Goal: Information Seeking & Learning: Learn about a topic

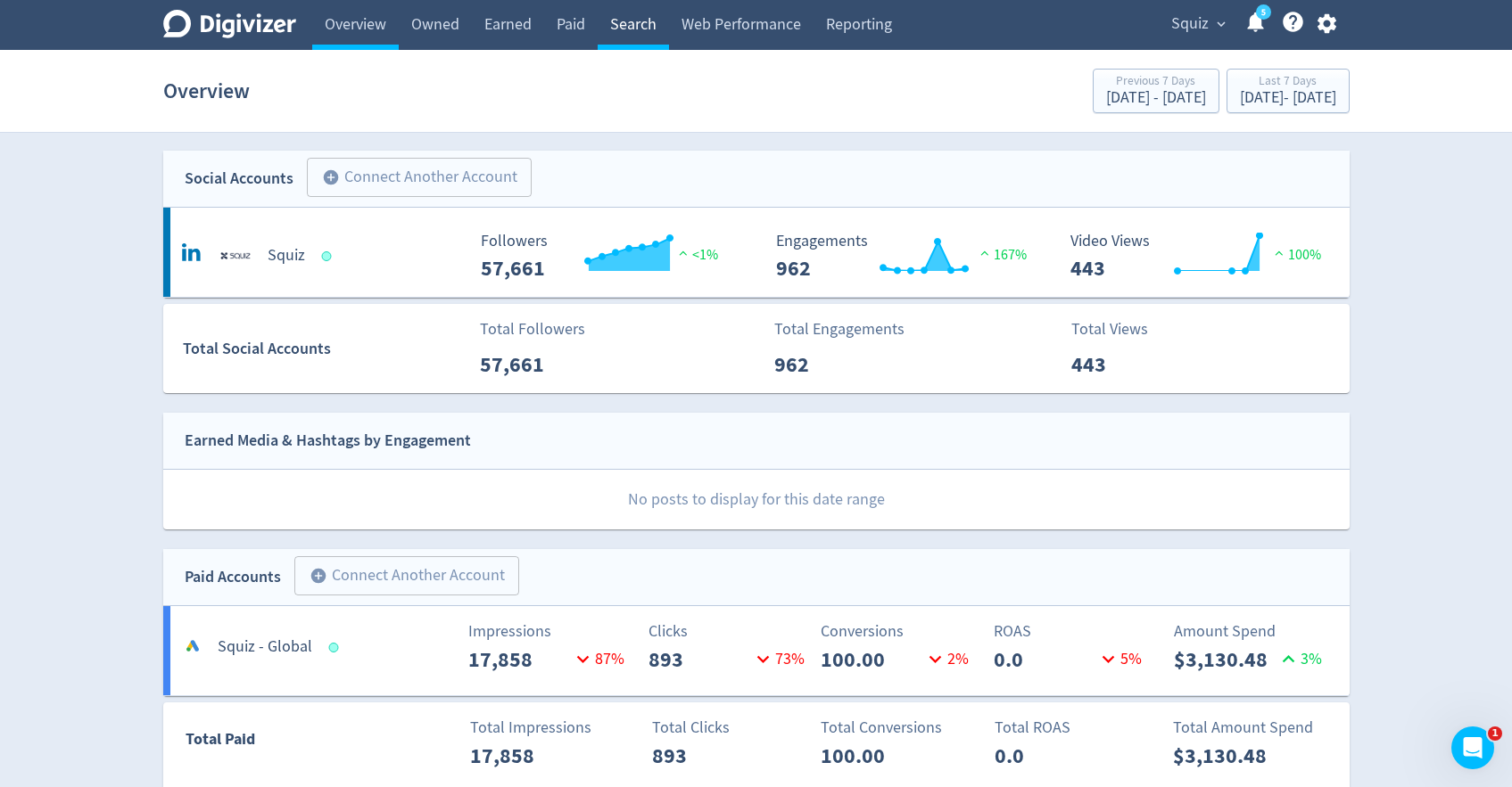
click at [626, 24] on link "Search" at bounding box center [633, 25] width 71 height 50
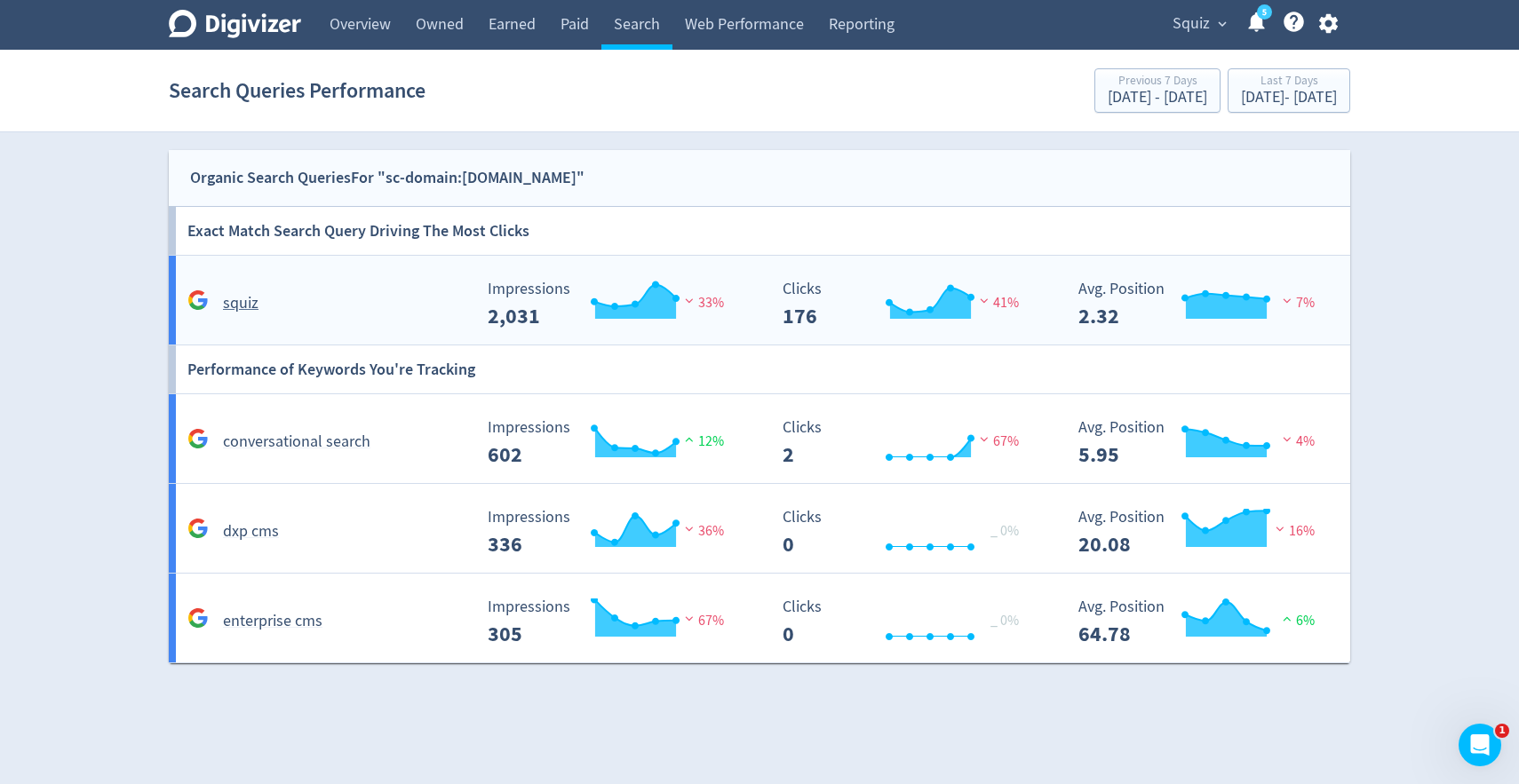
click at [328, 312] on div "squiz" at bounding box center [327, 303] width 289 height 28
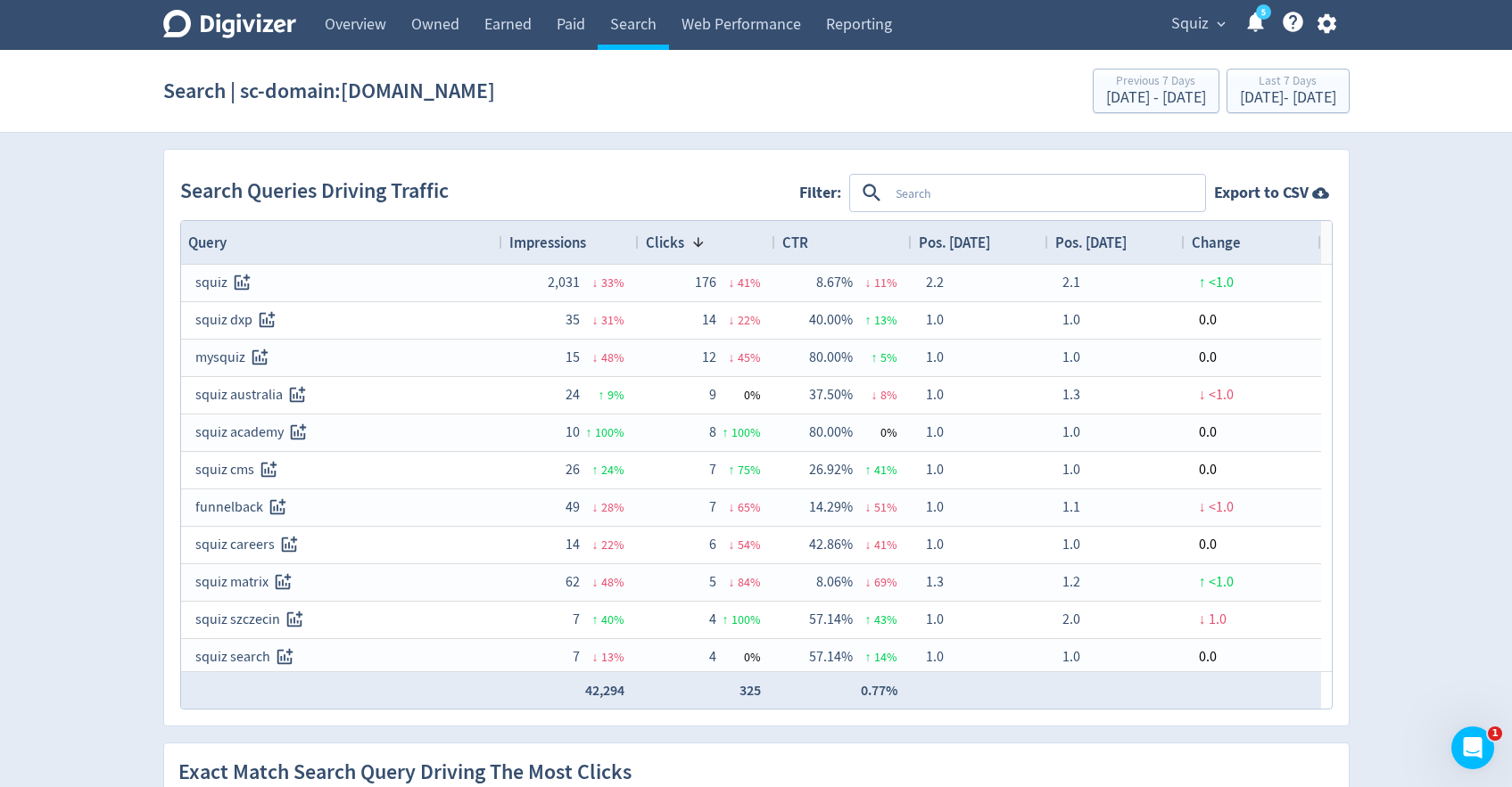
click at [939, 193] on textarea at bounding box center [1046, 193] width 315 height 33
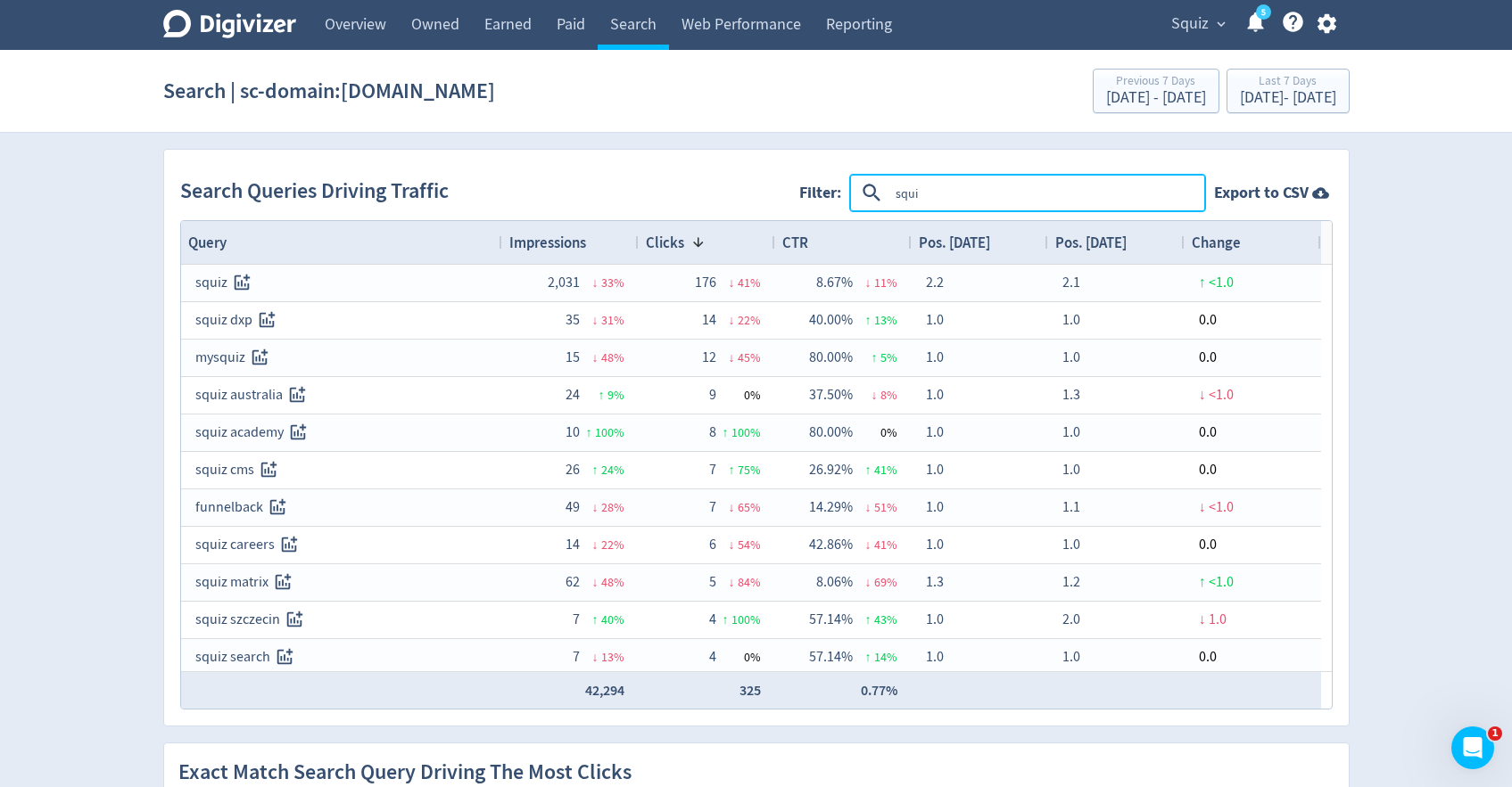
type textarea "squiz"
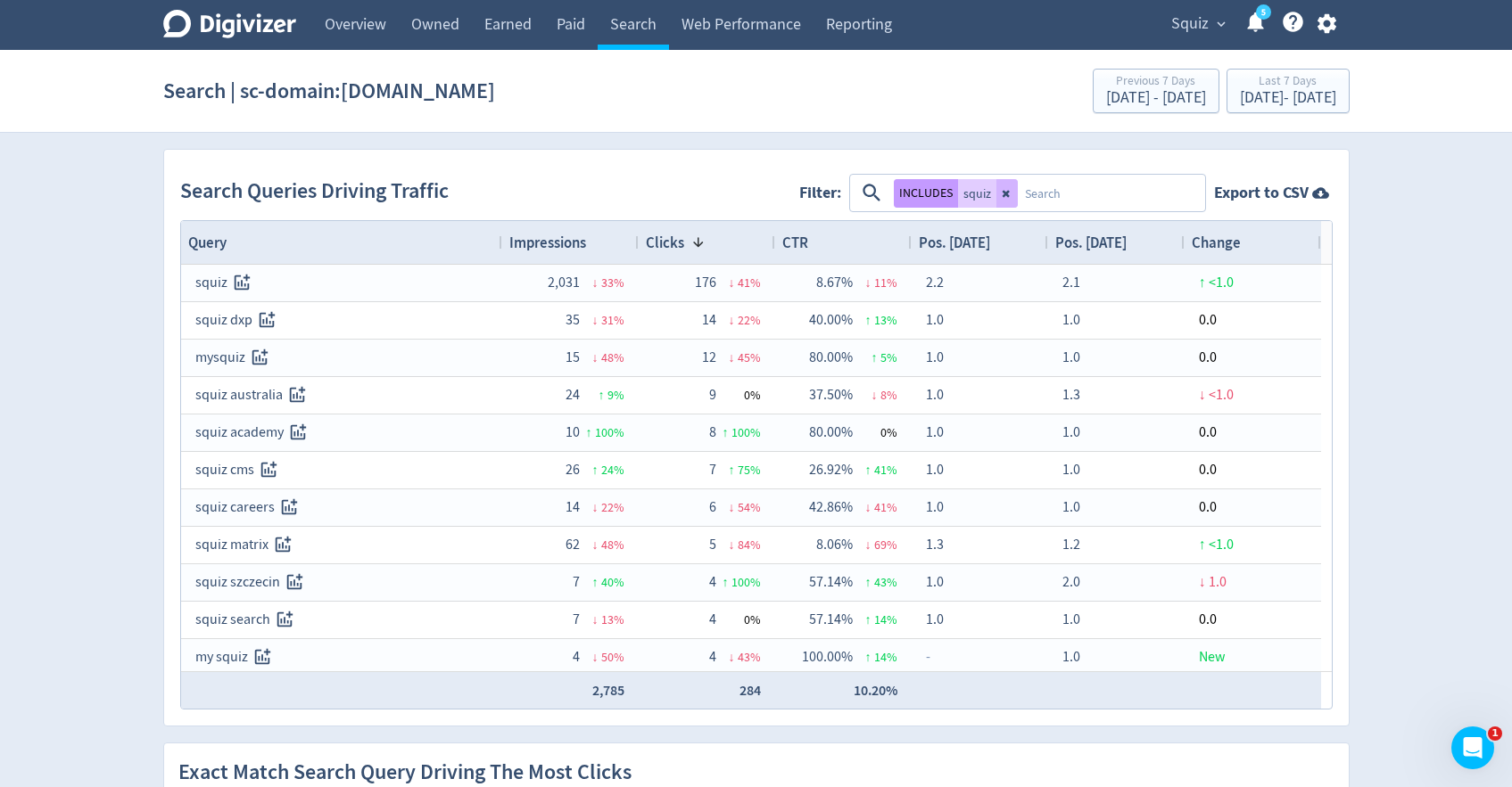
click at [927, 200] on button "INCLUDES" at bounding box center [926, 194] width 64 height 29
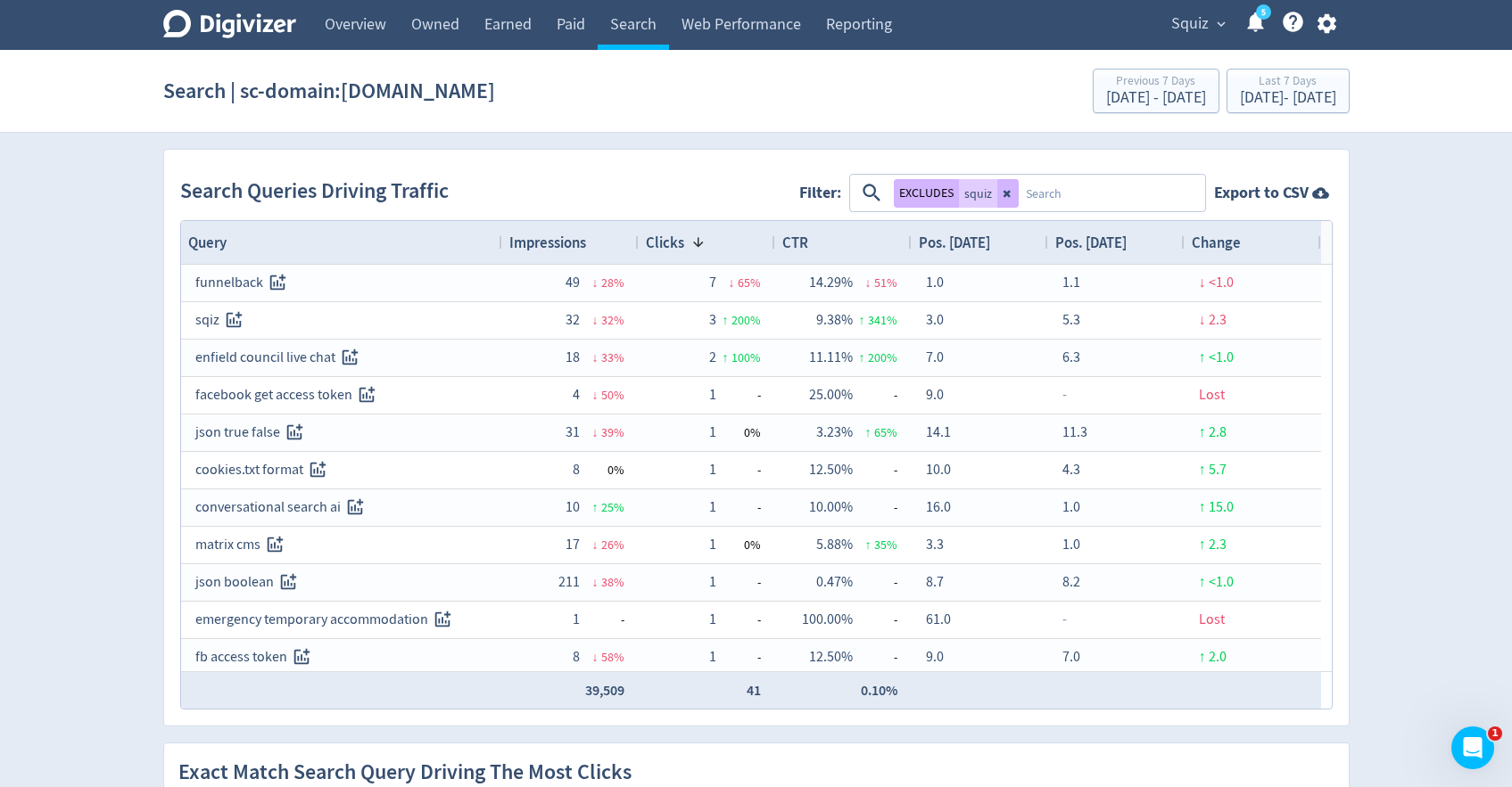
click at [1080, 192] on textarea at bounding box center [1110, 193] width 184 height 33
click at [574, 235] on span "Impressions" at bounding box center [547, 243] width 76 height 20
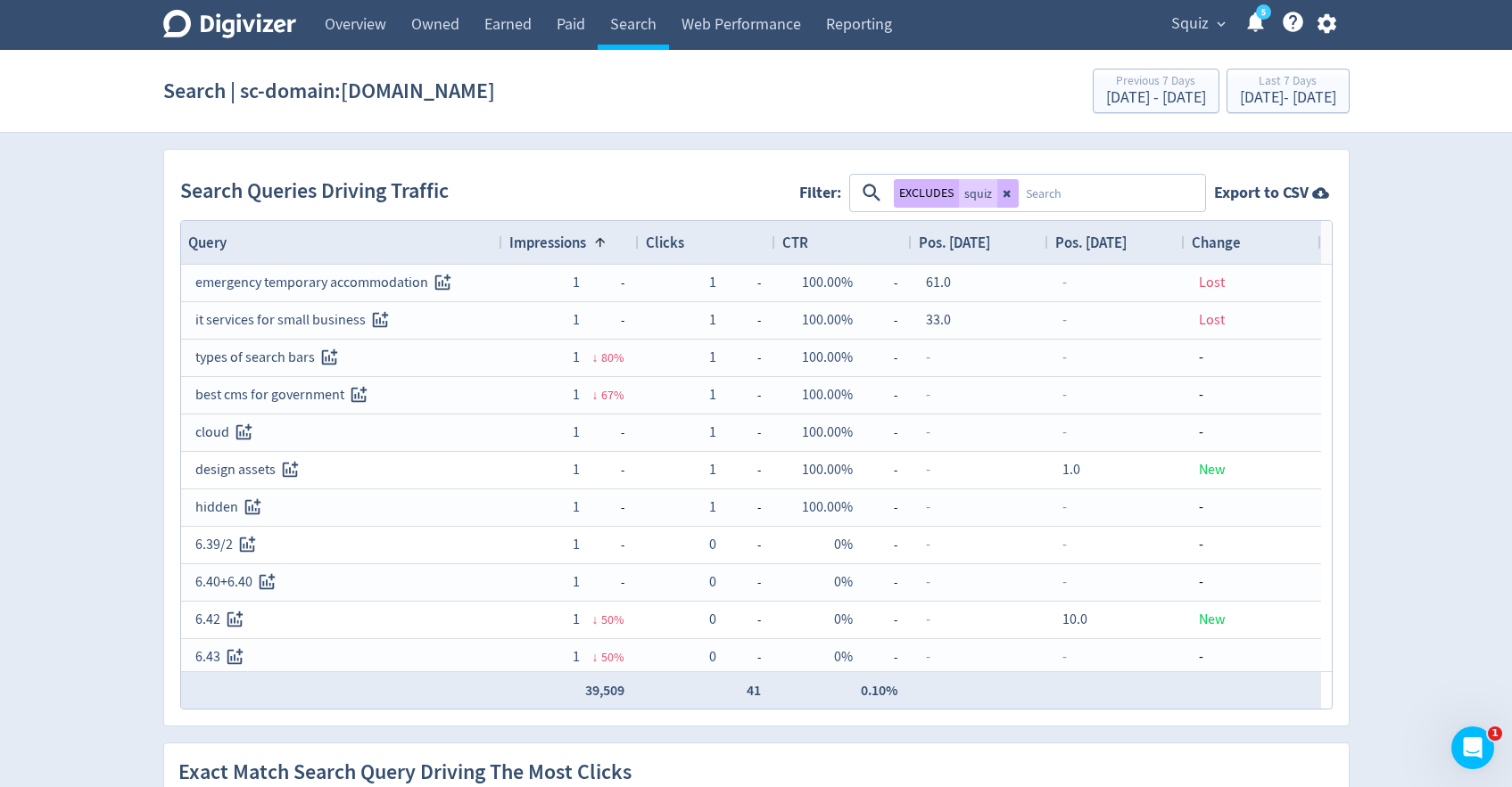
click at [567, 240] on span "Impressions" at bounding box center [547, 243] width 76 height 20
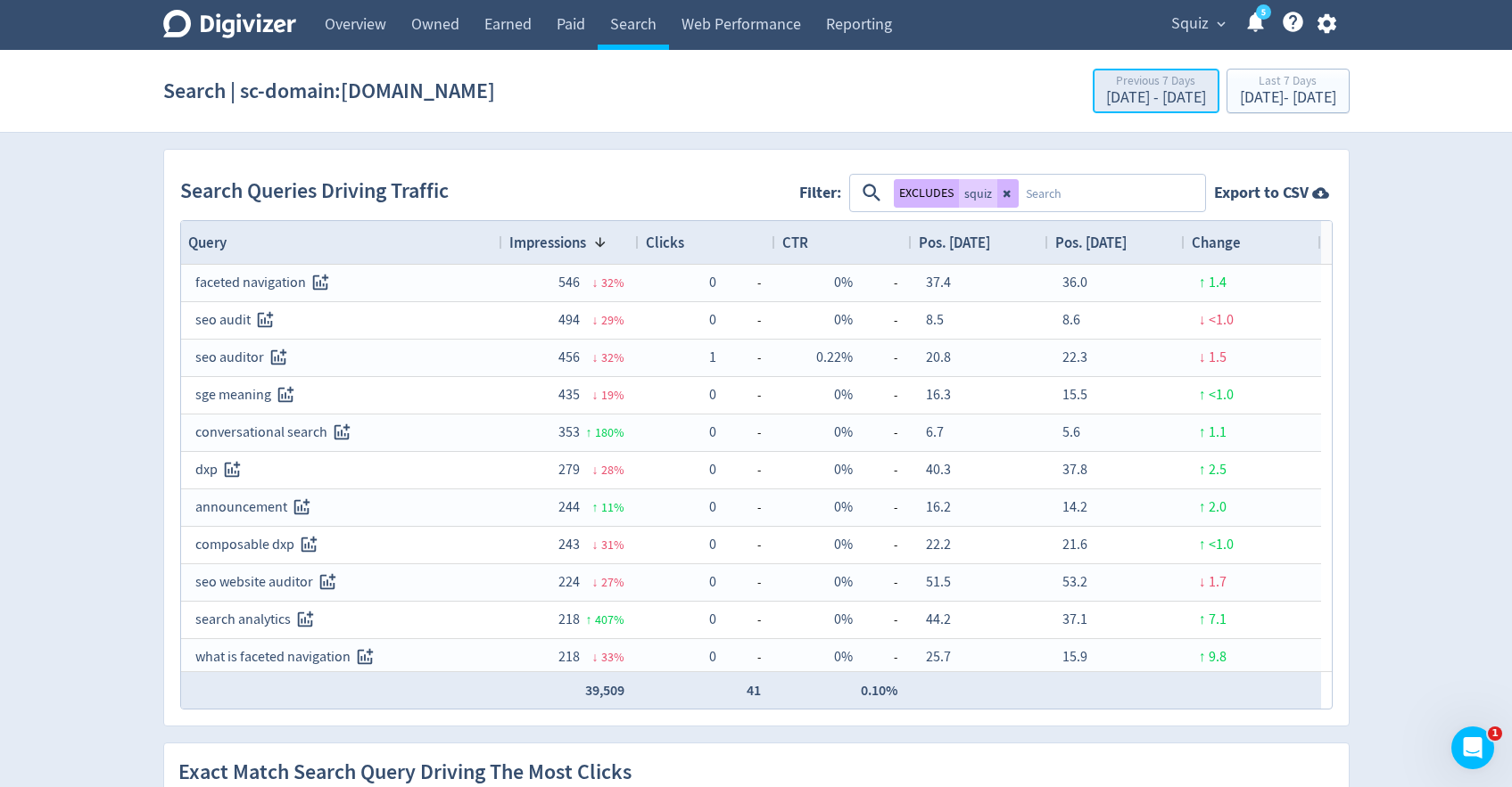
click at [1107, 102] on div "[DATE] - [DATE]" at bounding box center [1156, 98] width 100 height 16
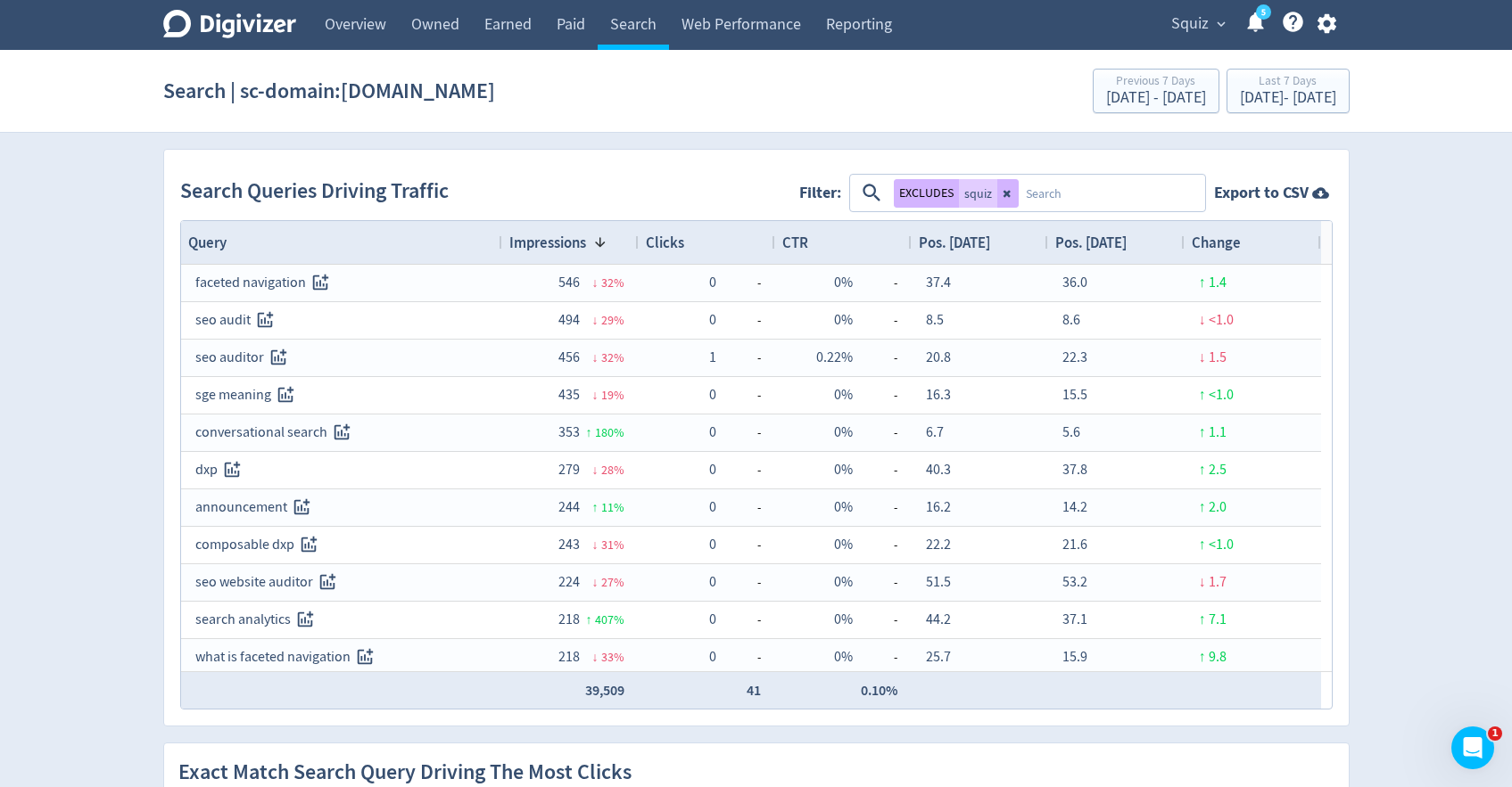
click at [1303, 113] on div "Search | sc-domain:[DOMAIN_NAME] Previous 7 Days [DATE] - [DATE] Last 7 Days [D…" at bounding box center [757, 91] width 1187 height 57
click at [1290, 98] on div "[DATE] - [DATE]" at bounding box center [1288, 98] width 96 height 16
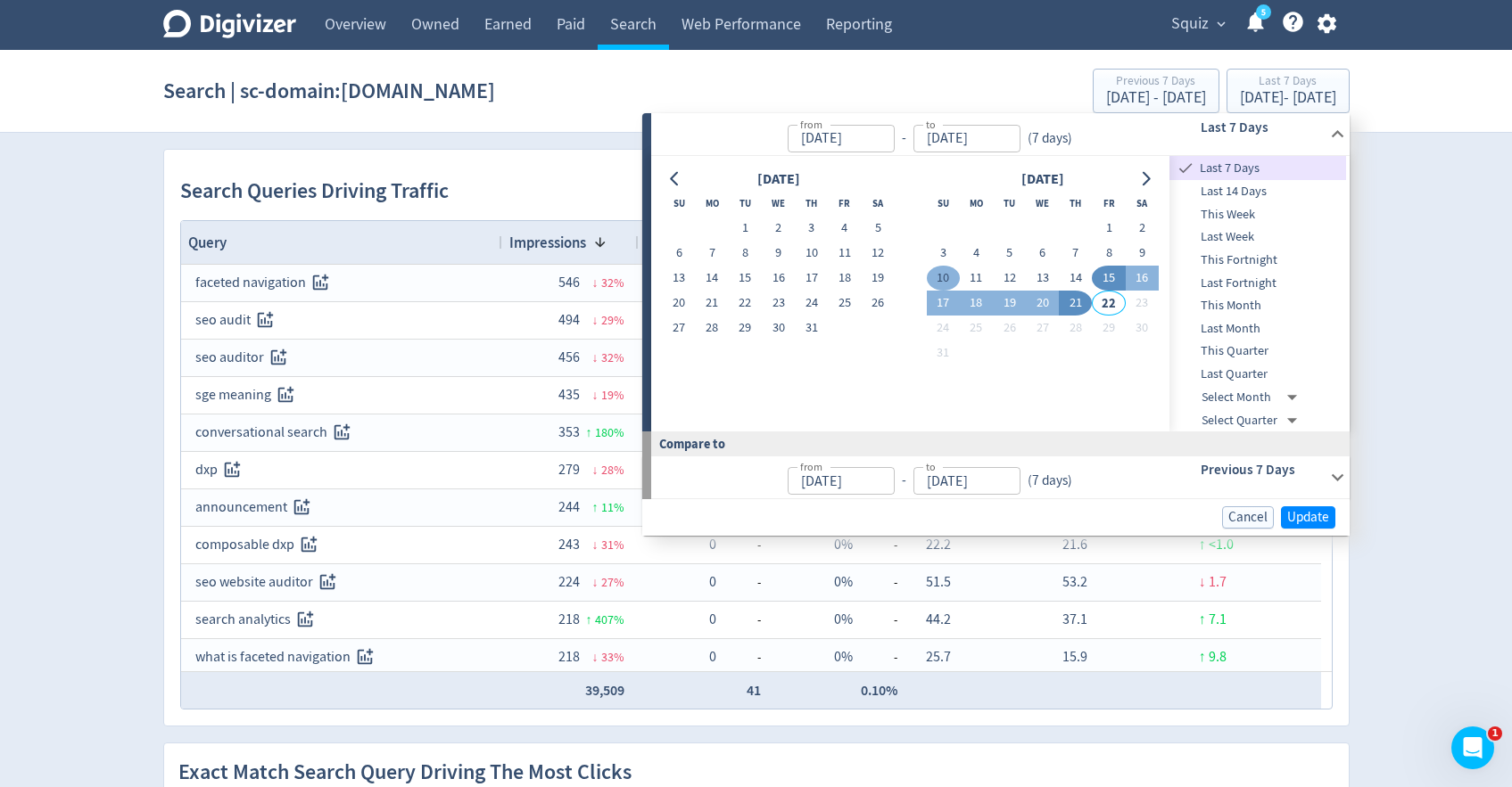
click at [945, 281] on button "10" at bounding box center [943, 279] width 33 height 25
type input "[DATE]"
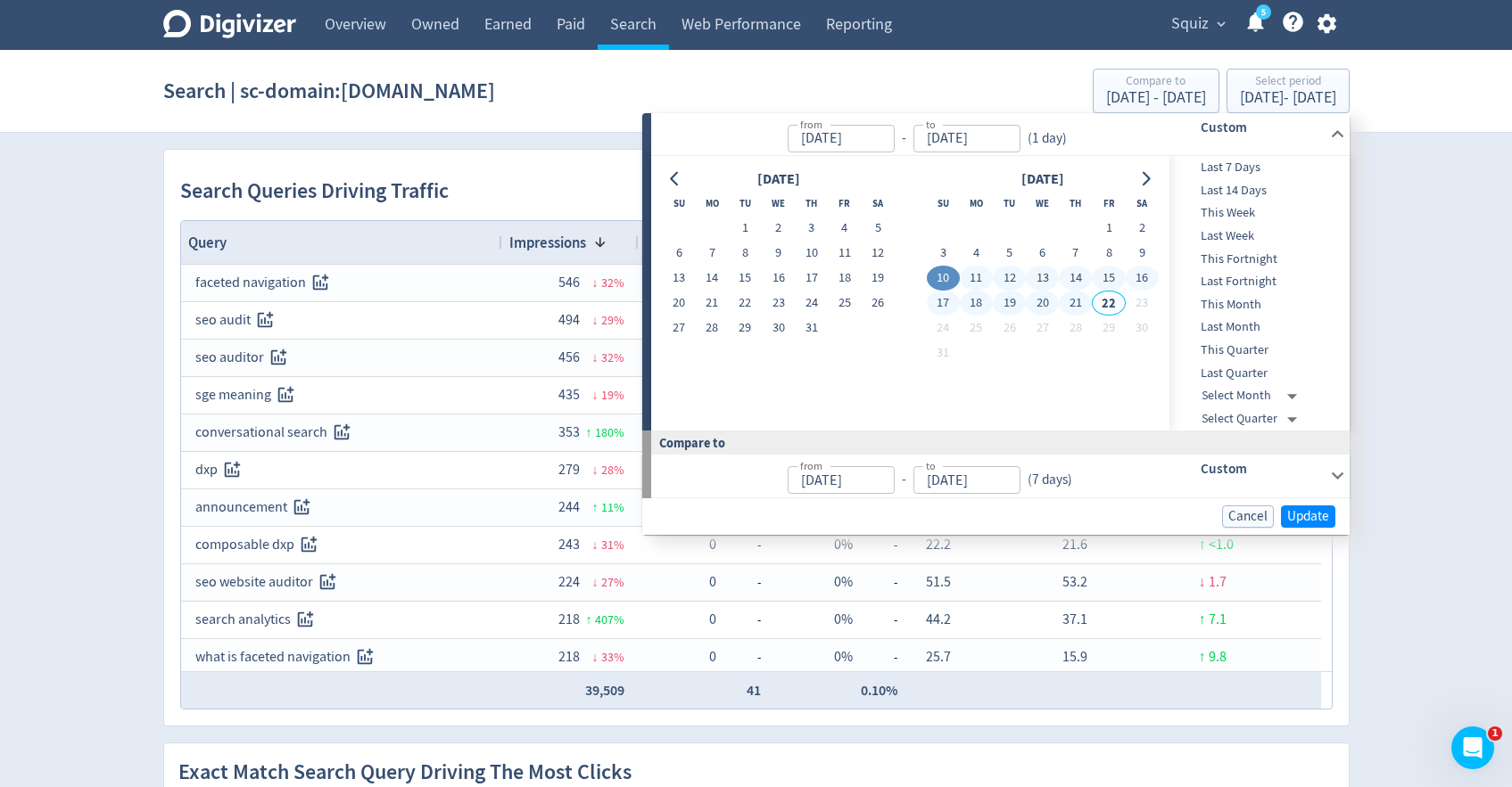
click at [1085, 302] on button "21" at bounding box center [1075, 304] width 33 height 25
type input "[DATE]"
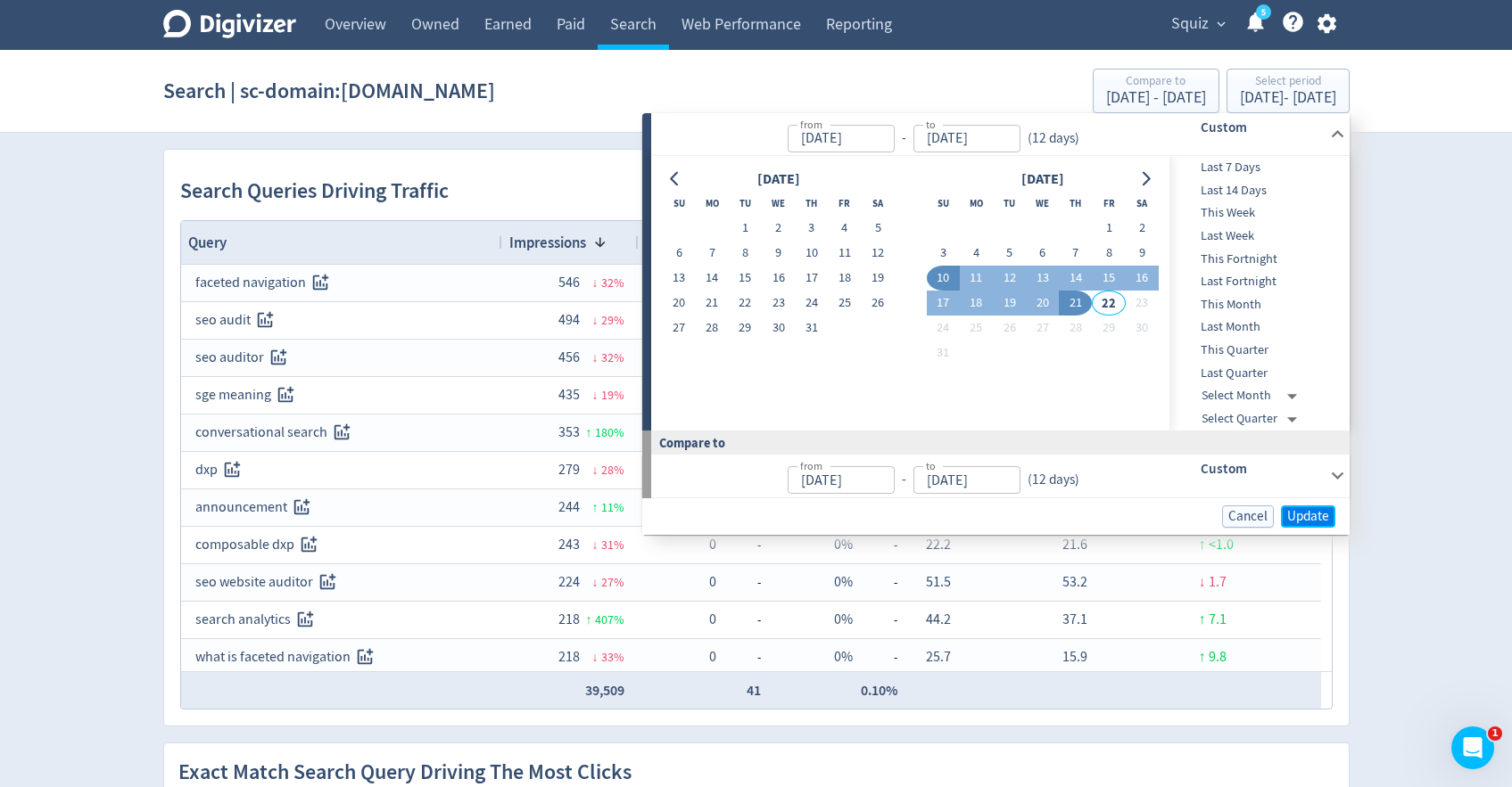
click at [1317, 513] on span "Update" at bounding box center [1308, 517] width 42 height 13
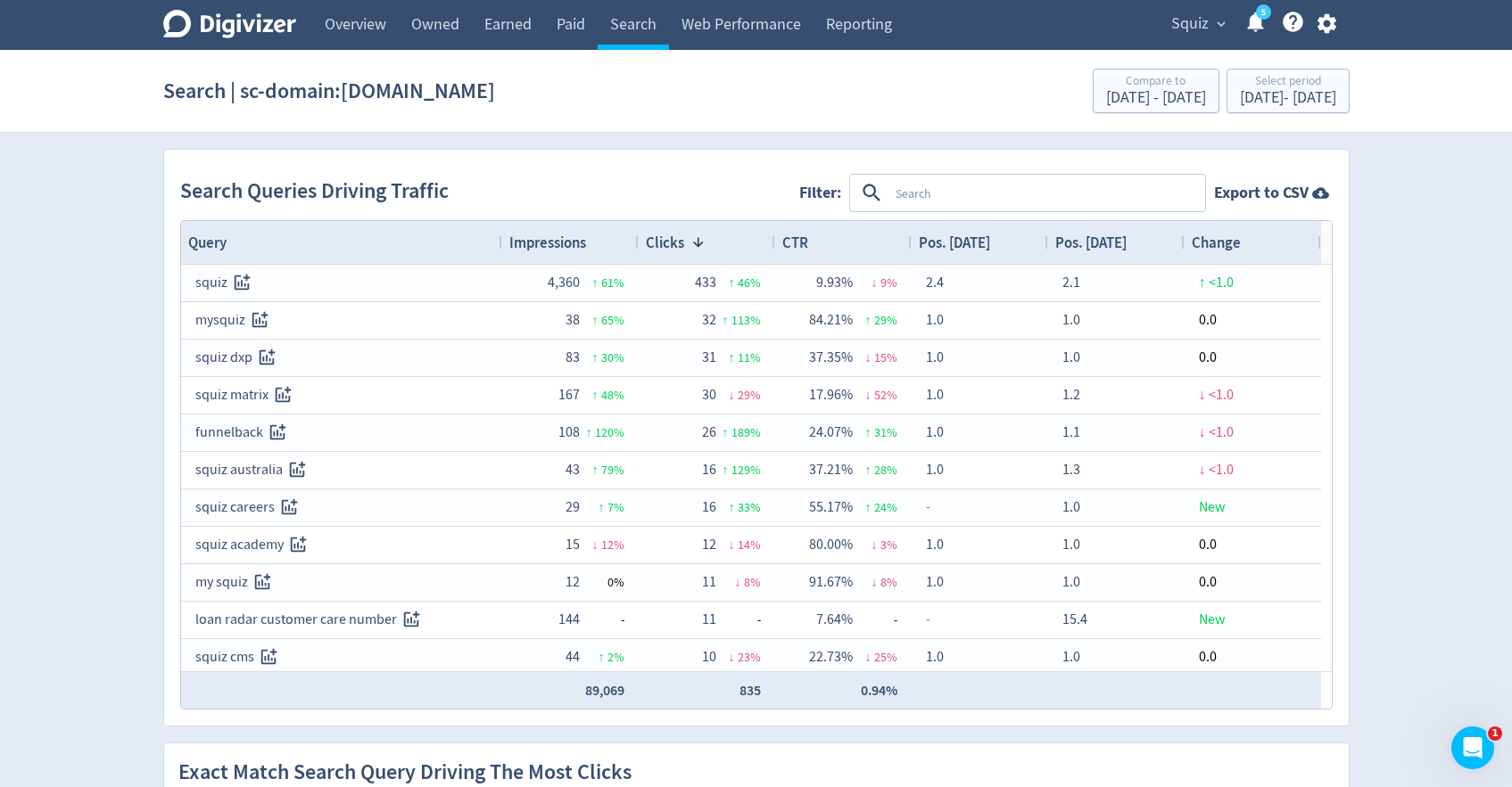
click at [937, 195] on textarea at bounding box center [1046, 193] width 315 height 33
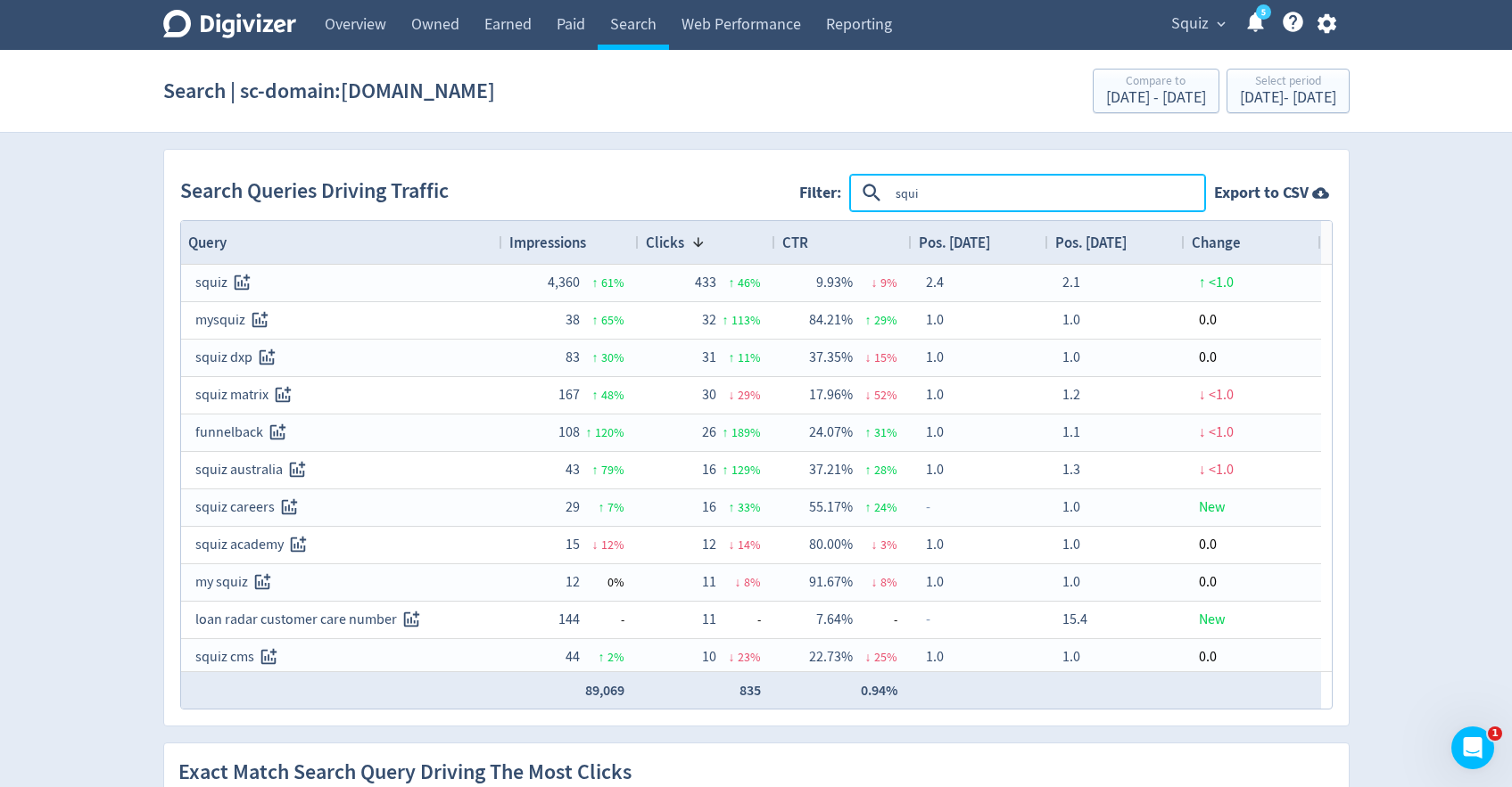
type textarea "squiz"
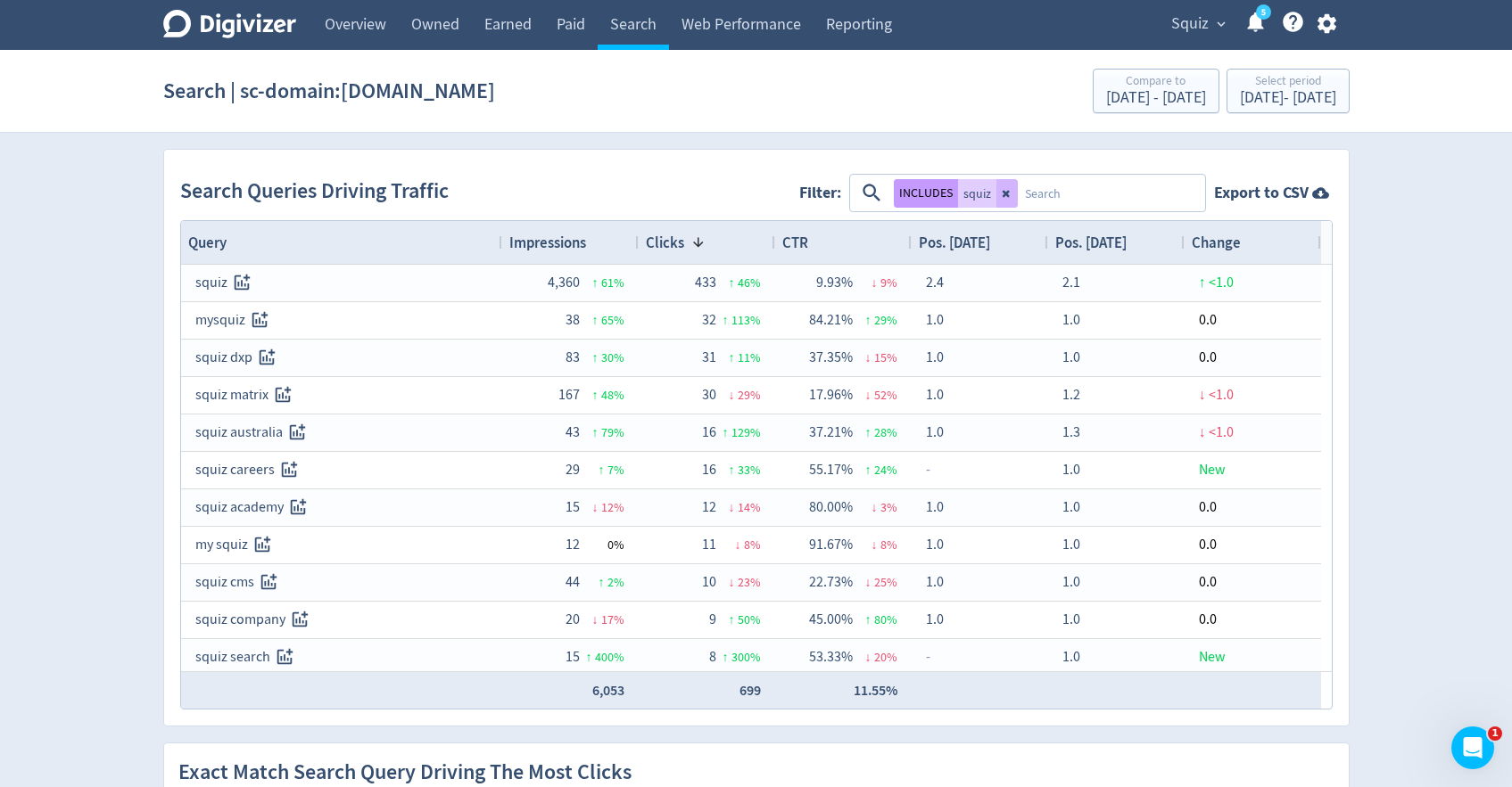
click at [903, 194] on button "INCLUDES" at bounding box center [926, 194] width 64 height 29
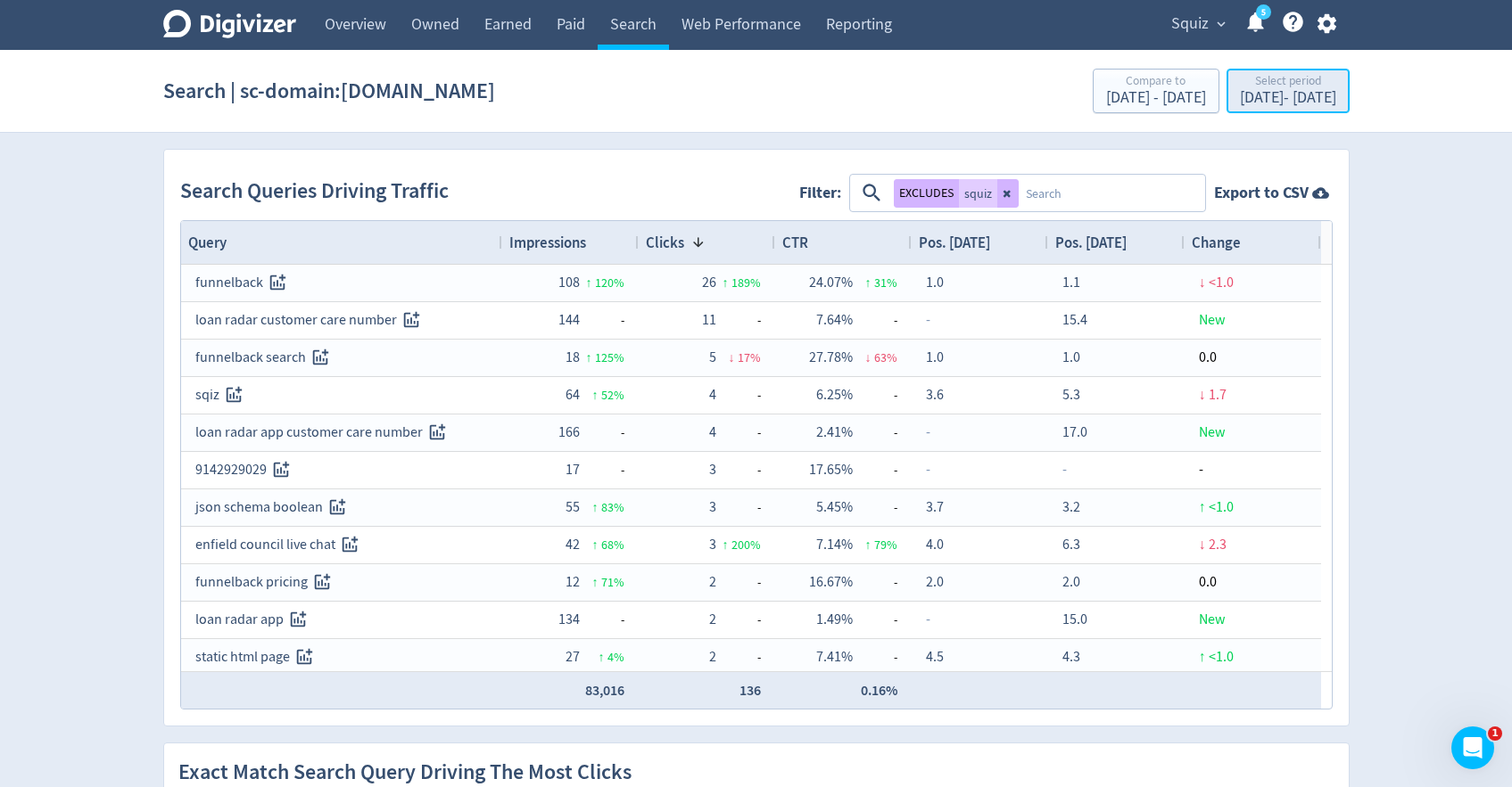
click at [1232, 109] on div "Select period [DATE] - [DATE]" at bounding box center [1288, 92] width 112 height 37
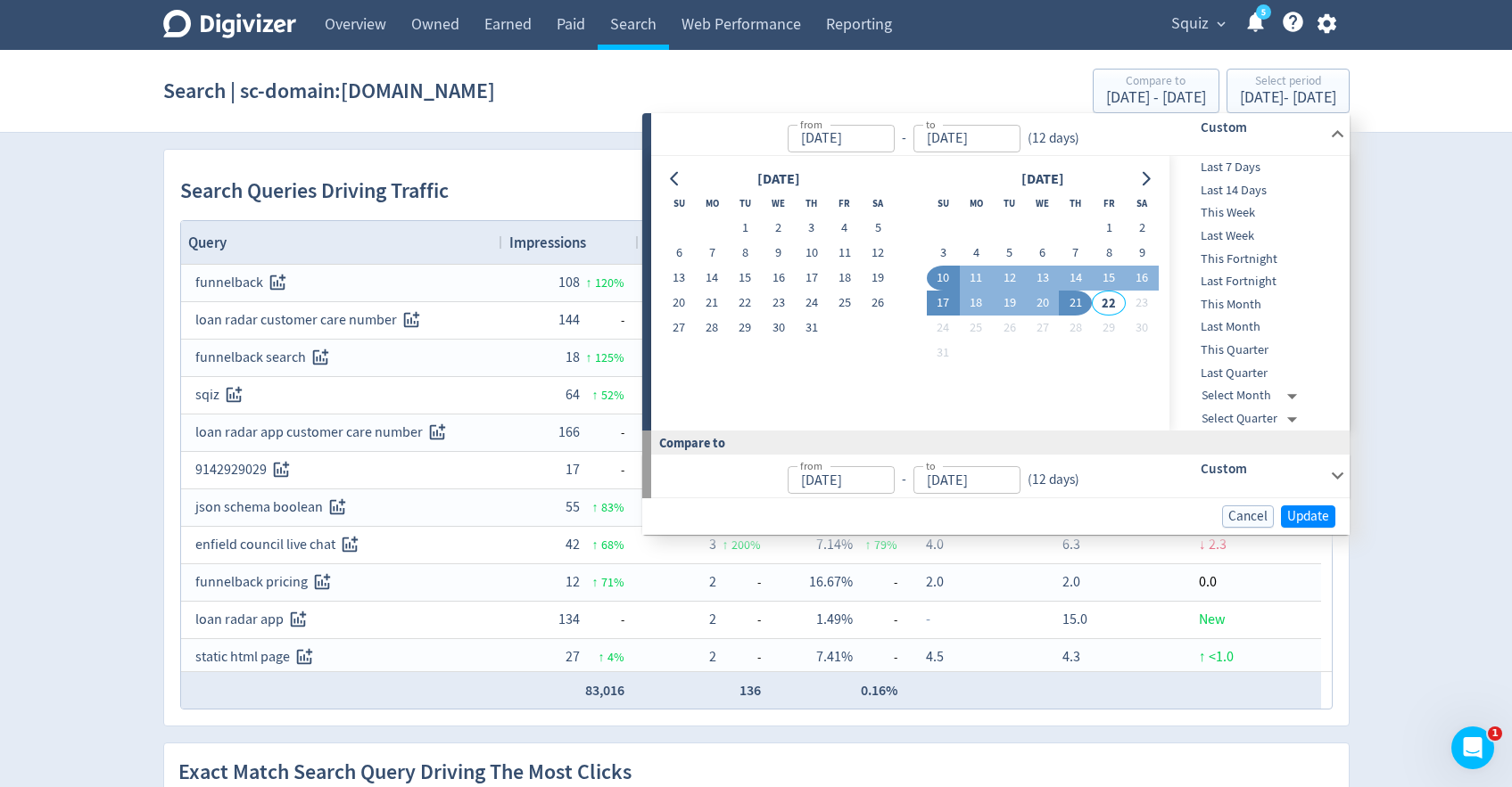
click at [938, 306] on button "17" at bounding box center [943, 304] width 33 height 25
type input "[DATE]"
click at [1079, 300] on button "21" at bounding box center [1075, 304] width 33 height 25
type input "[DATE]"
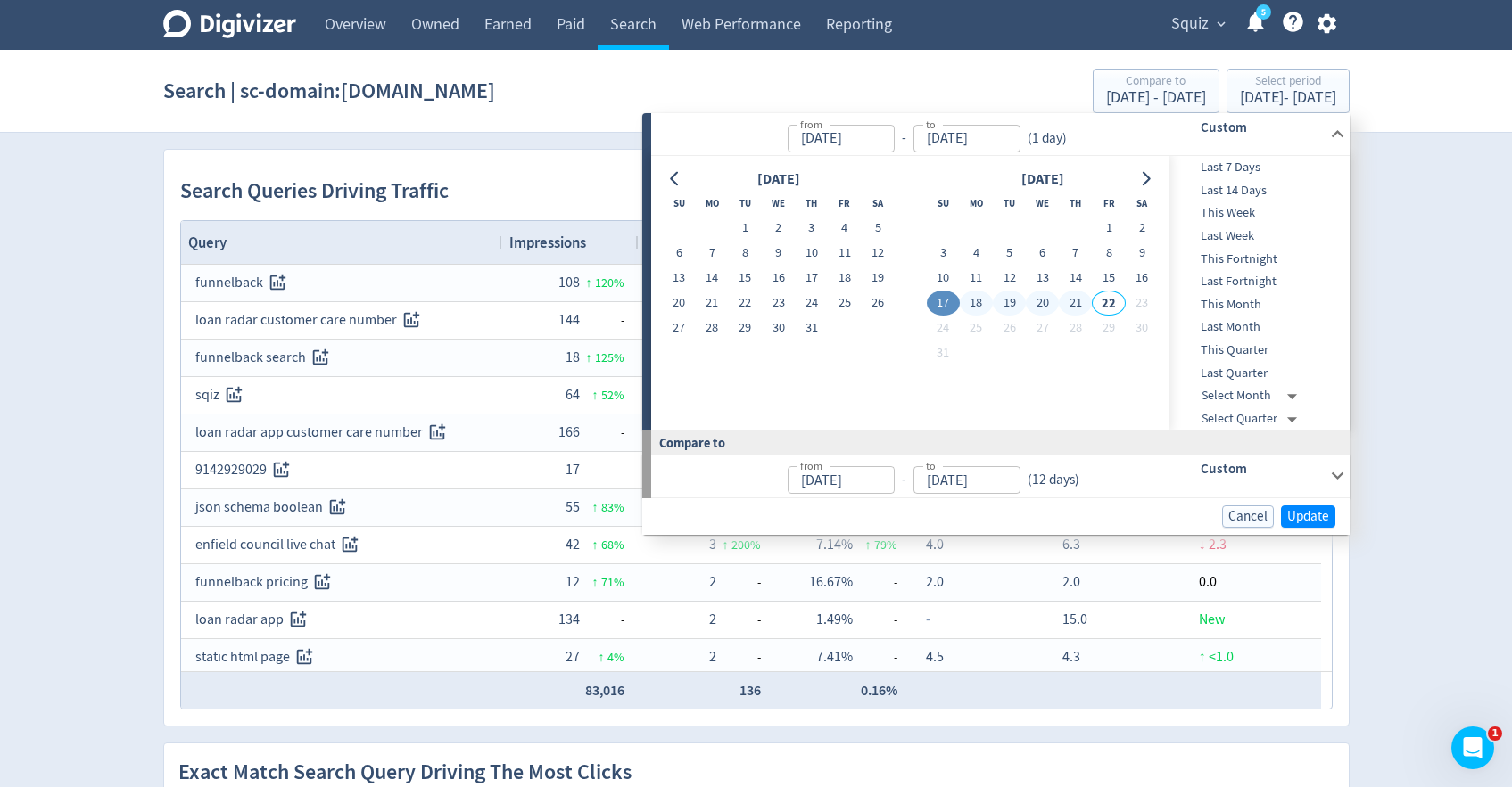
type input "[DATE]"
click at [1309, 520] on span "Update" at bounding box center [1308, 517] width 42 height 13
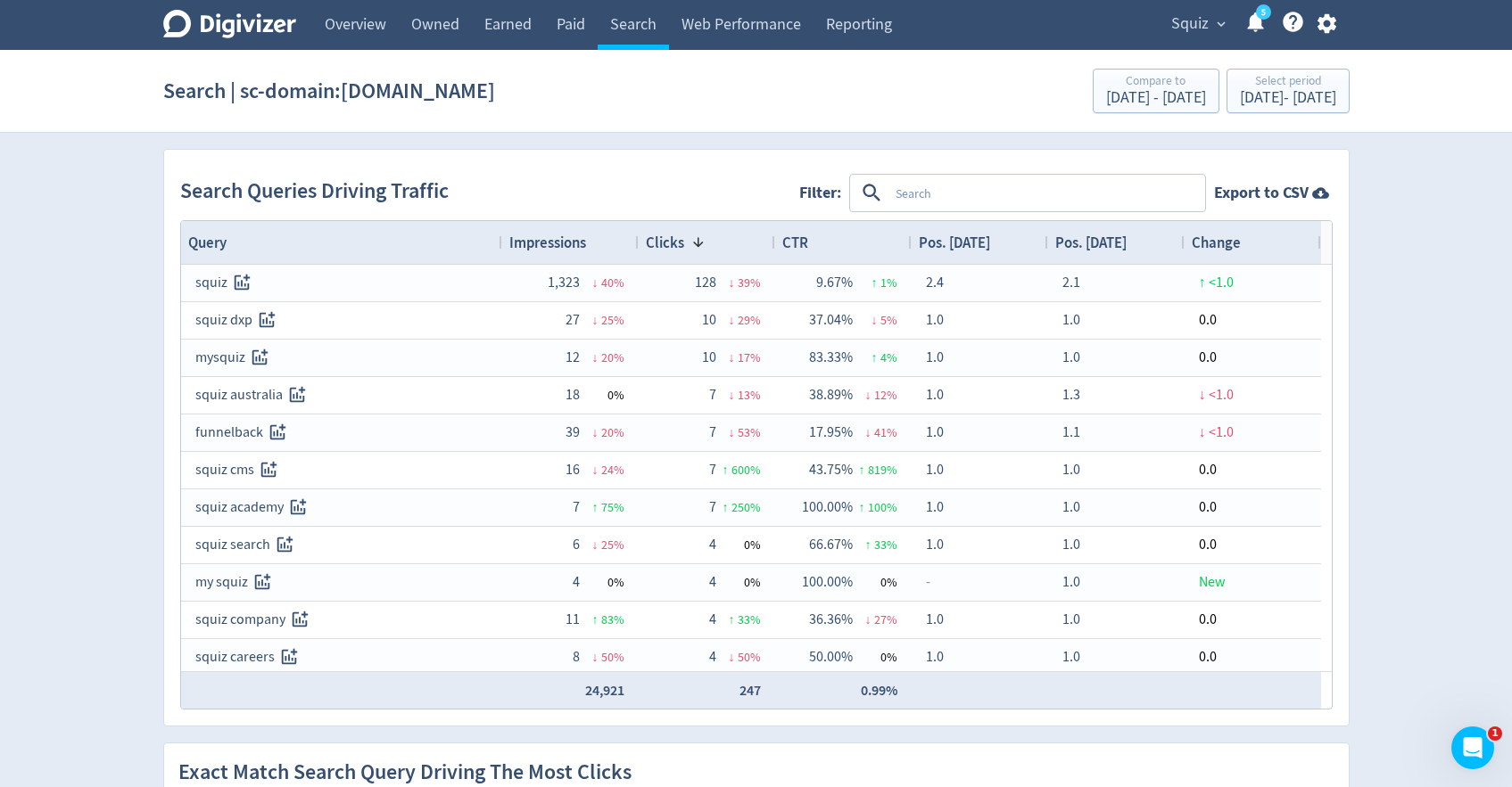
click at [978, 208] on textarea at bounding box center [1046, 193] width 315 height 33
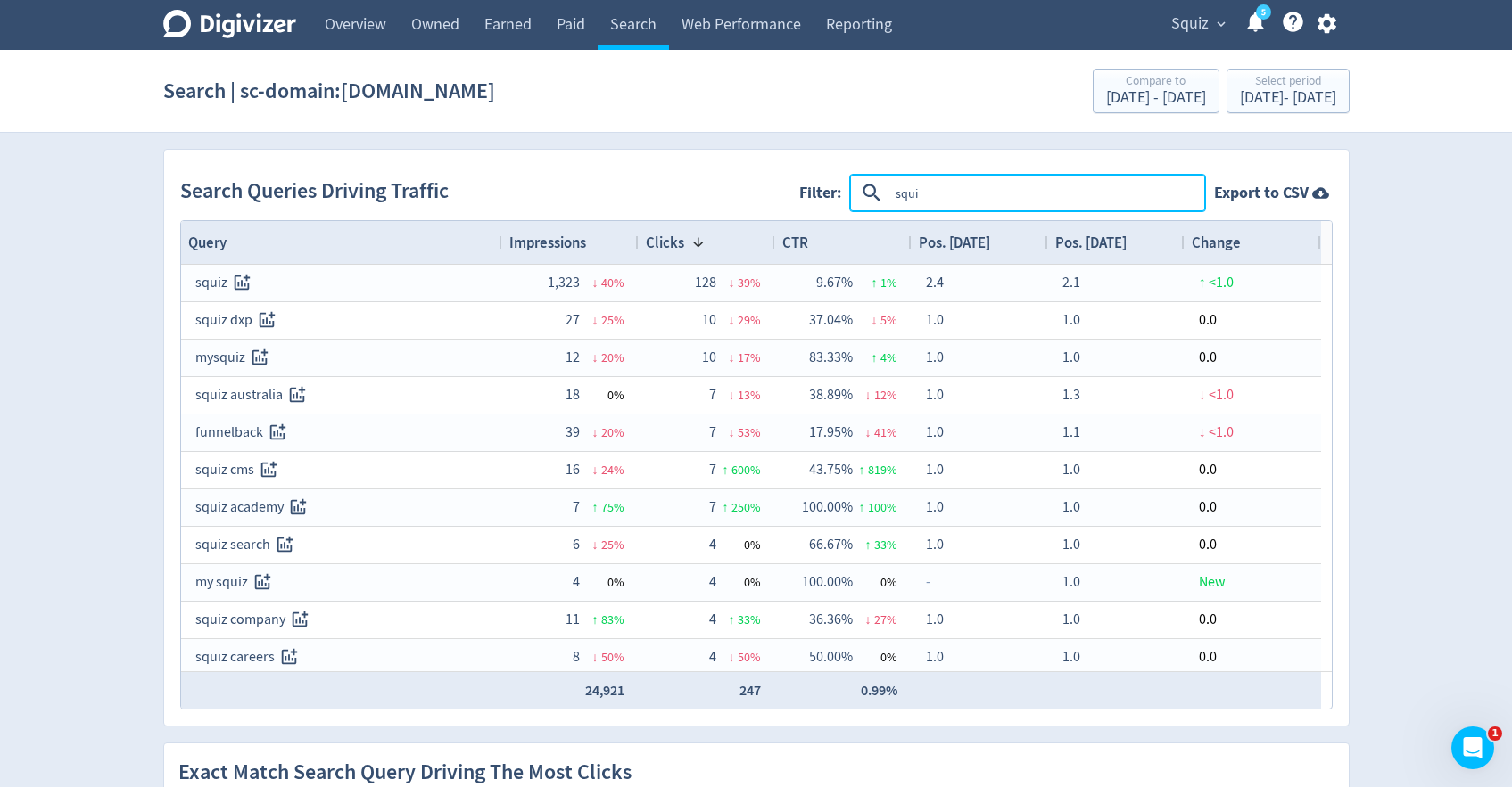
type textarea "squiz"
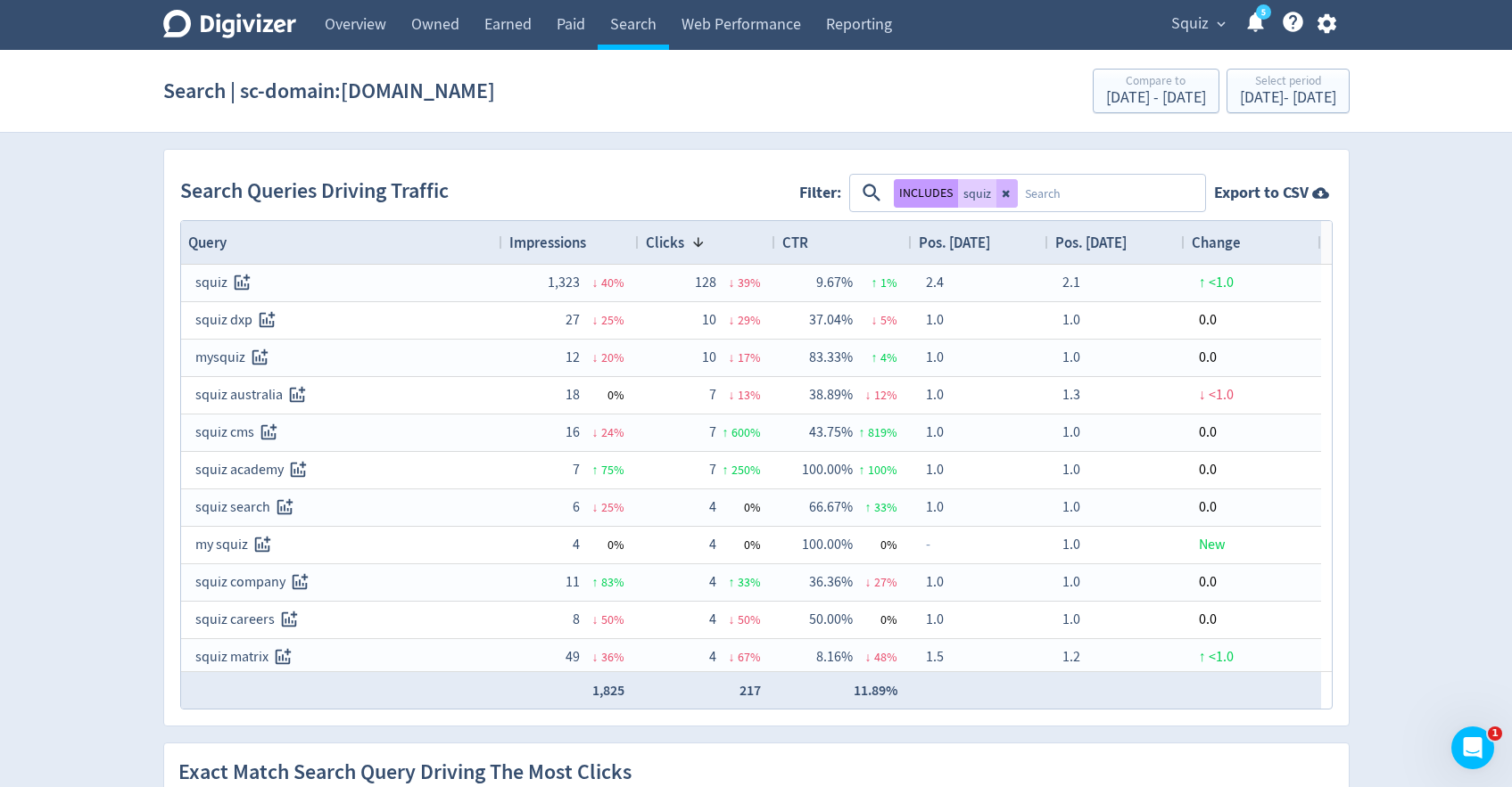
click at [921, 194] on button "INCLUDES" at bounding box center [926, 194] width 64 height 29
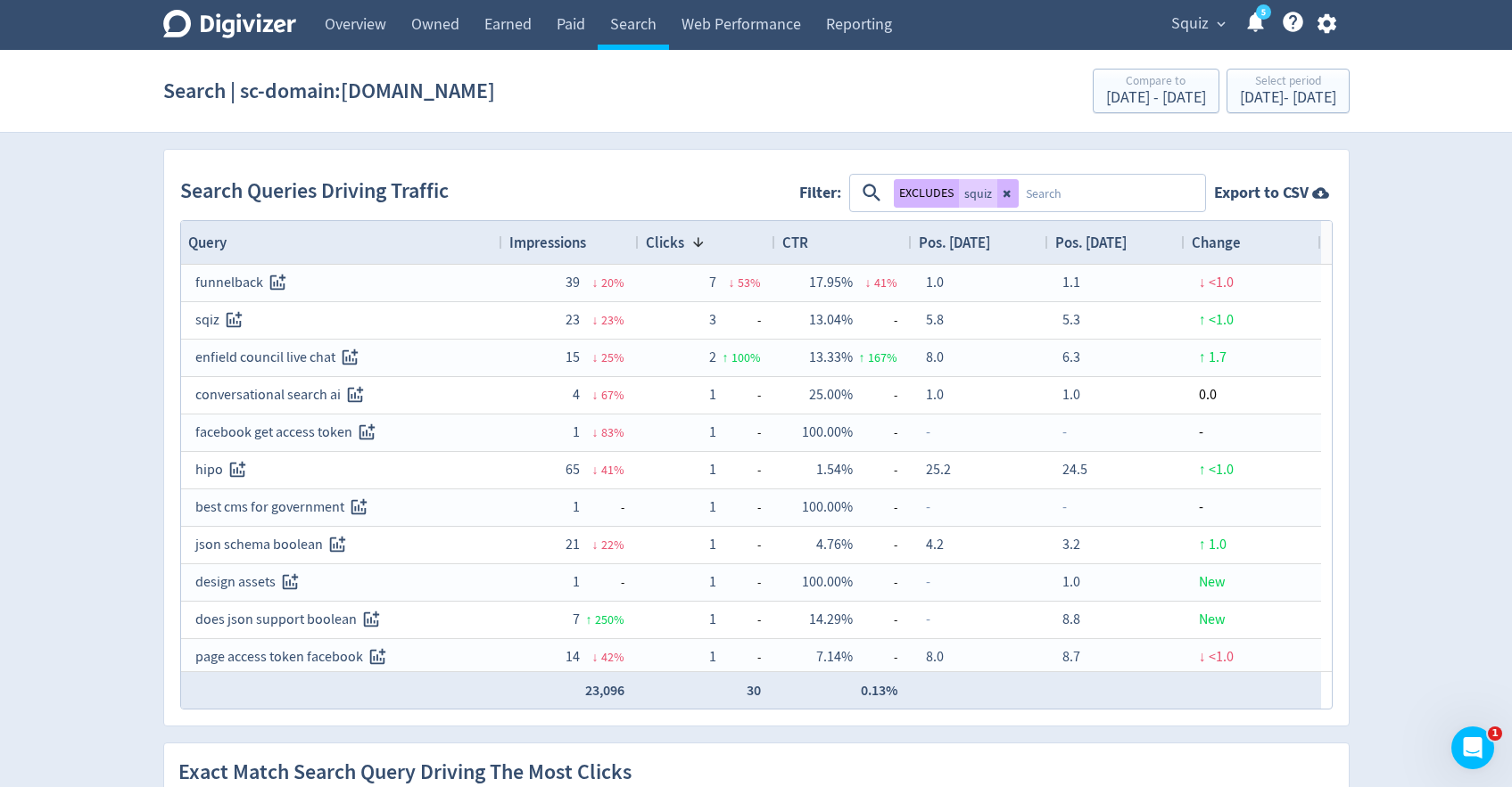
click at [539, 251] on span "Impressions" at bounding box center [547, 243] width 76 height 20
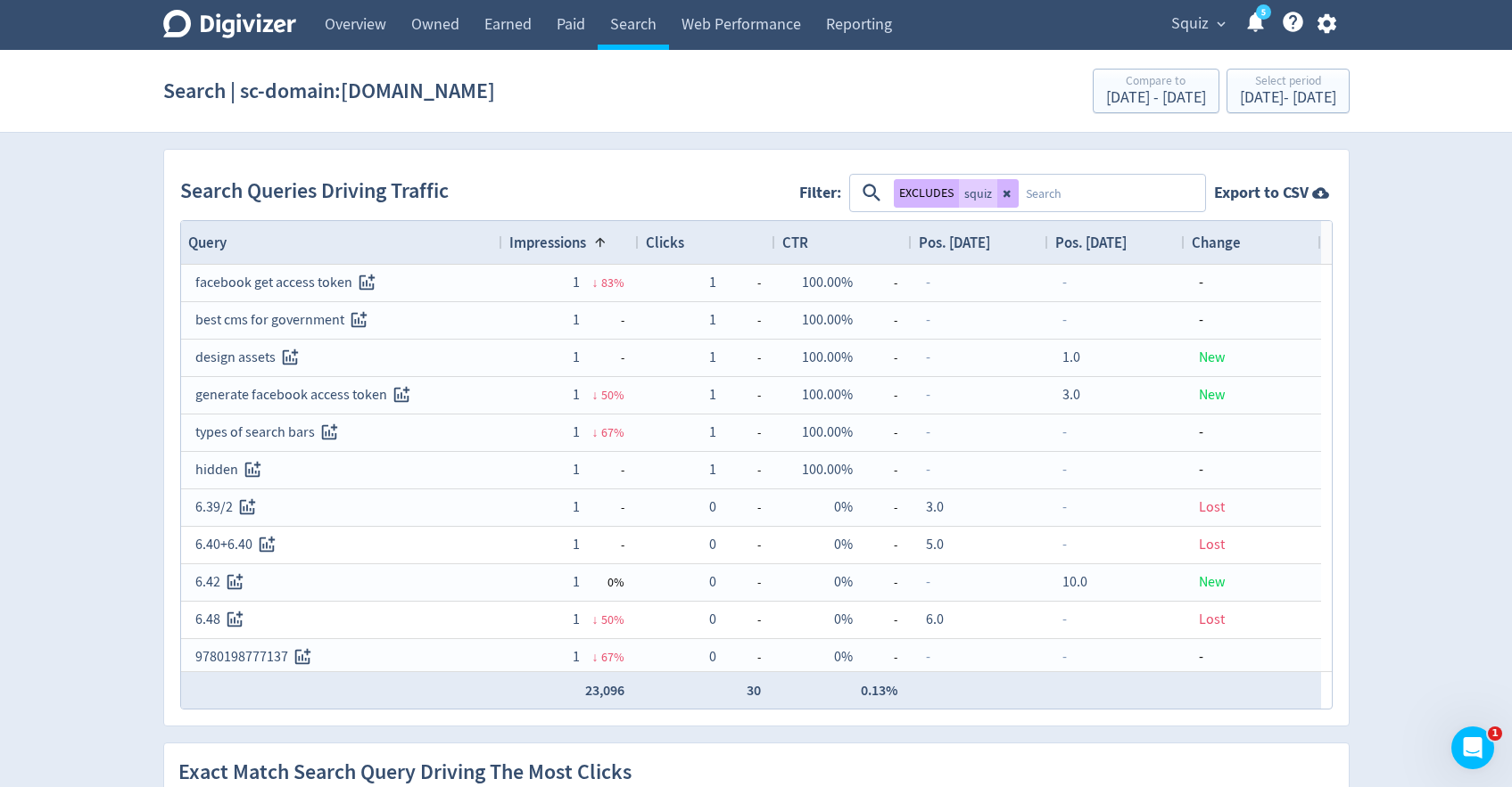
click at [553, 245] on span "Impressions" at bounding box center [547, 243] width 76 height 20
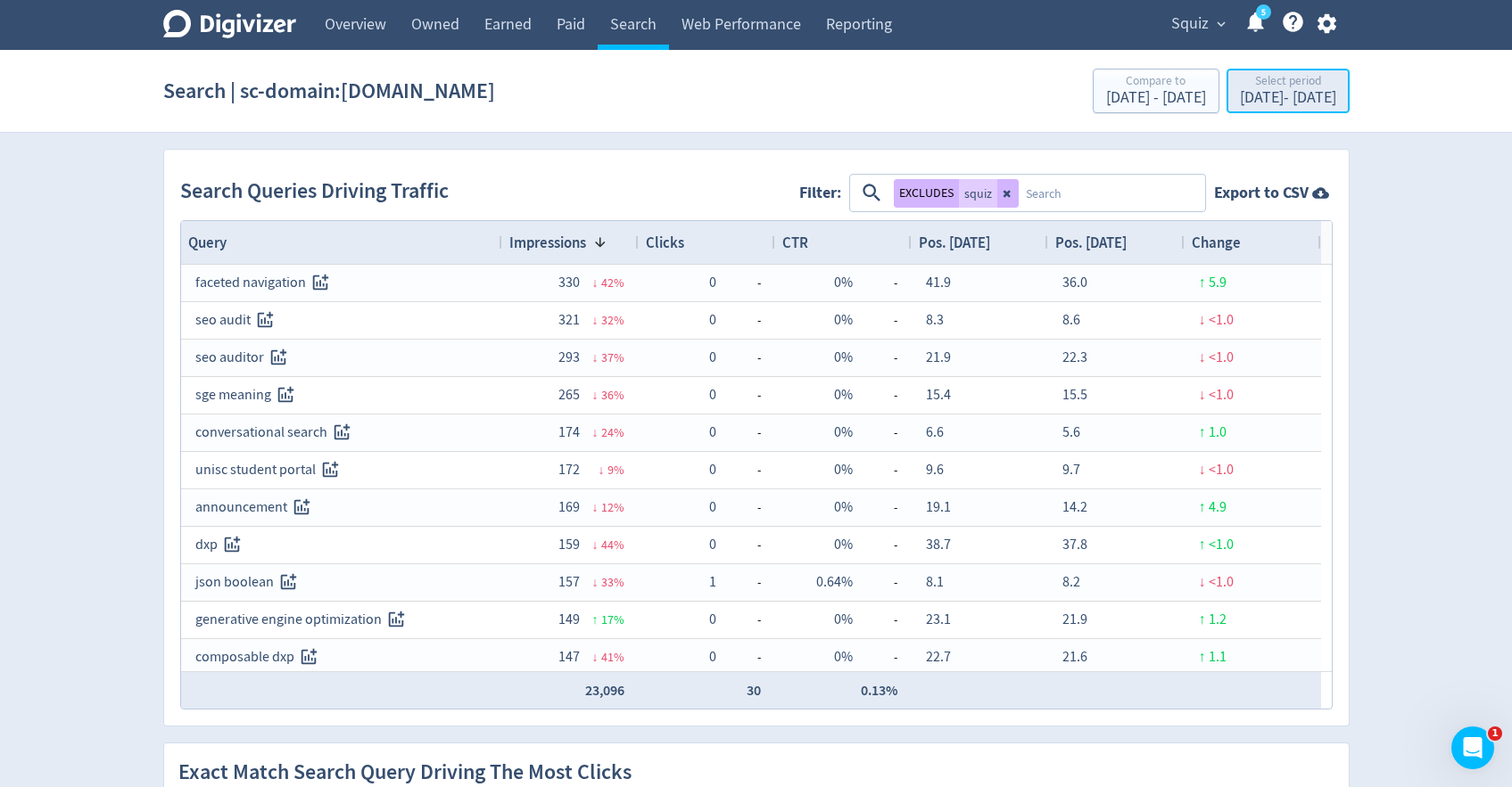
click at [1241, 98] on div "[DATE] - [DATE]" at bounding box center [1288, 98] width 96 height 16
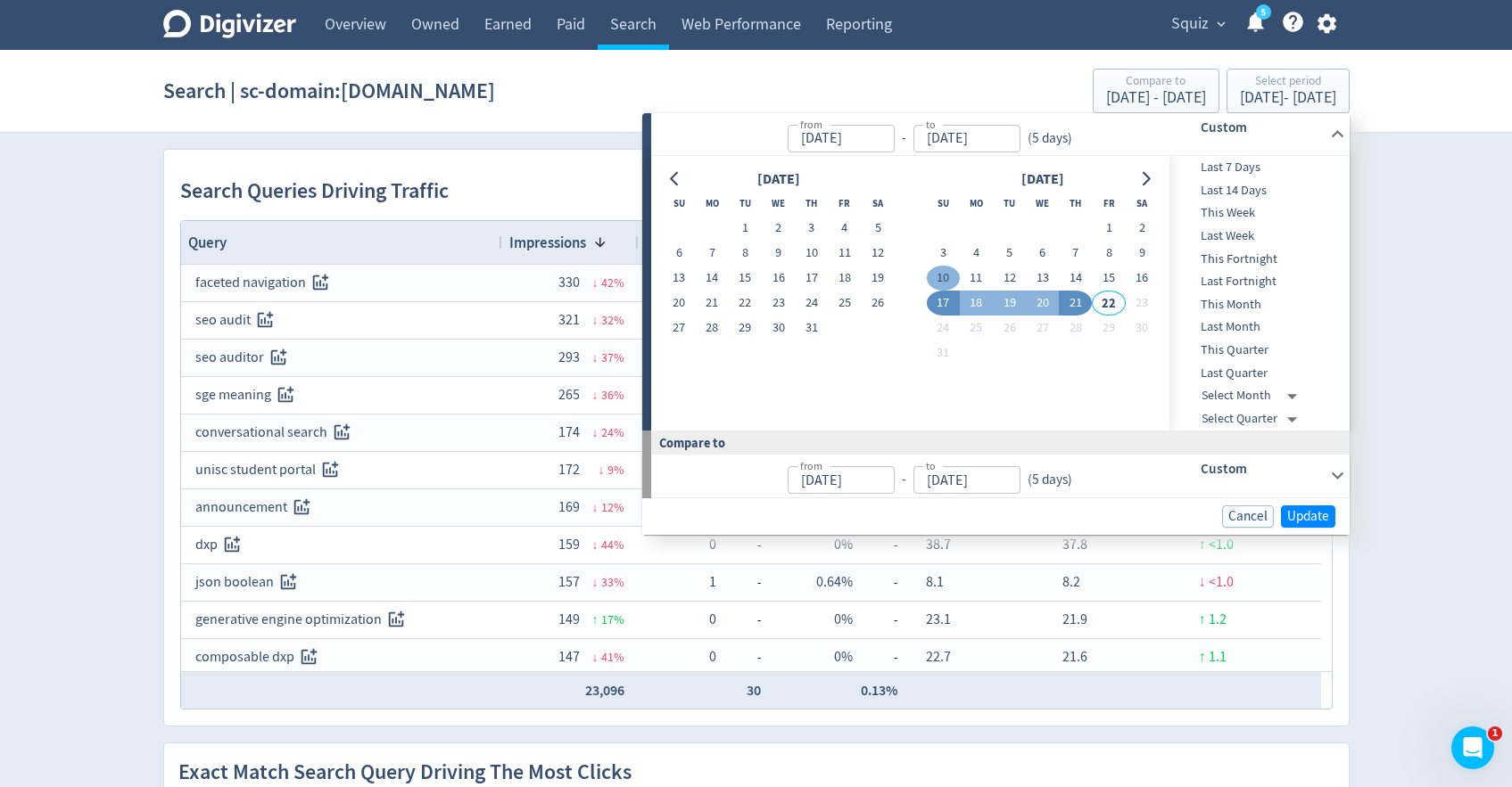
click at [938, 277] on button "10" at bounding box center [943, 279] width 33 height 25
type input "[DATE]"
click at [1071, 299] on button "21" at bounding box center [1075, 304] width 33 height 25
type input "[DATE]"
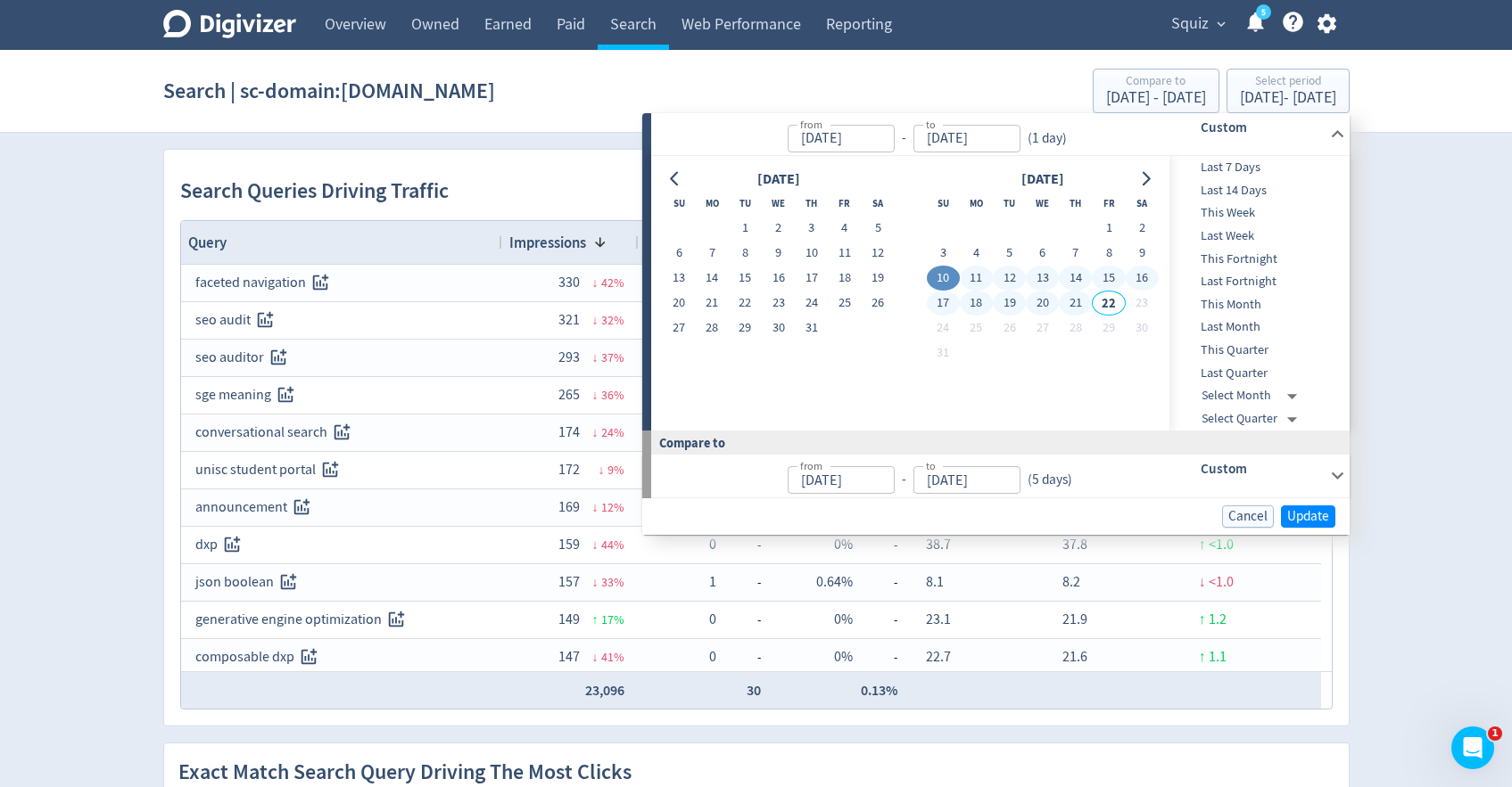
type input "[DATE]"
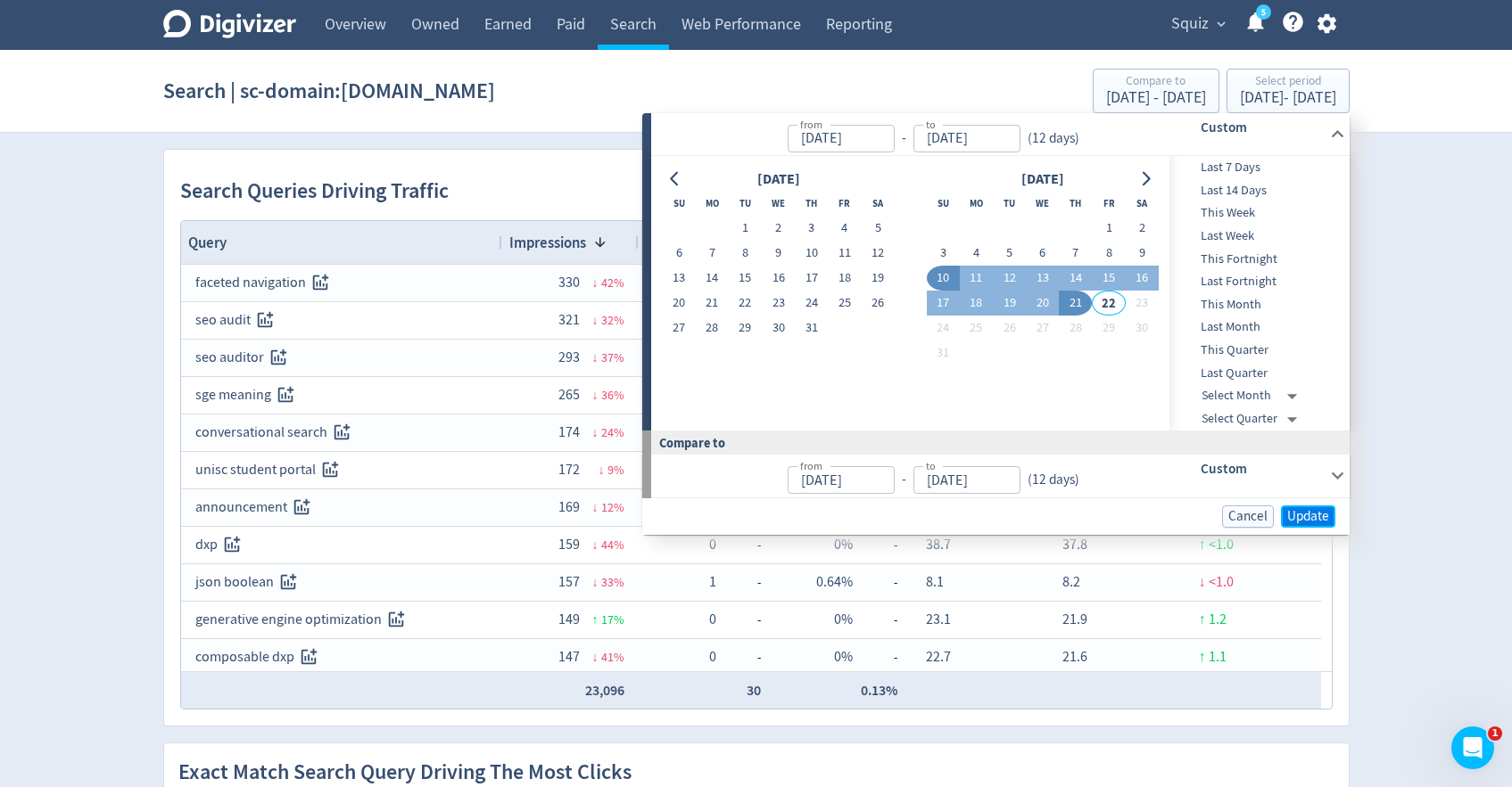
click at [1302, 517] on span "Update" at bounding box center [1308, 517] width 42 height 13
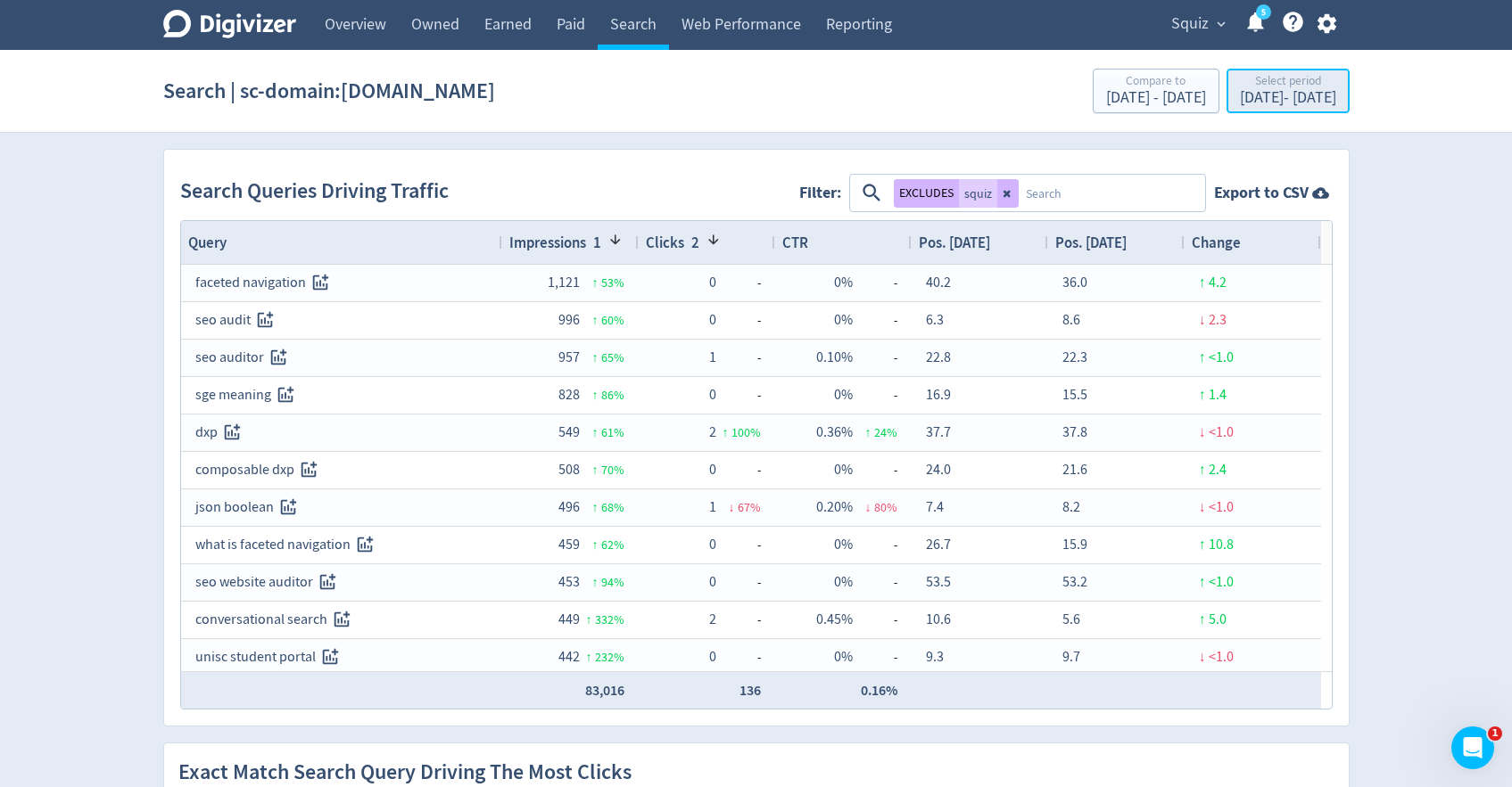
click at [1260, 104] on div "[DATE] - [DATE]" at bounding box center [1288, 98] width 96 height 16
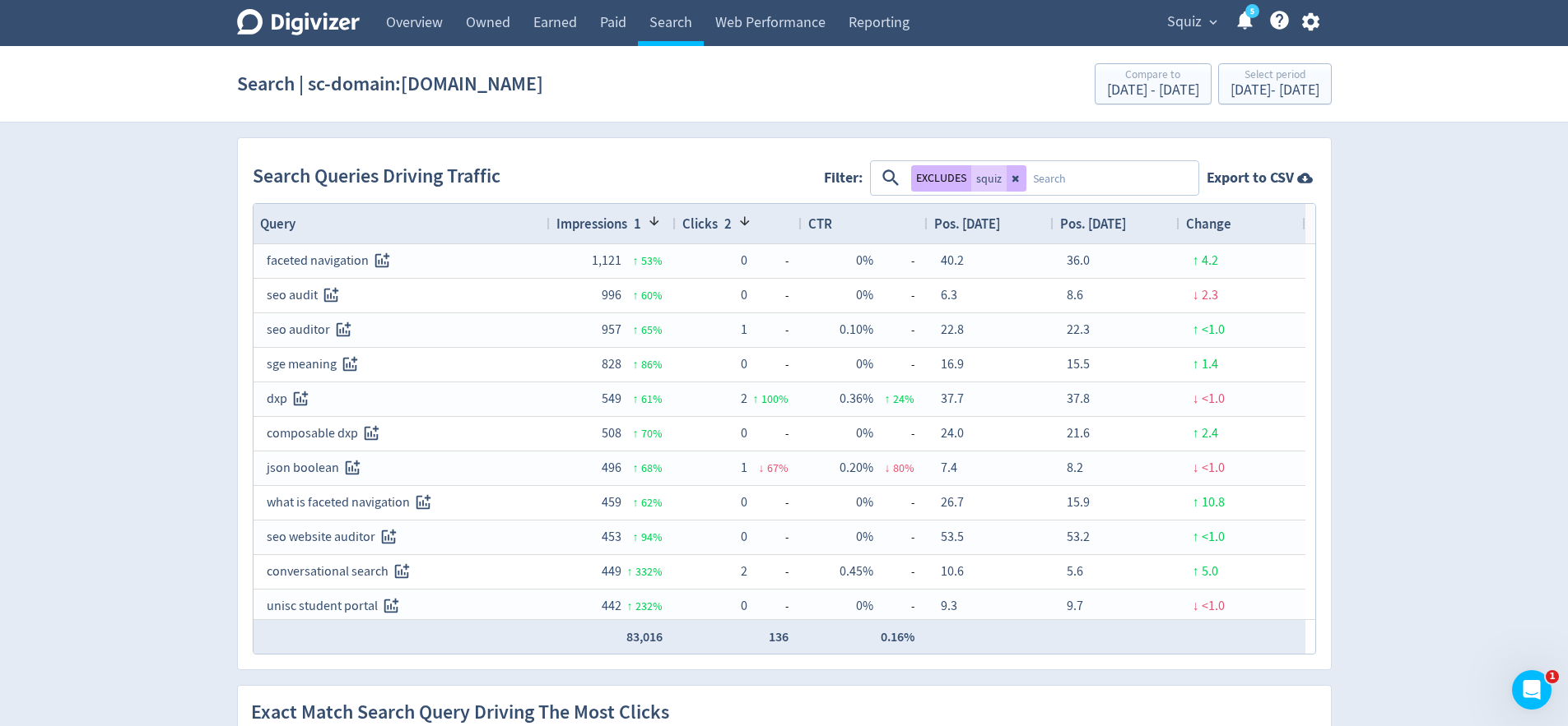
click at [1098, 187] on textarea at bounding box center [1111, 178] width 170 height 31
type textarea "conversational search"
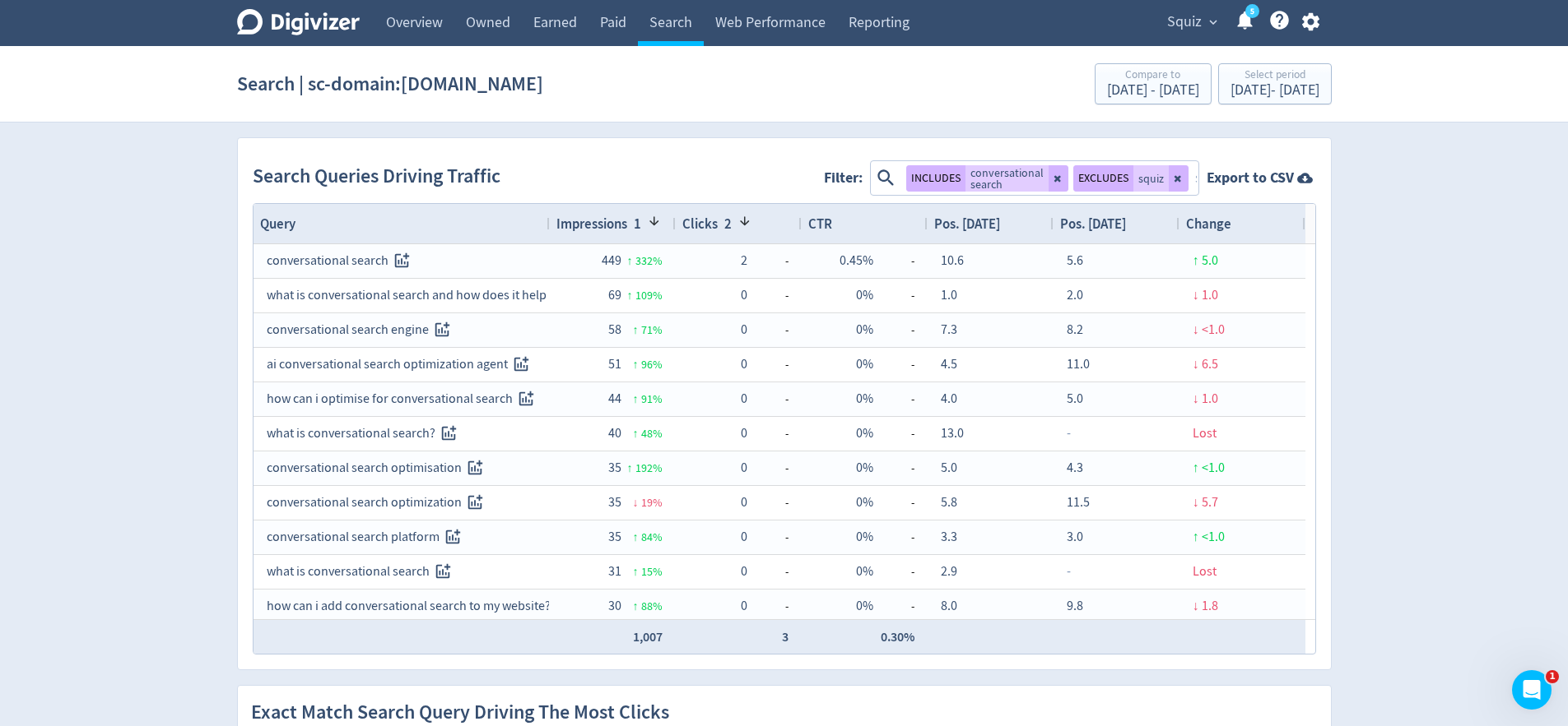
click at [598, 227] on span "Impressions" at bounding box center [591, 224] width 70 height 18
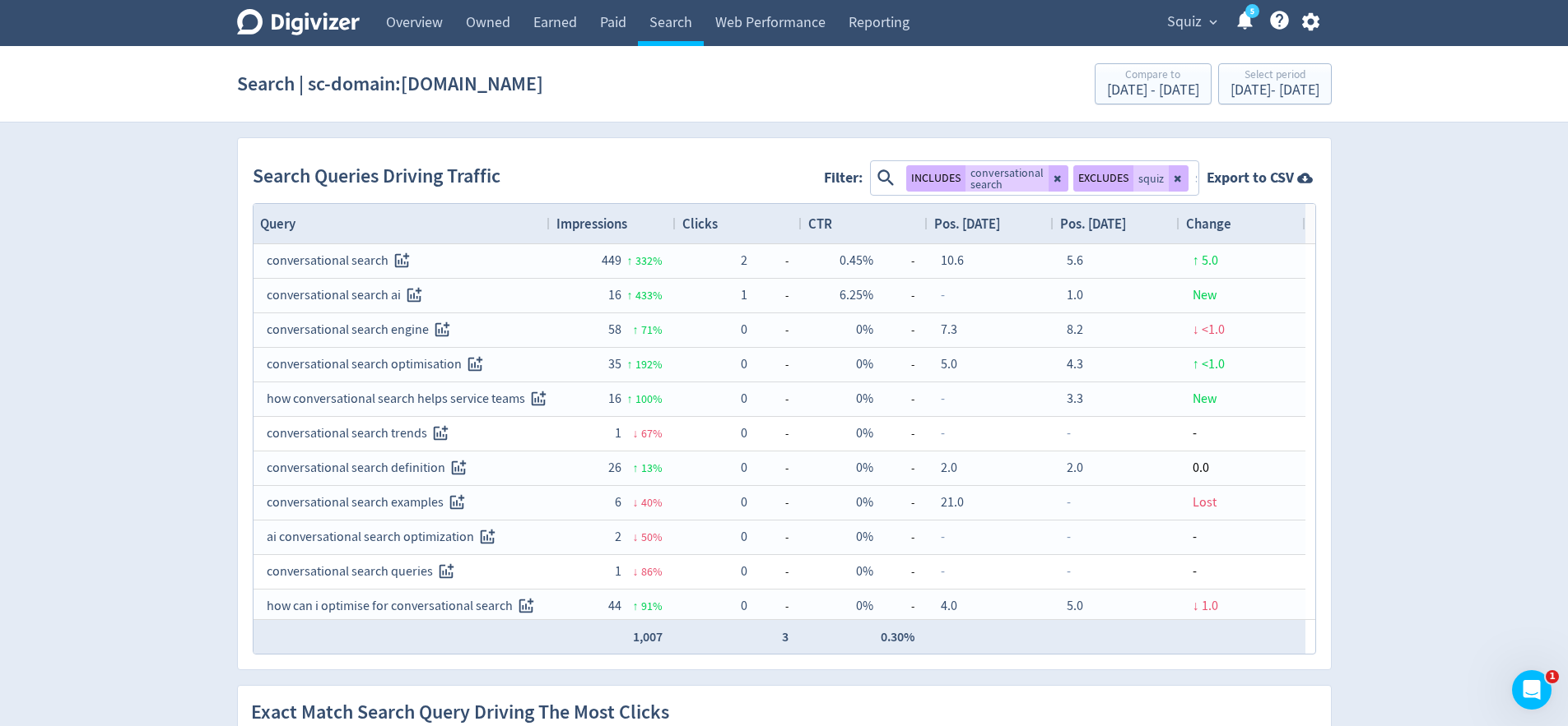
click at [600, 225] on span "Impressions" at bounding box center [591, 224] width 70 height 18
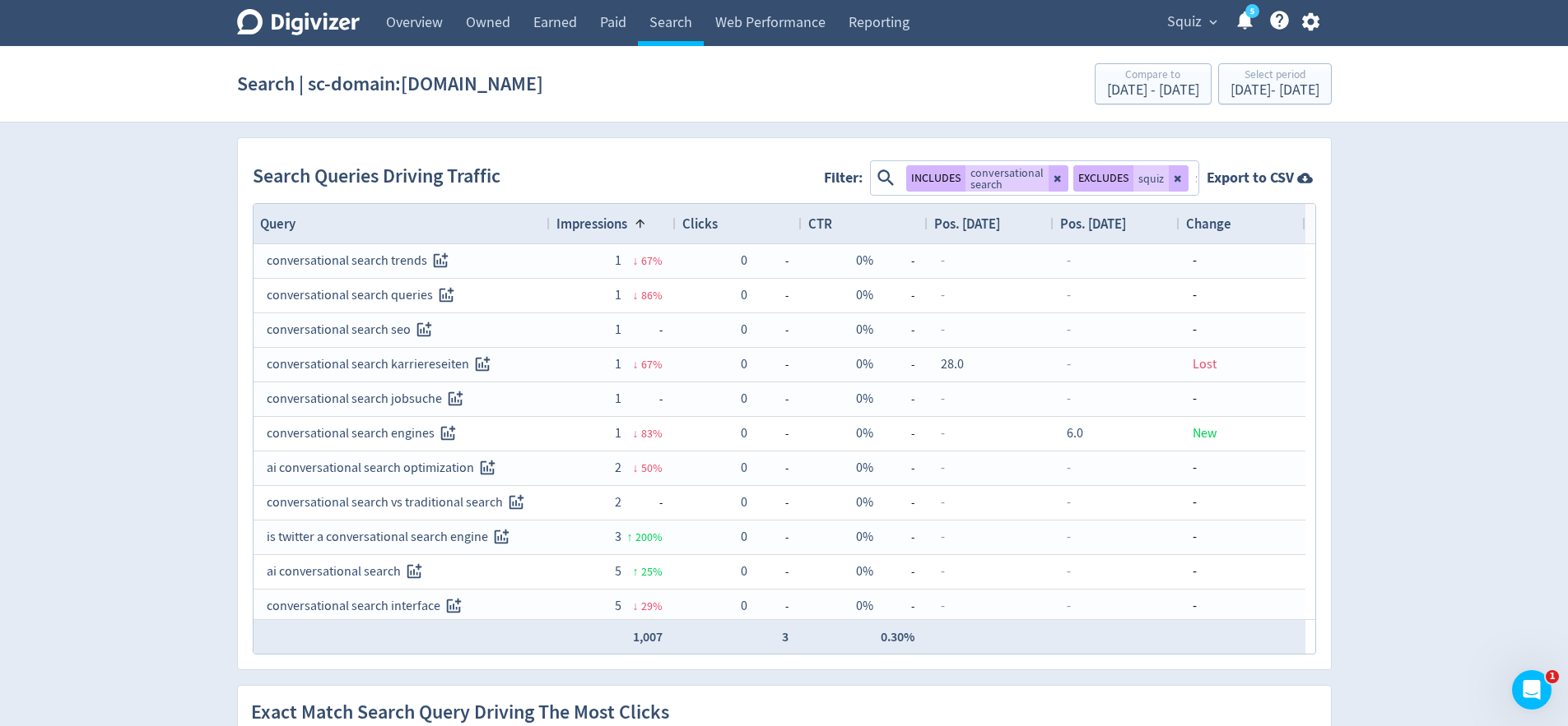
click at [600, 225] on span "Impressions" at bounding box center [591, 224] width 70 height 18
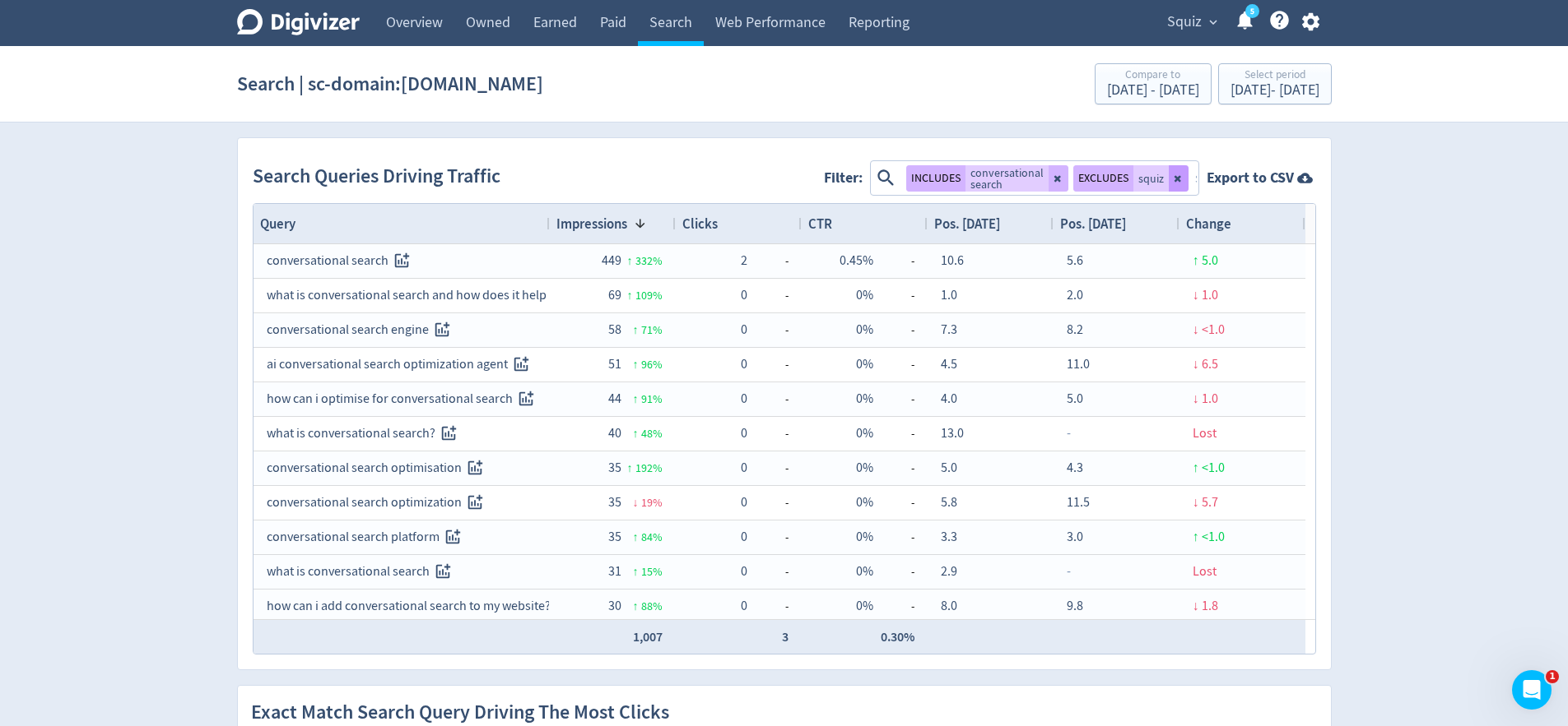
click at [1182, 174] on button at bounding box center [1178, 179] width 20 height 27
click at [1084, 187] on button at bounding box center [1076, 179] width 20 height 27
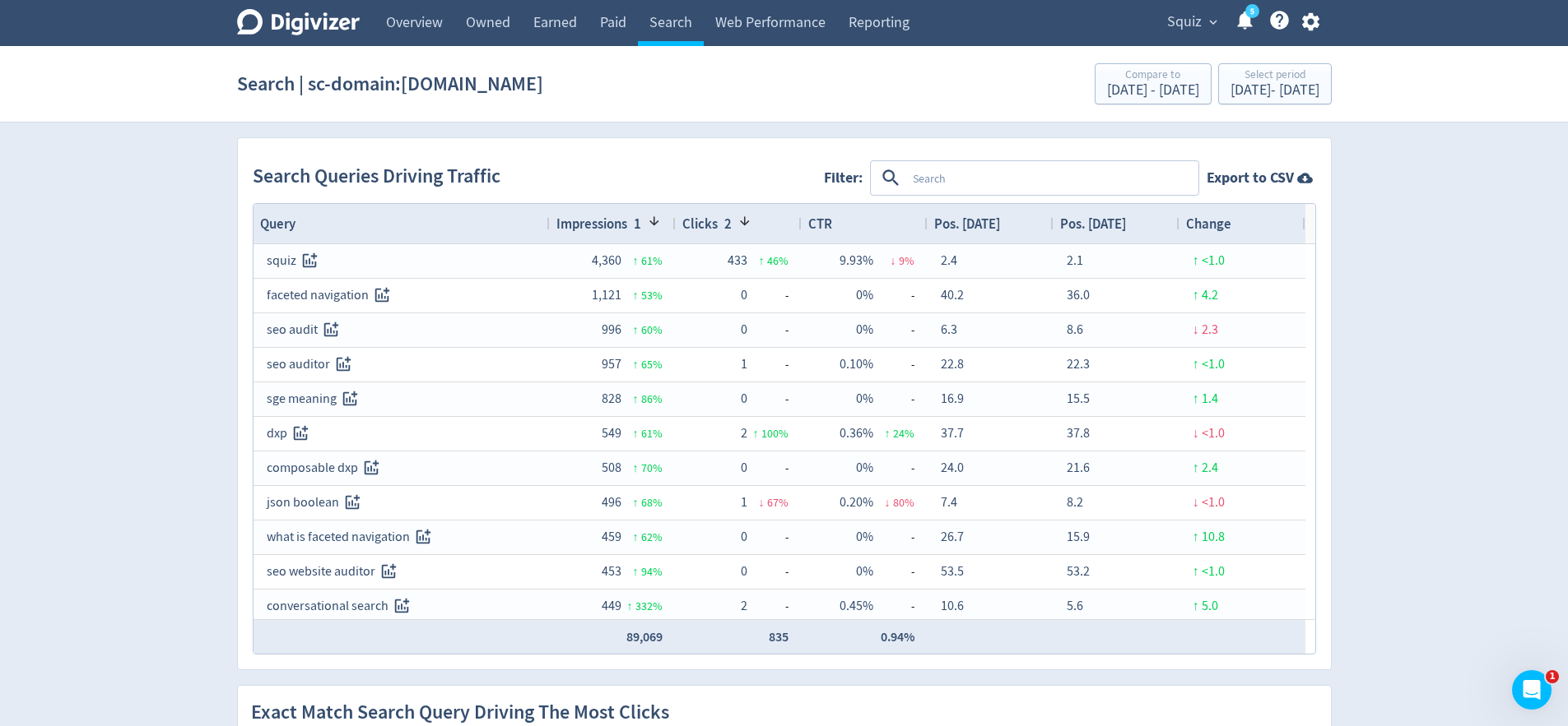
click at [917, 179] on textarea at bounding box center [1051, 178] width 290 height 31
click at [610, 220] on span "Impressions" at bounding box center [591, 224] width 70 height 18
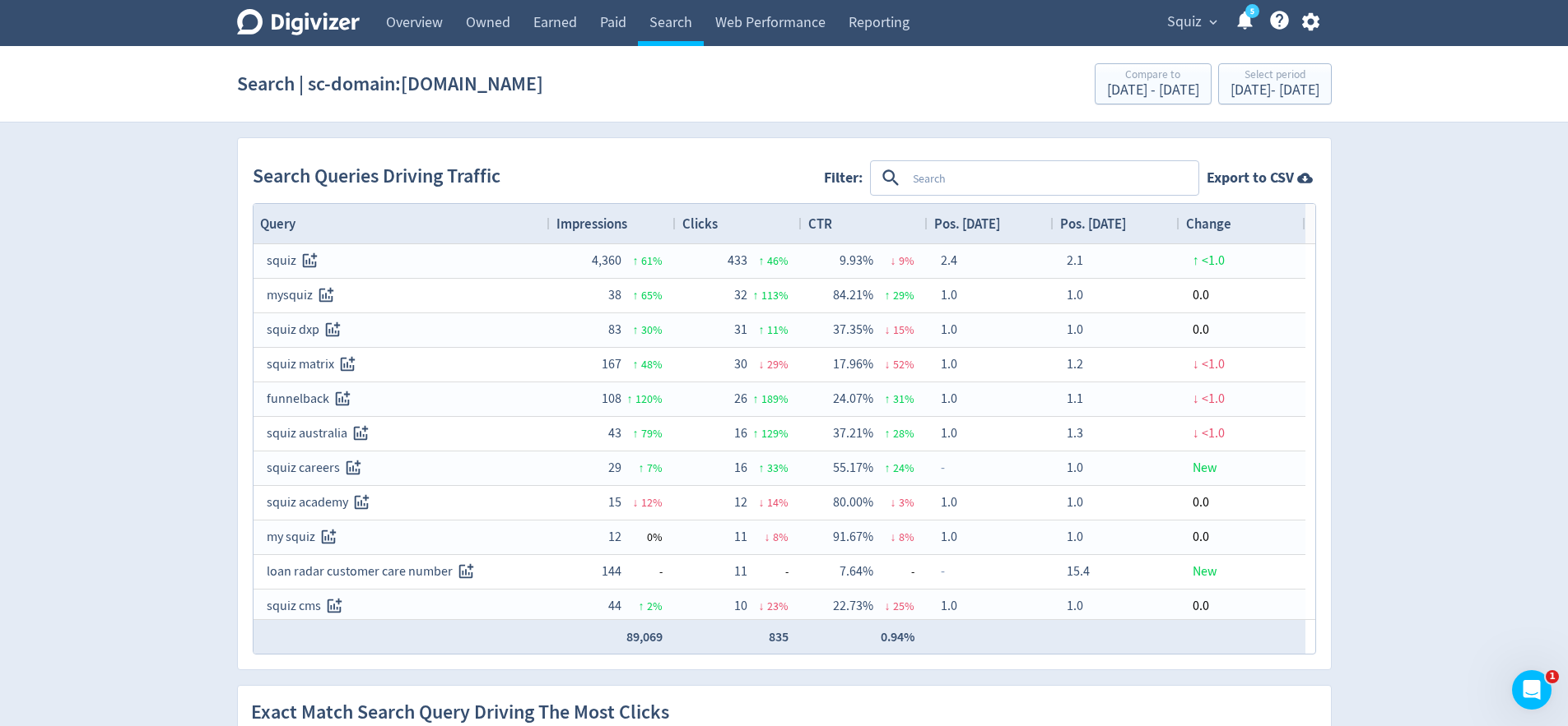
click at [610, 219] on span "Impressions" at bounding box center [591, 224] width 70 height 18
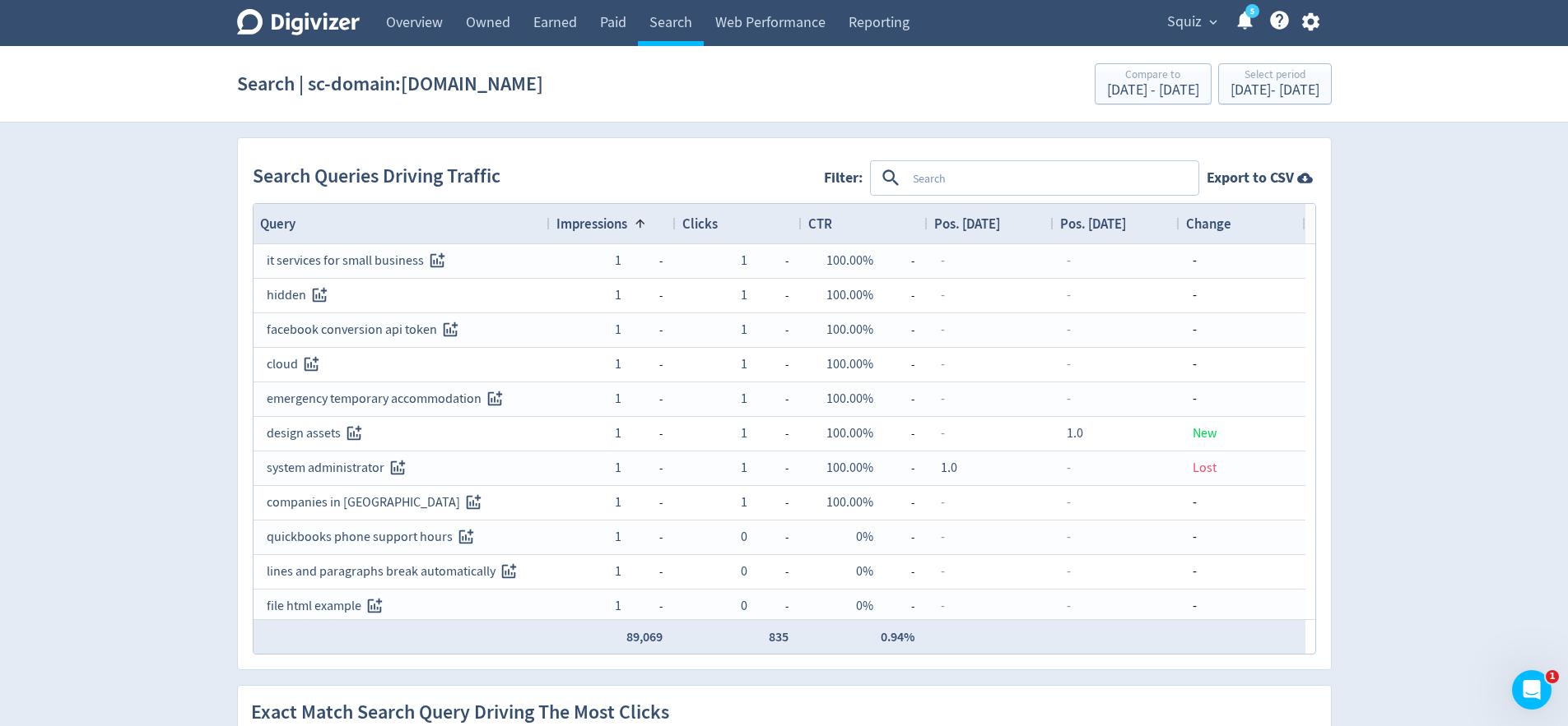
click at [610, 220] on span "Impressions" at bounding box center [591, 224] width 70 height 18
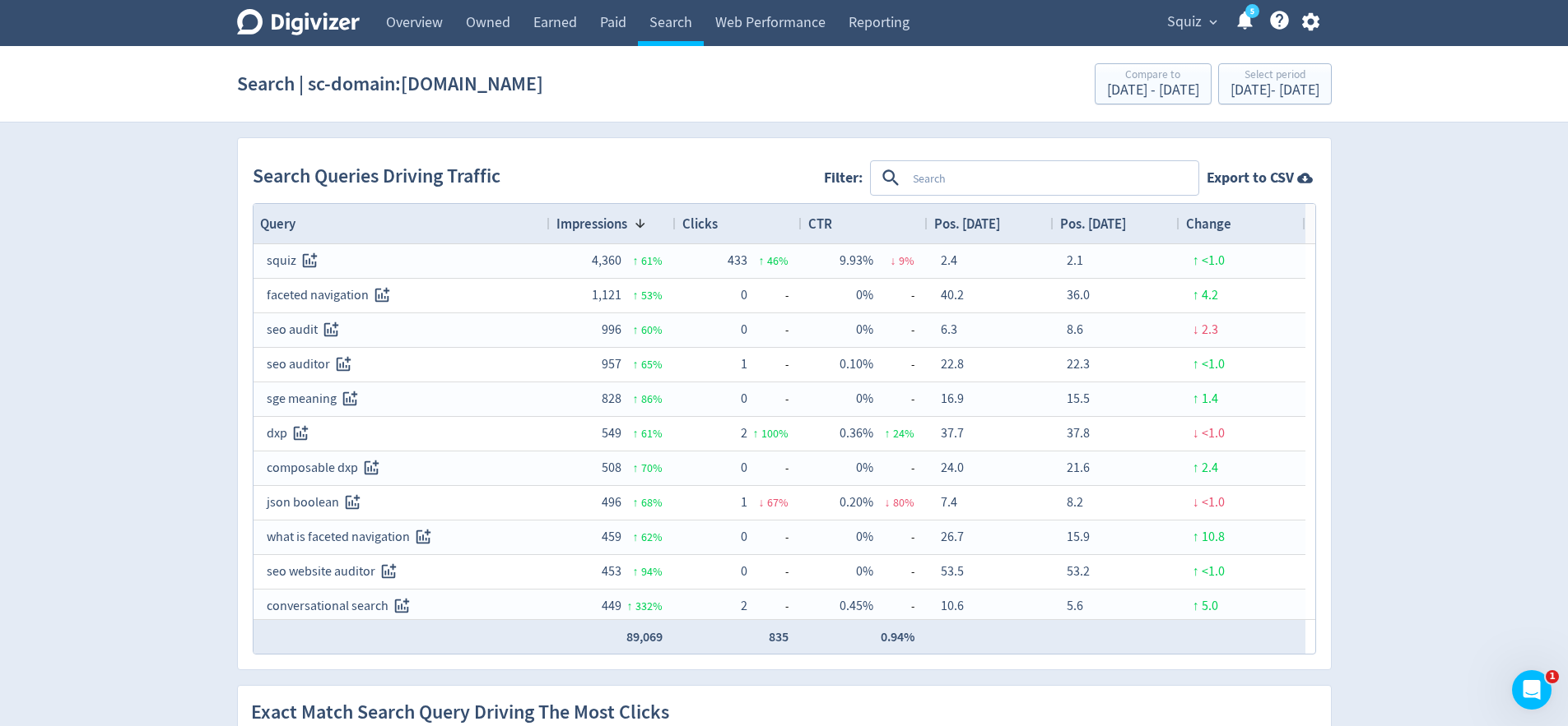
click at [981, 176] on textarea at bounding box center [1051, 178] width 290 height 31
type textarea "squiz"
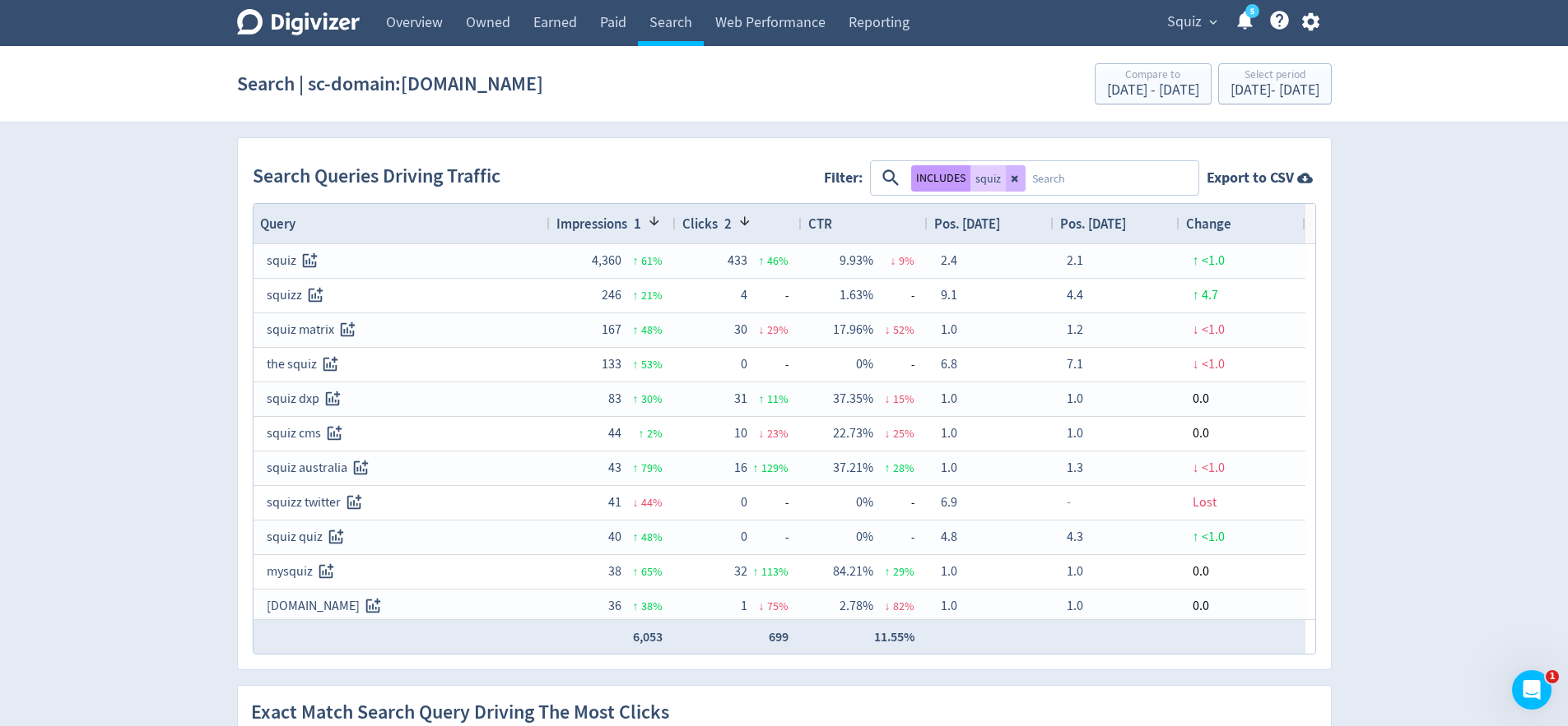
click at [946, 173] on button "INCLUDES" at bounding box center [940, 179] width 59 height 27
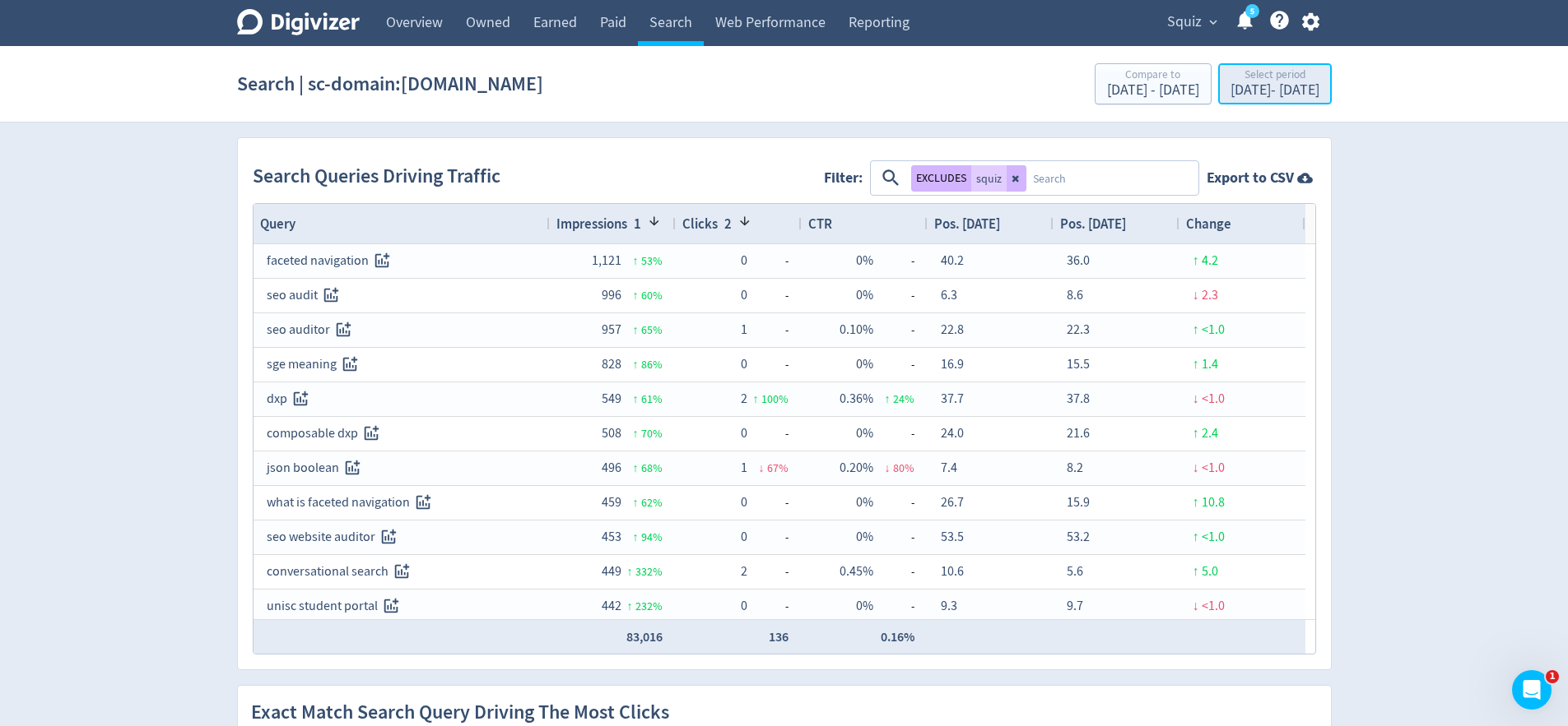
click at [1231, 78] on div "Select period" at bounding box center [1274, 75] width 89 height 14
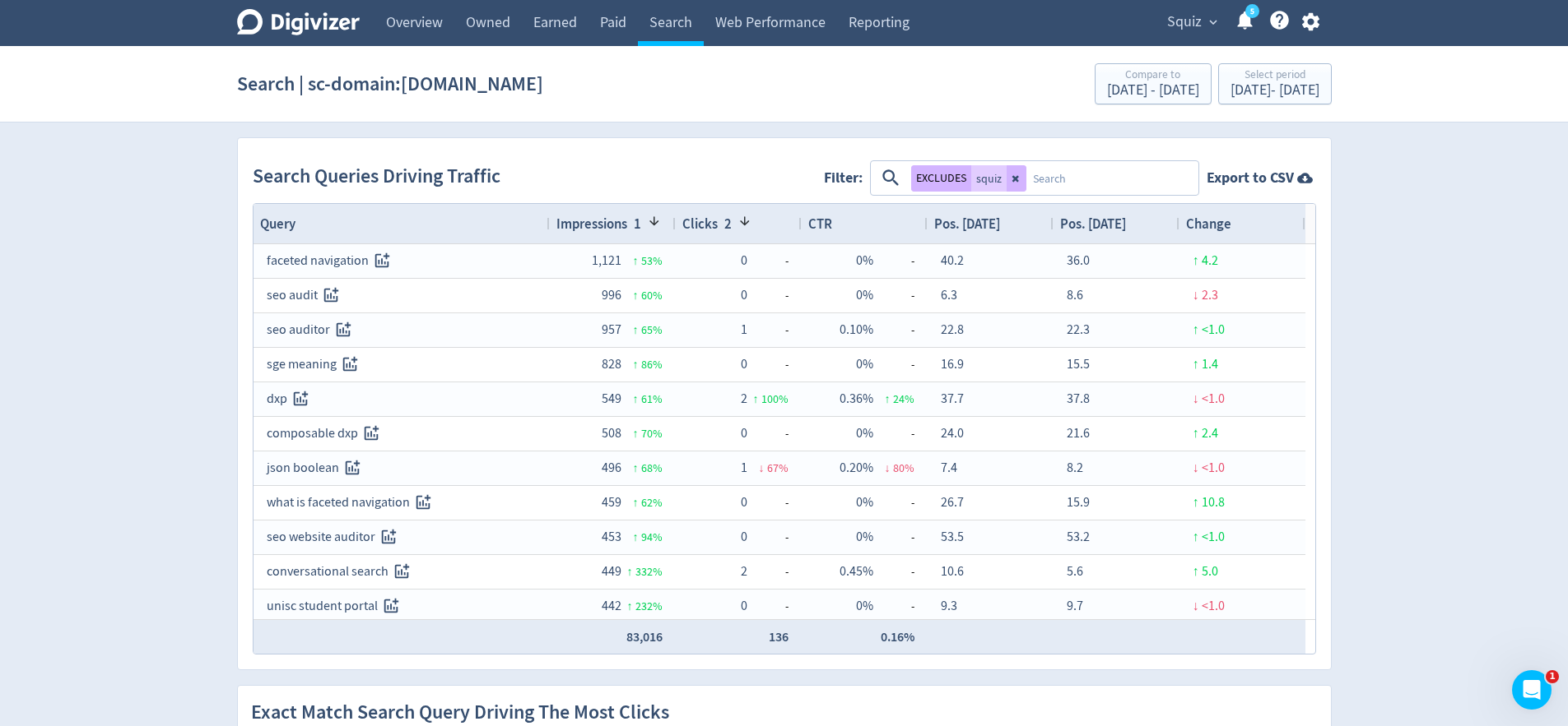
click at [1060, 183] on textarea at bounding box center [1111, 178] width 170 height 31
type textarea "conversational search"
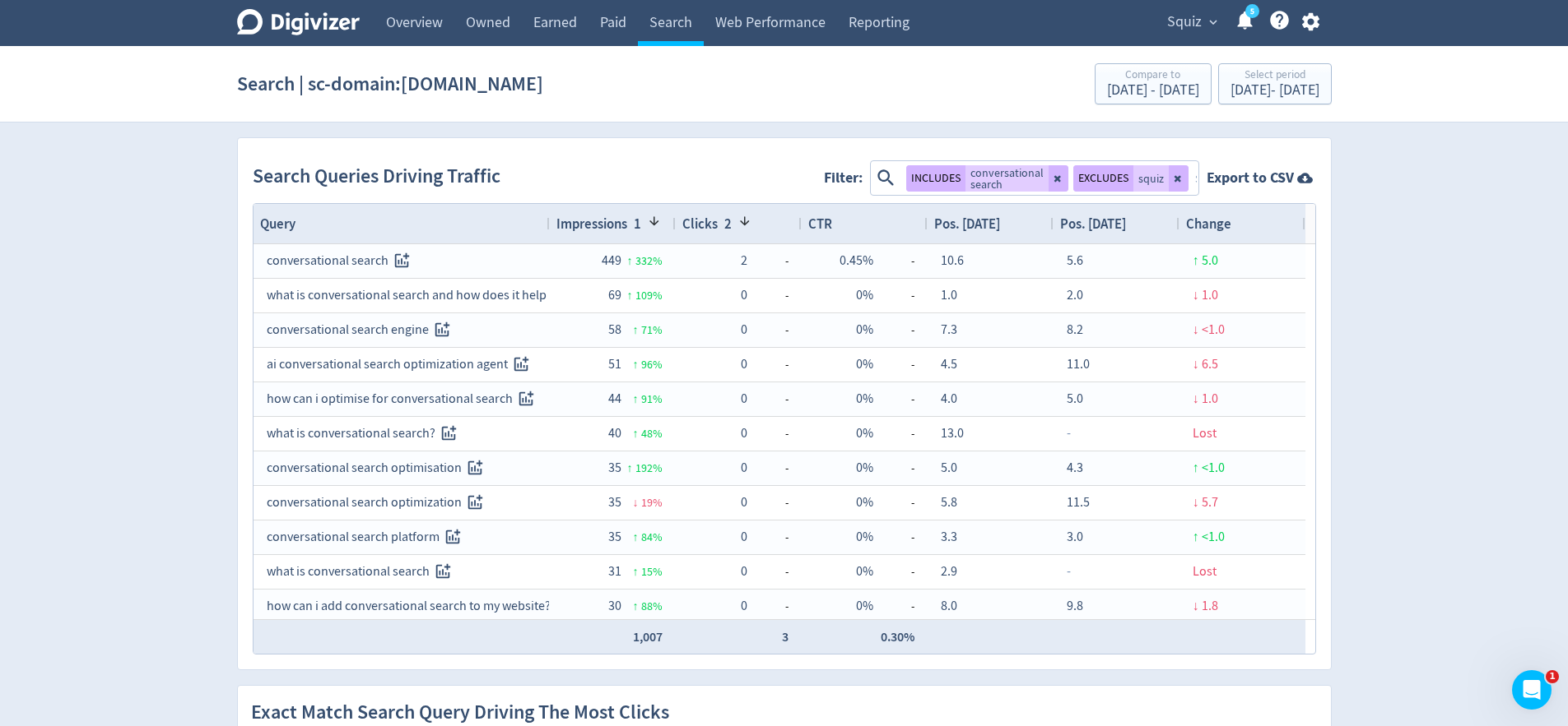
click at [574, 225] on span "Impressions" at bounding box center [591, 224] width 70 height 18
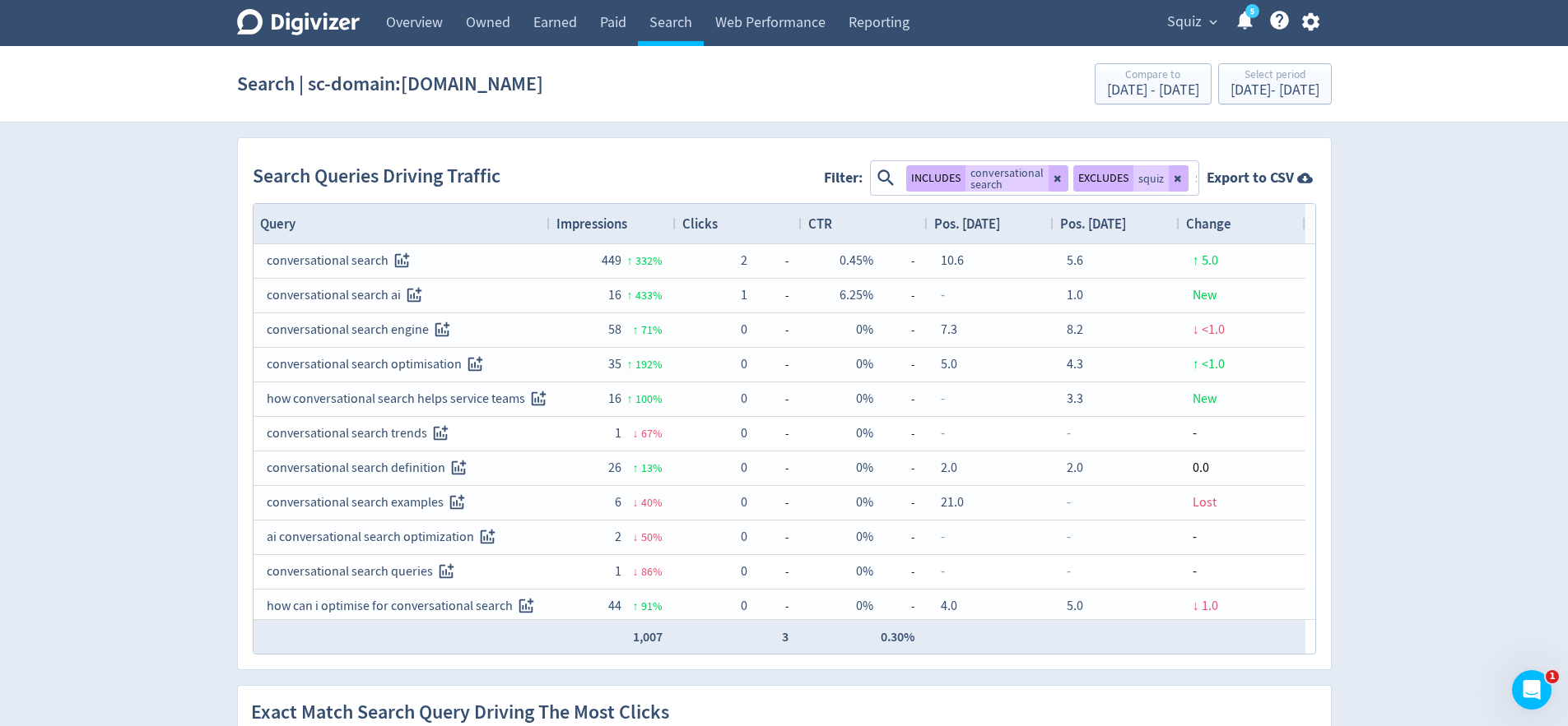
click at [589, 228] on span "Impressions" at bounding box center [591, 224] width 70 height 18
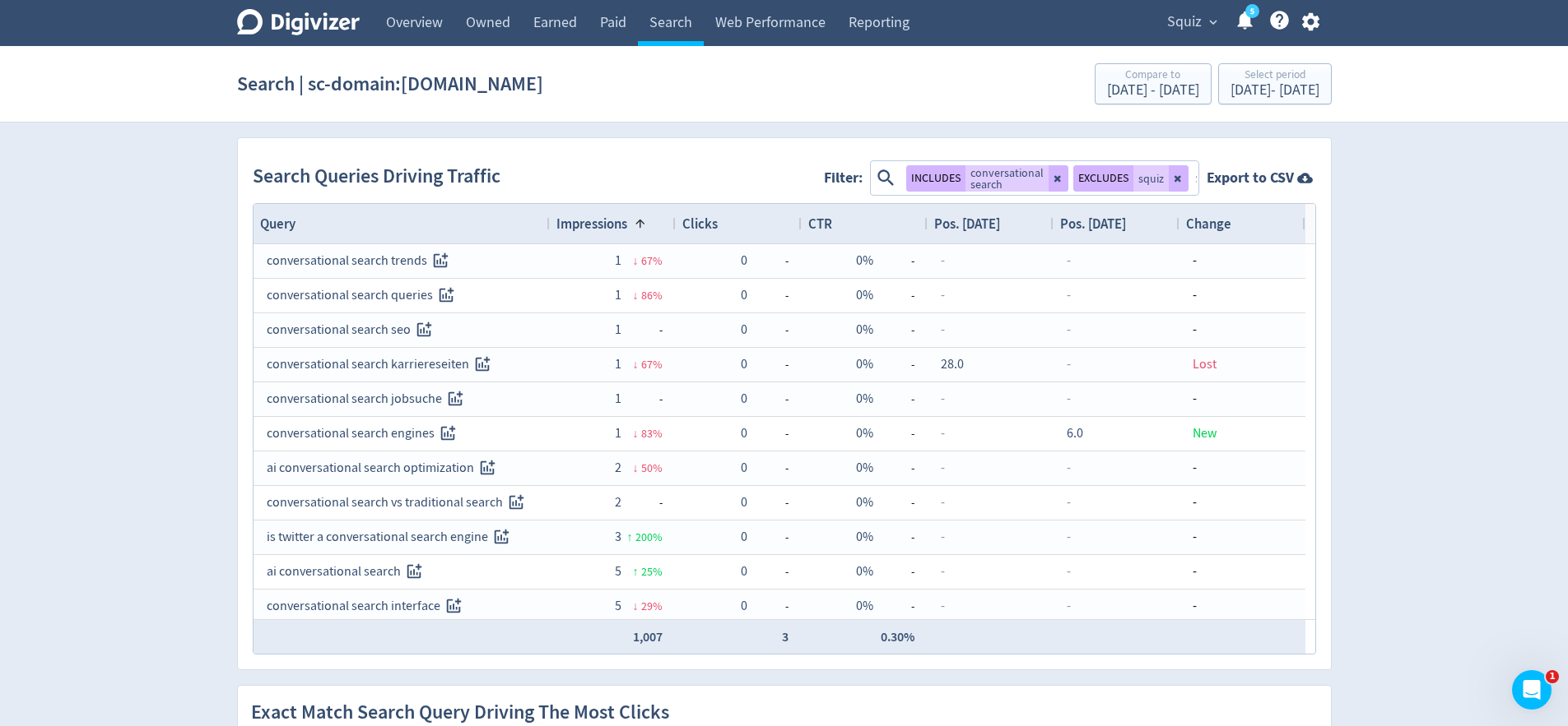
click at [589, 228] on span "Impressions" at bounding box center [591, 224] width 70 height 18
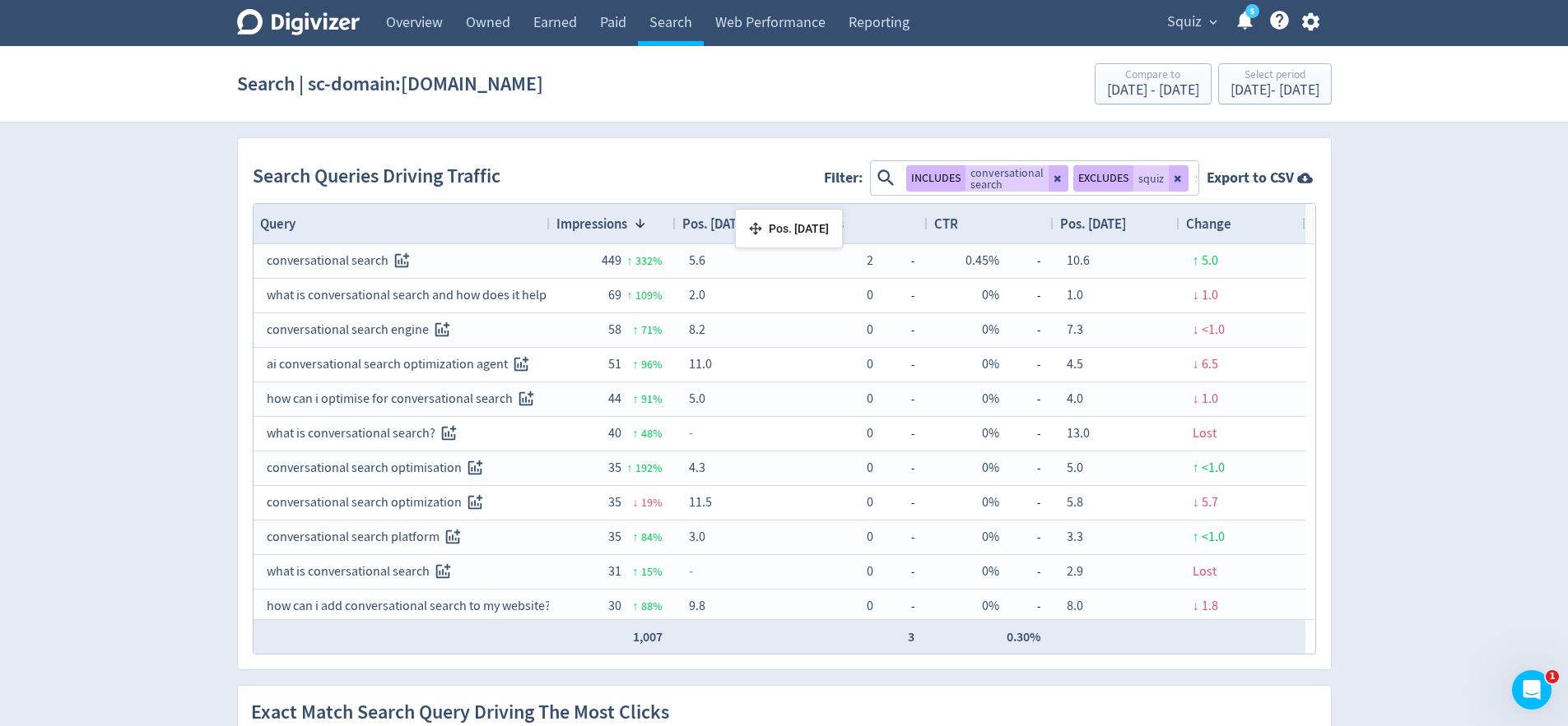
drag, startPoint x: 1087, startPoint y: 225, endPoint x: 743, endPoint y: 215, distance: 344.1
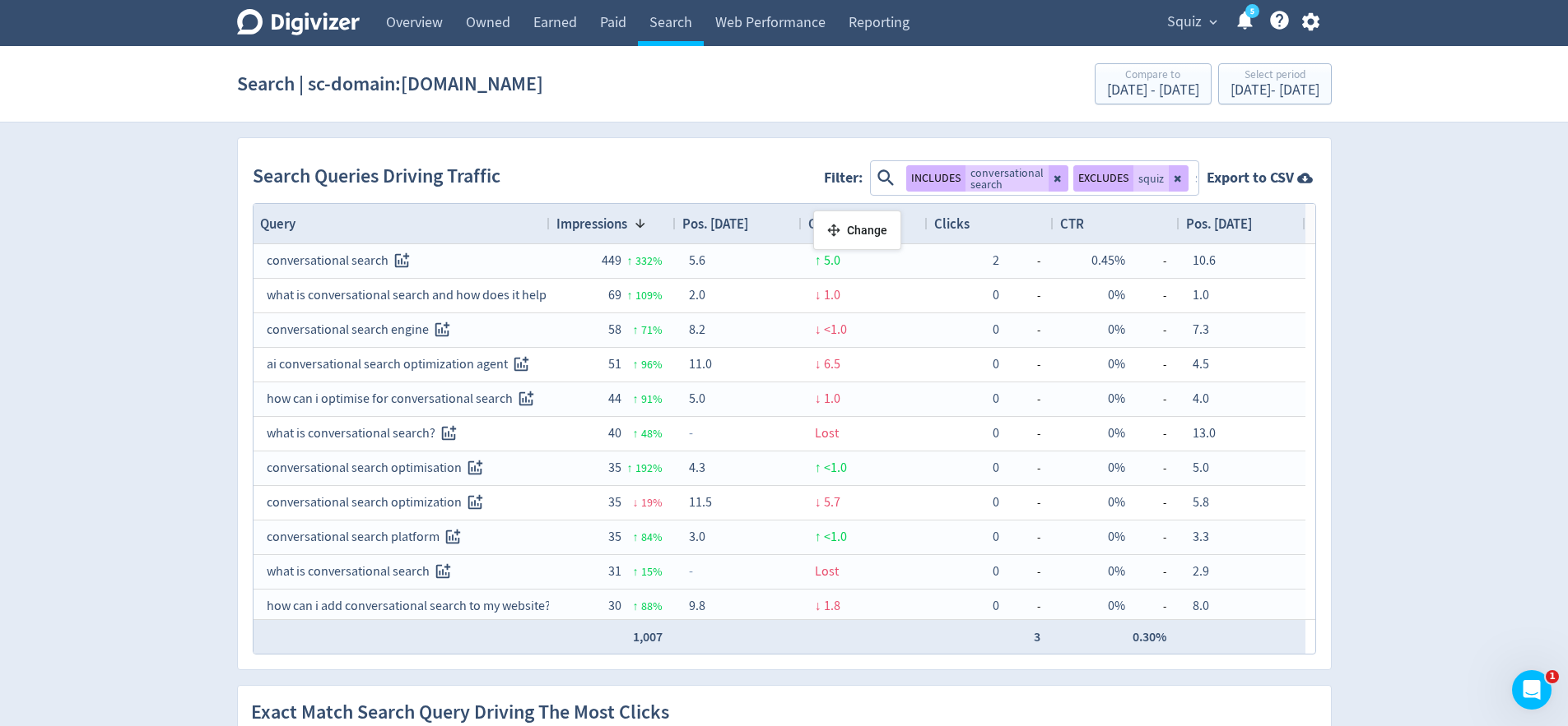
drag, startPoint x: 1224, startPoint y: 230, endPoint x: 822, endPoint y: 217, distance: 402.2
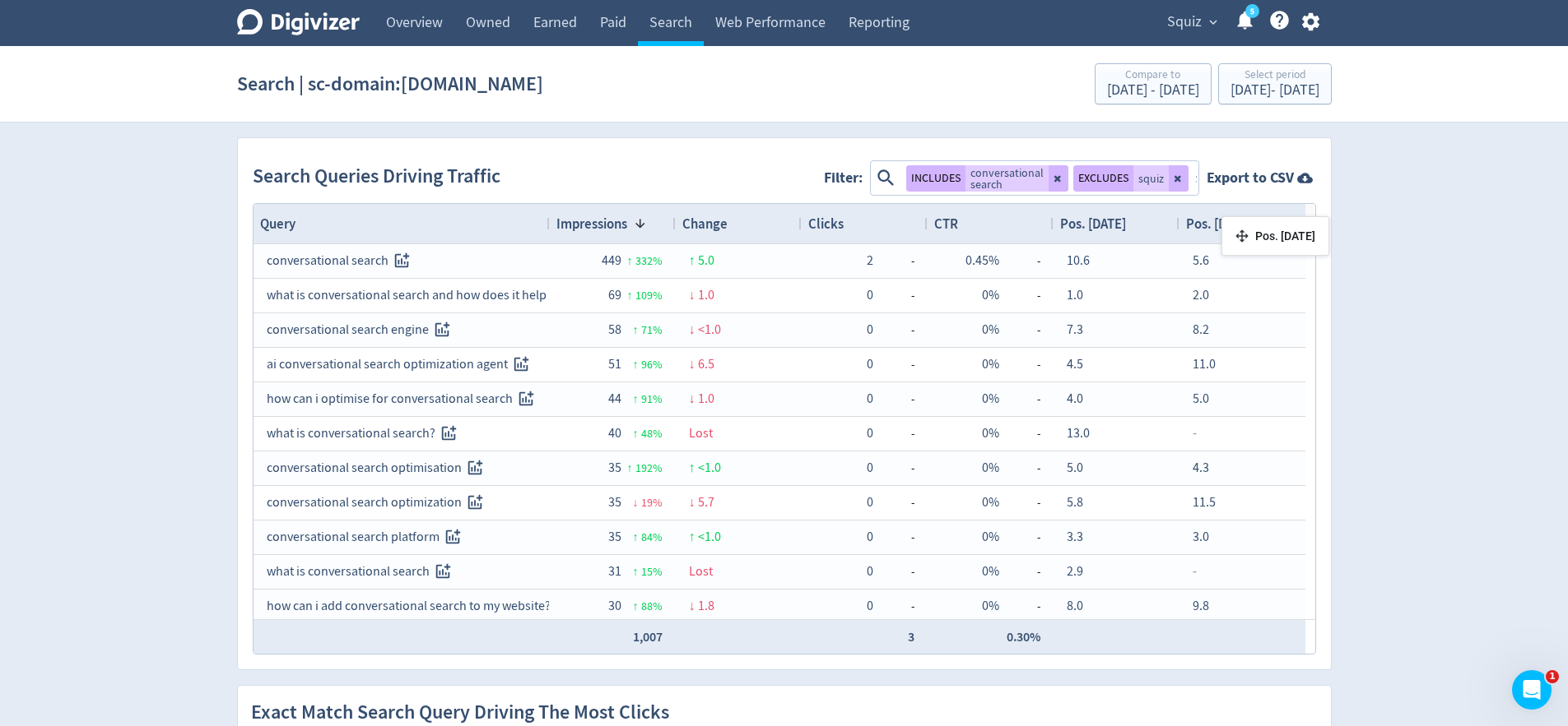
drag, startPoint x: 708, startPoint y: 223, endPoint x: 1223, endPoint y: 222, distance: 515.0
drag, startPoint x: 1056, startPoint y: 180, endPoint x: 1066, endPoint y: 180, distance: 10.0
click at [1056, 180] on icon at bounding box center [1058, 178] width 10 height 10
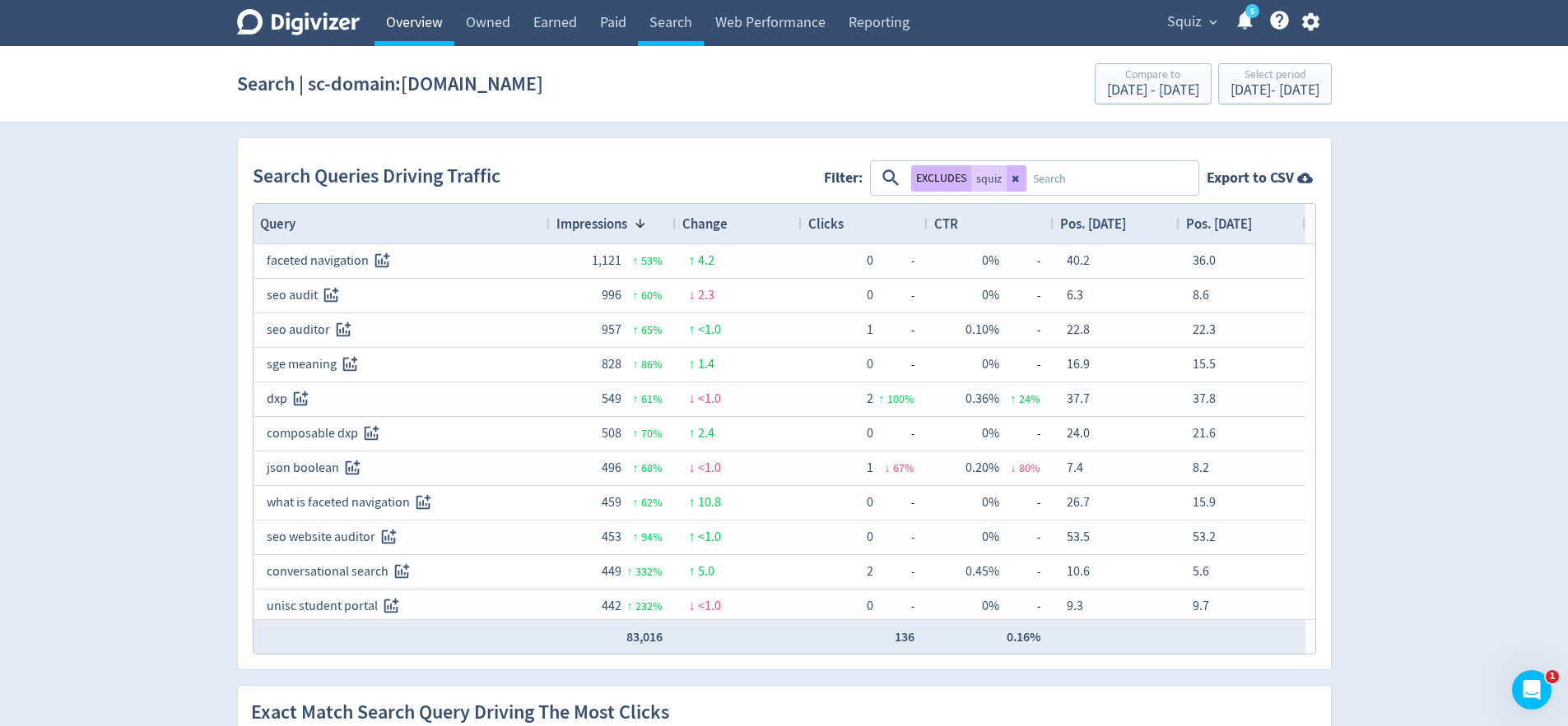
click at [421, 27] on link "Overview" at bounding box center [415, 23] width 80 height 46
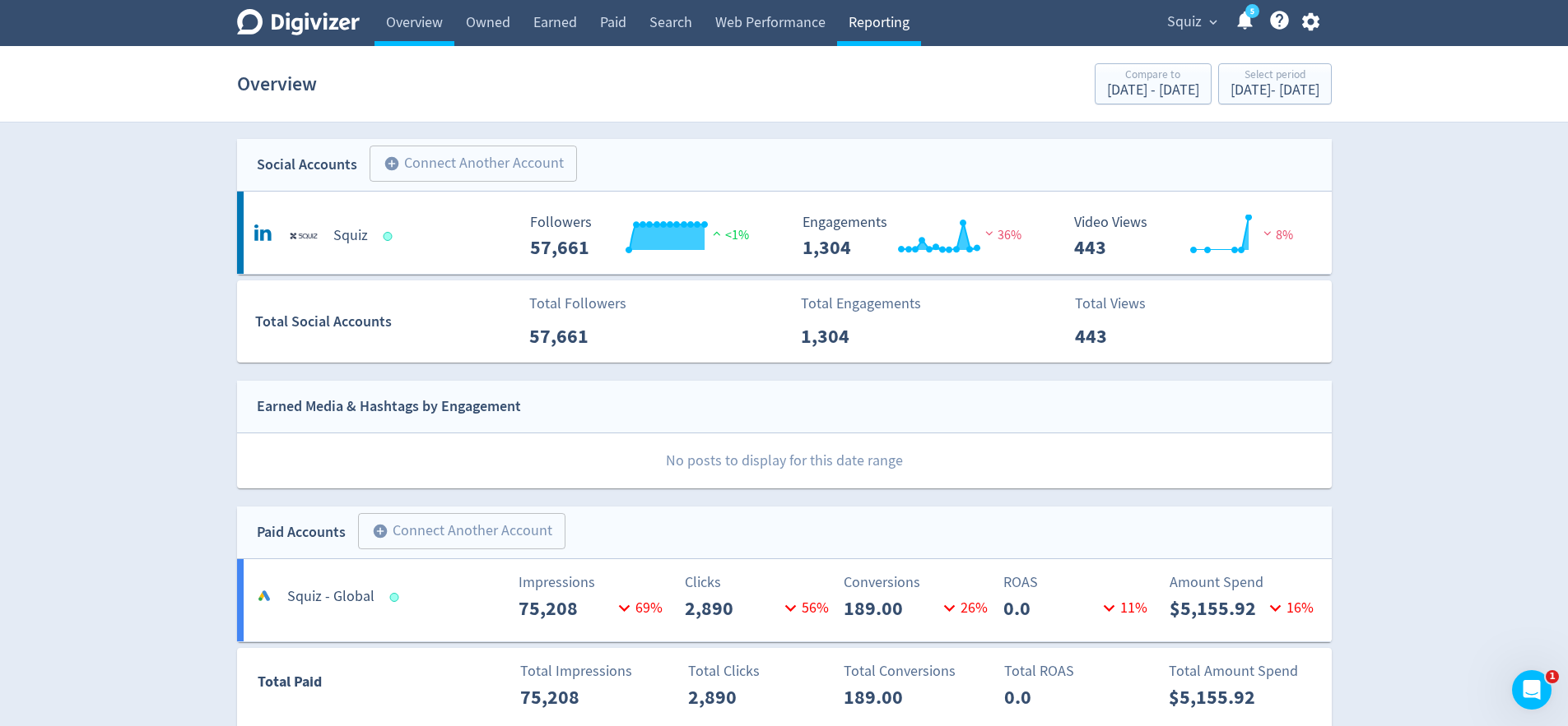
click at [875, 21] on link "Reporting" at bounding box center [878, 23] width 84 height 46
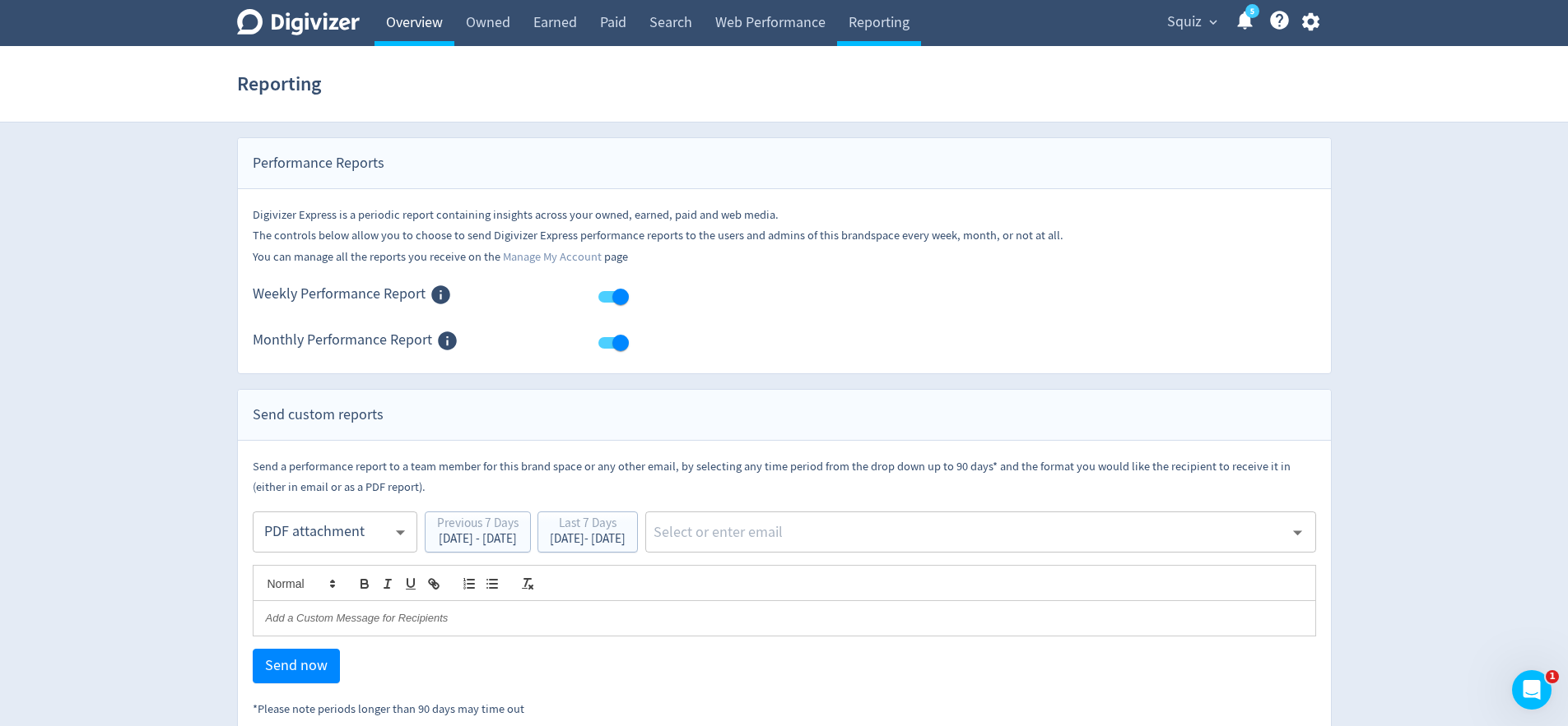
click at [403, 13] on link "Overview" at bounding box center [415, 23] width 80 height 46
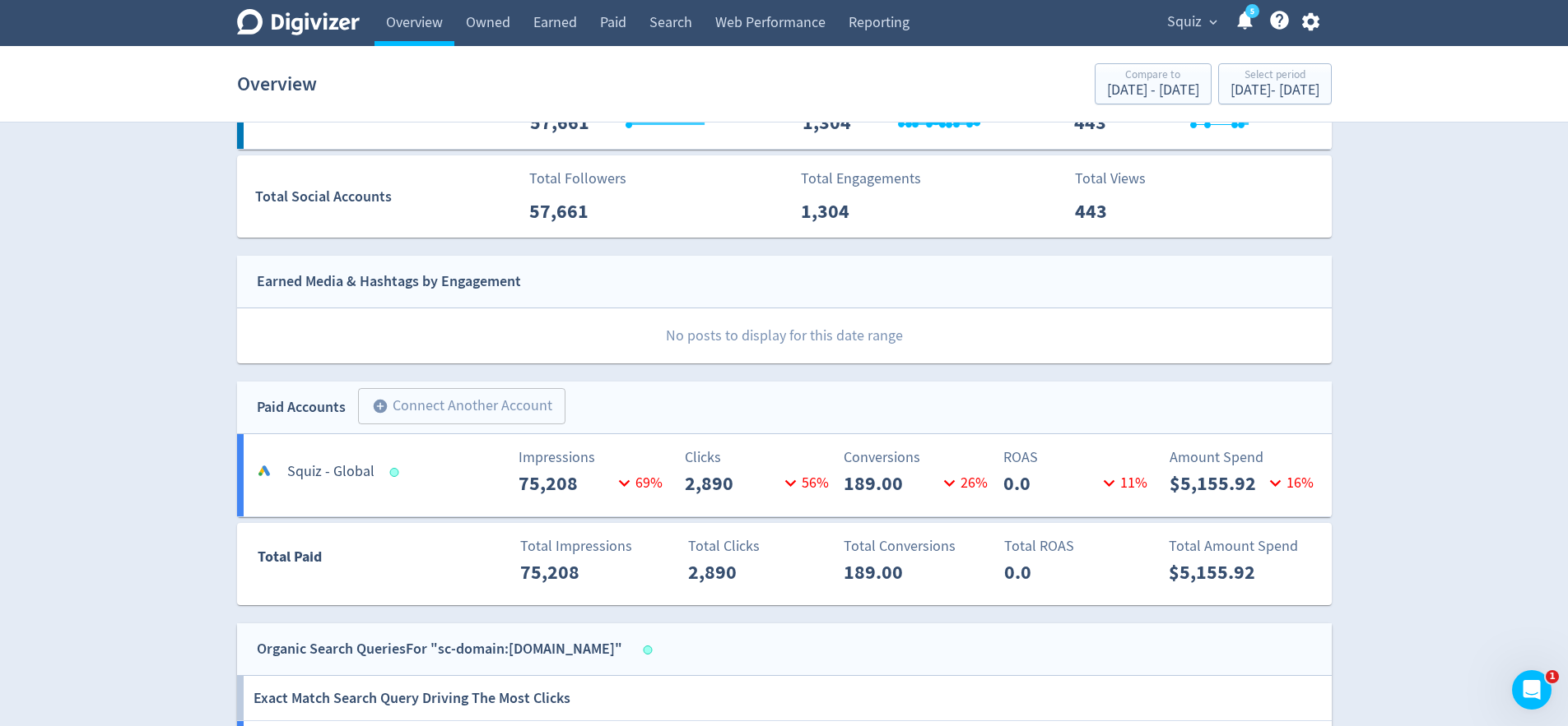
scroll to position [1, 0]
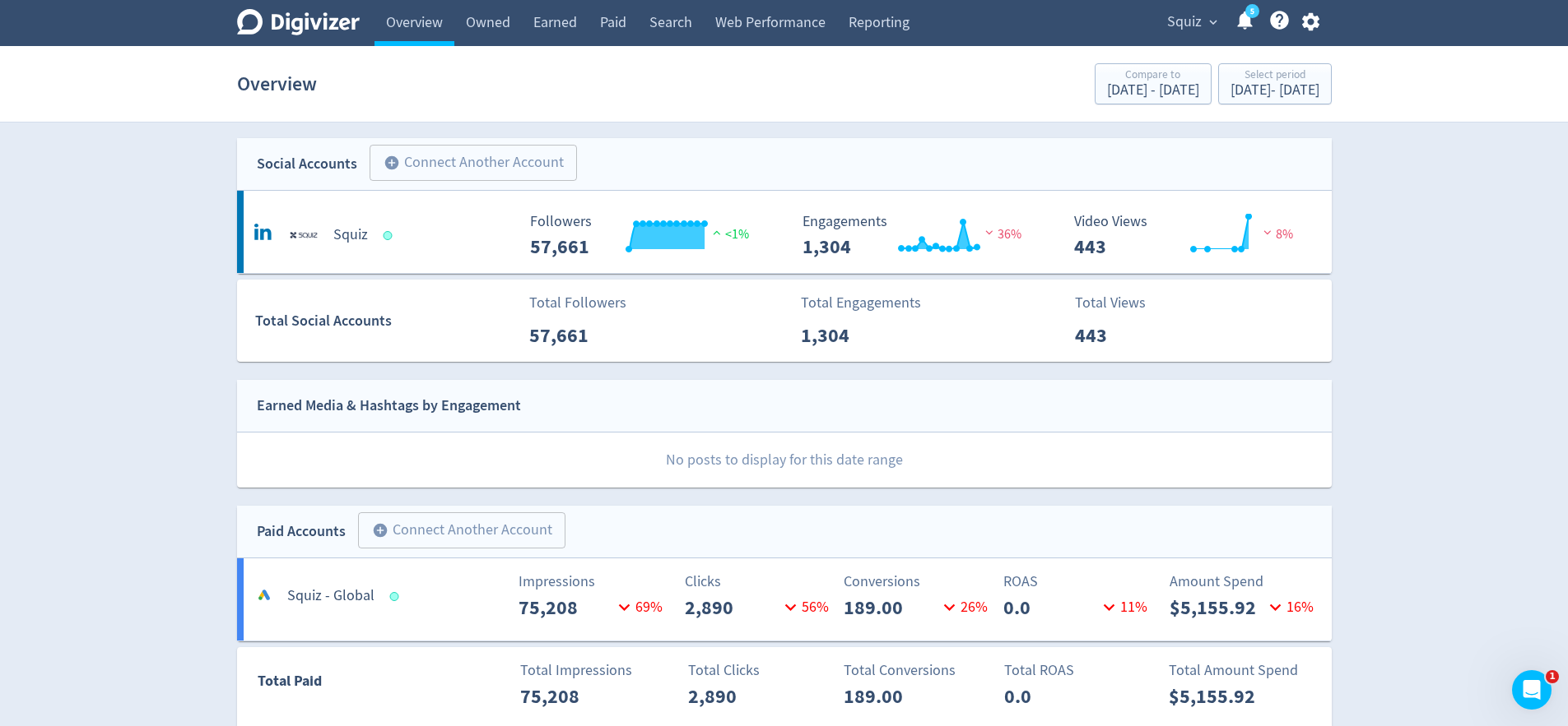
click at [559, 602] on p "75,208" at bounding box center [566, 608] width 95 height 30
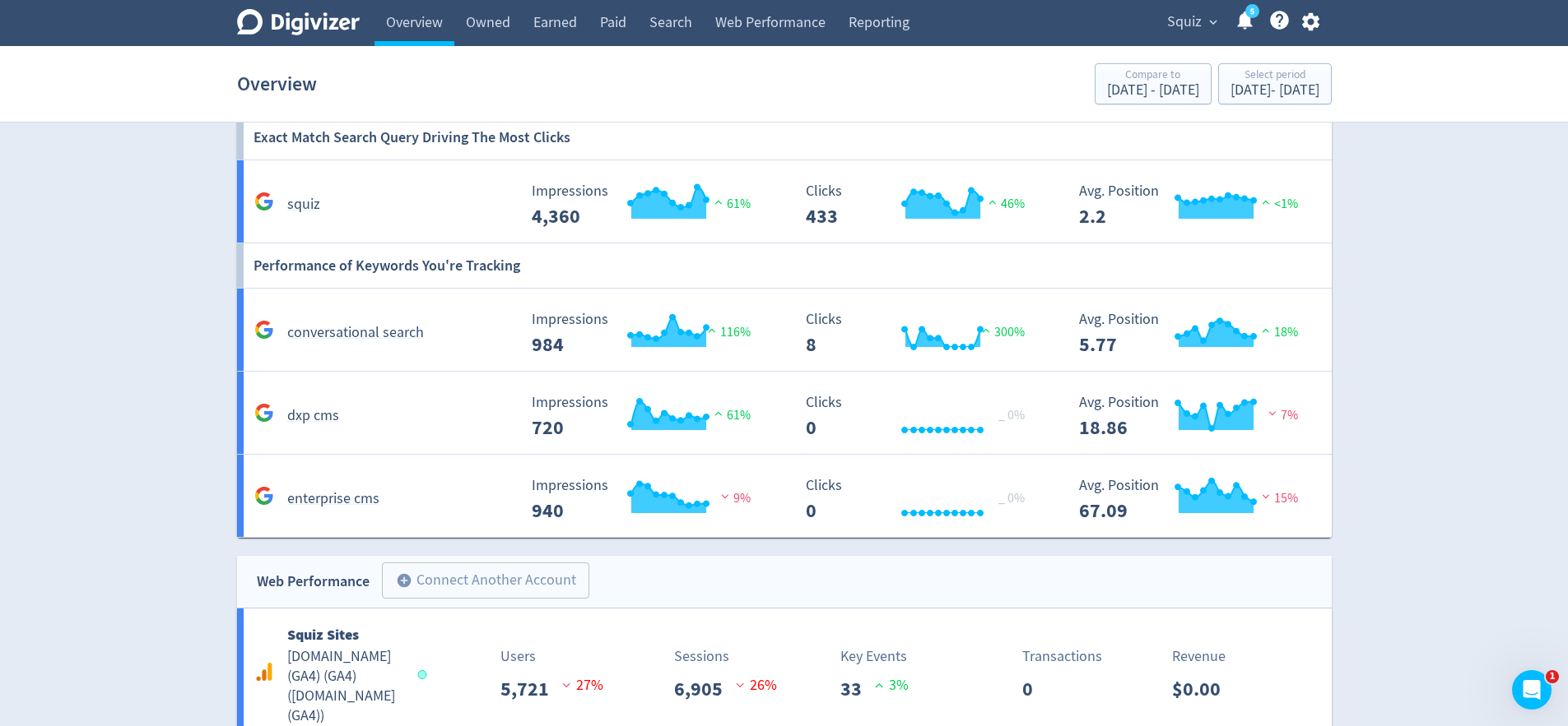
scroll to position [861, 0]
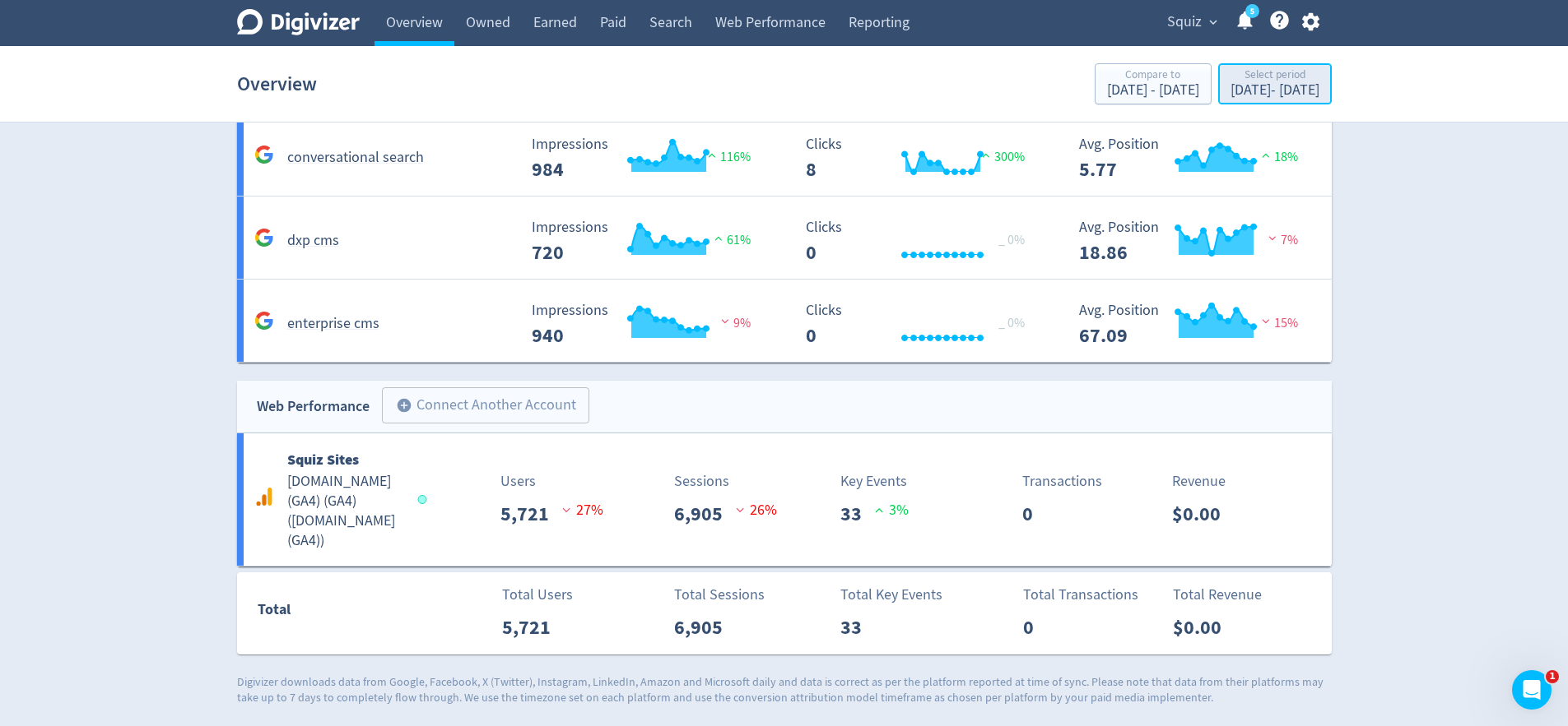
click at [1231, 94] on div "[DATE] - [DATE]" at bounding box center [1274, 90] width 89 height 15
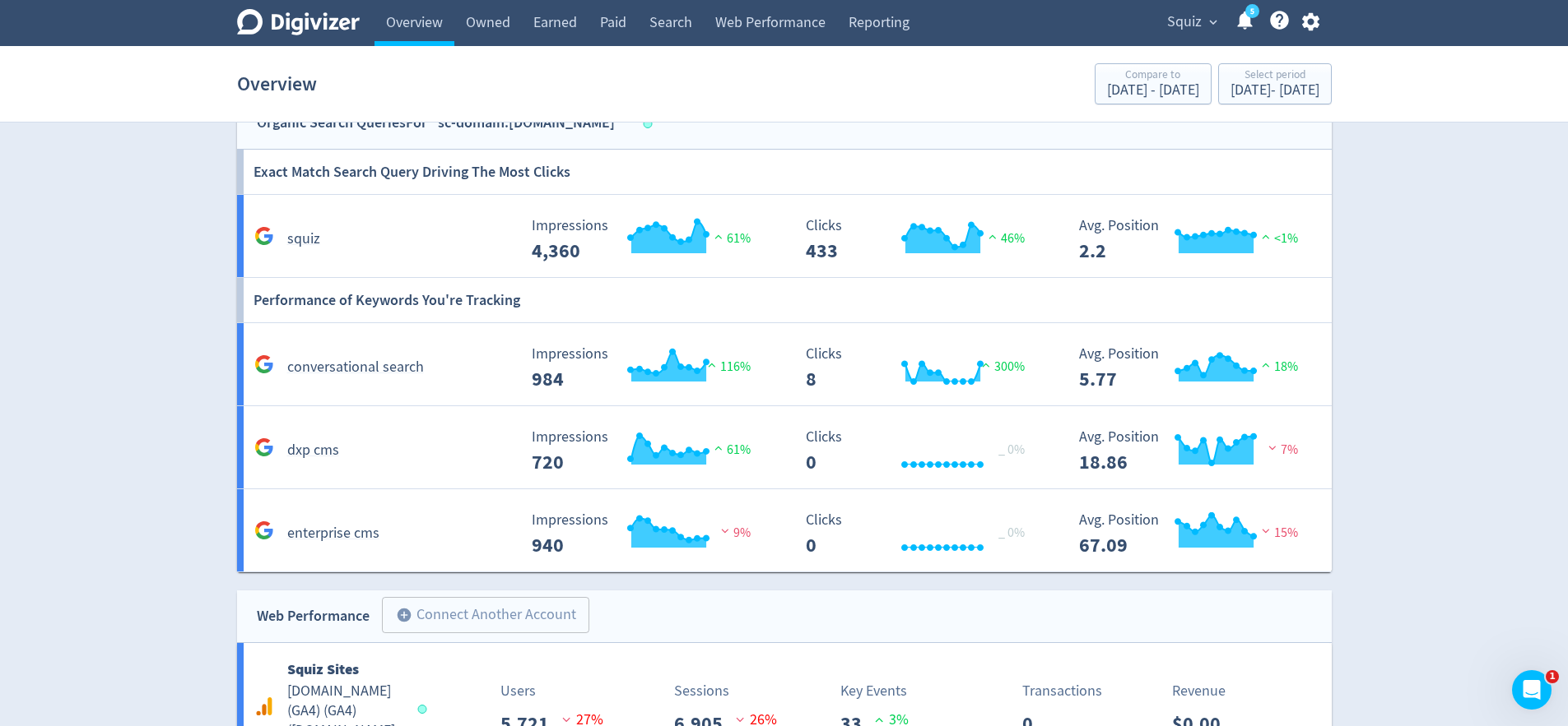
scroll to position [650, 0]
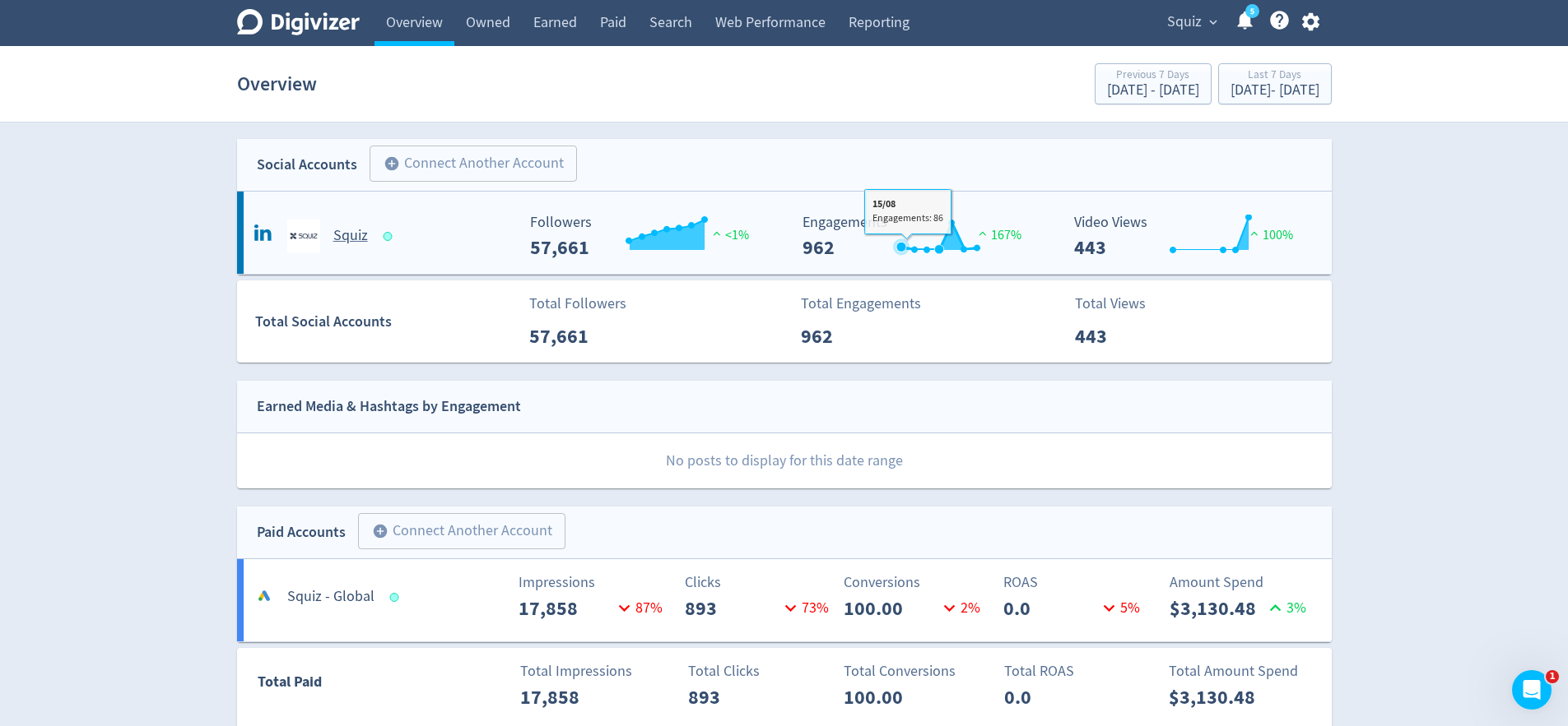
click at [901, 246] on icon "\a Engagements\a 962\a" at bounding box center [901, 247] width 10 height 10
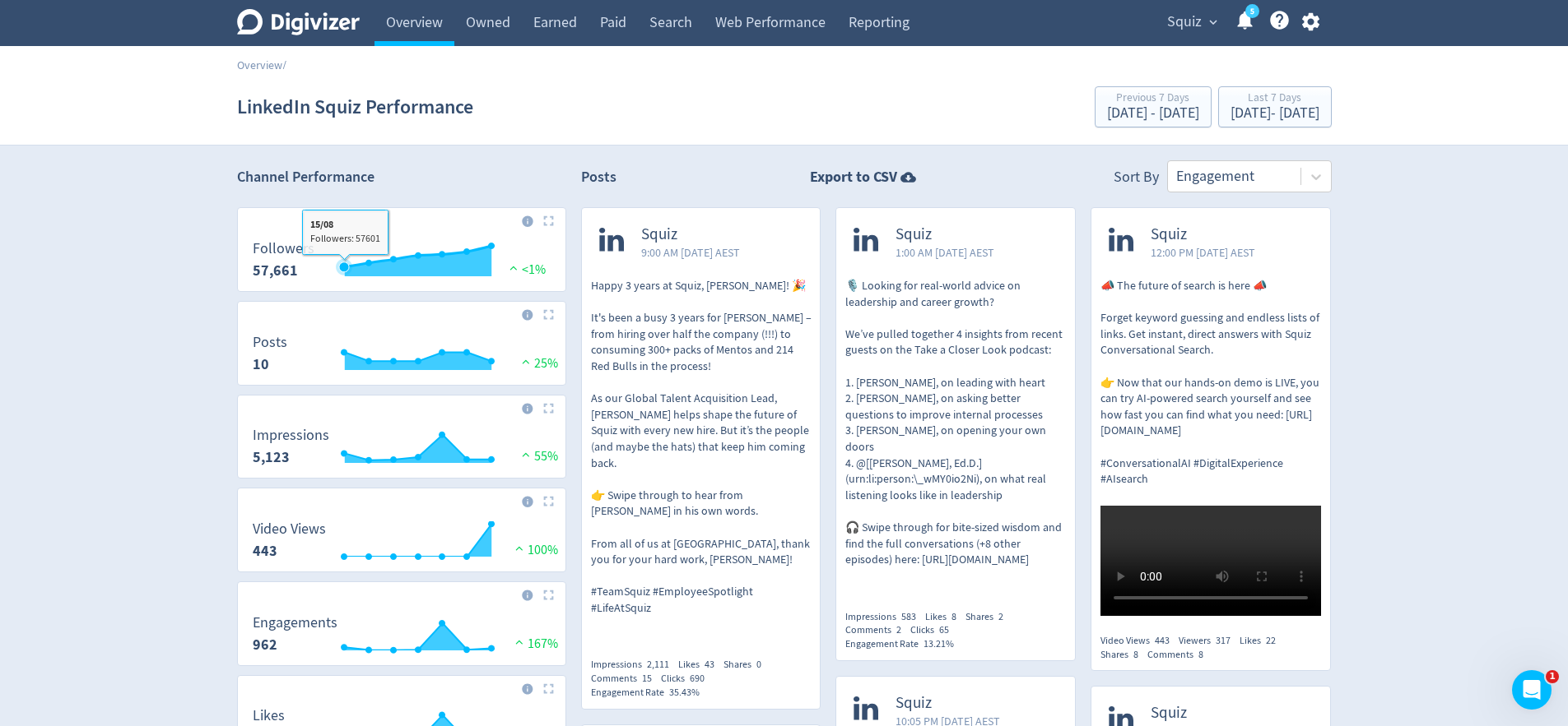
click at [347, 244] on rect "\a Followers\a 57,661\a" at bounding box center [401, 263] width 314 height 44
click at [1221, 185] on div at bounding box center [1234, 177] width 116 height 24
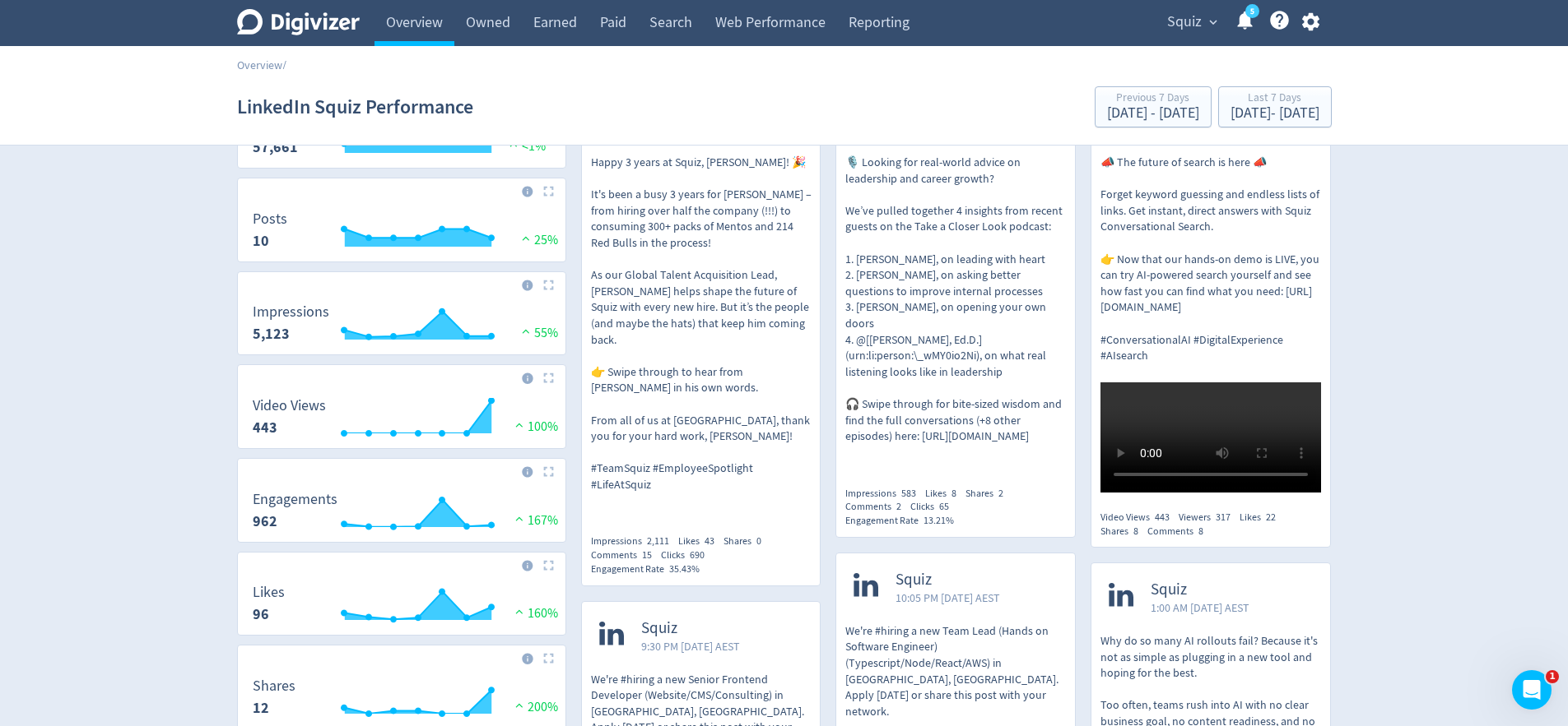
scroll to position [140, 0]
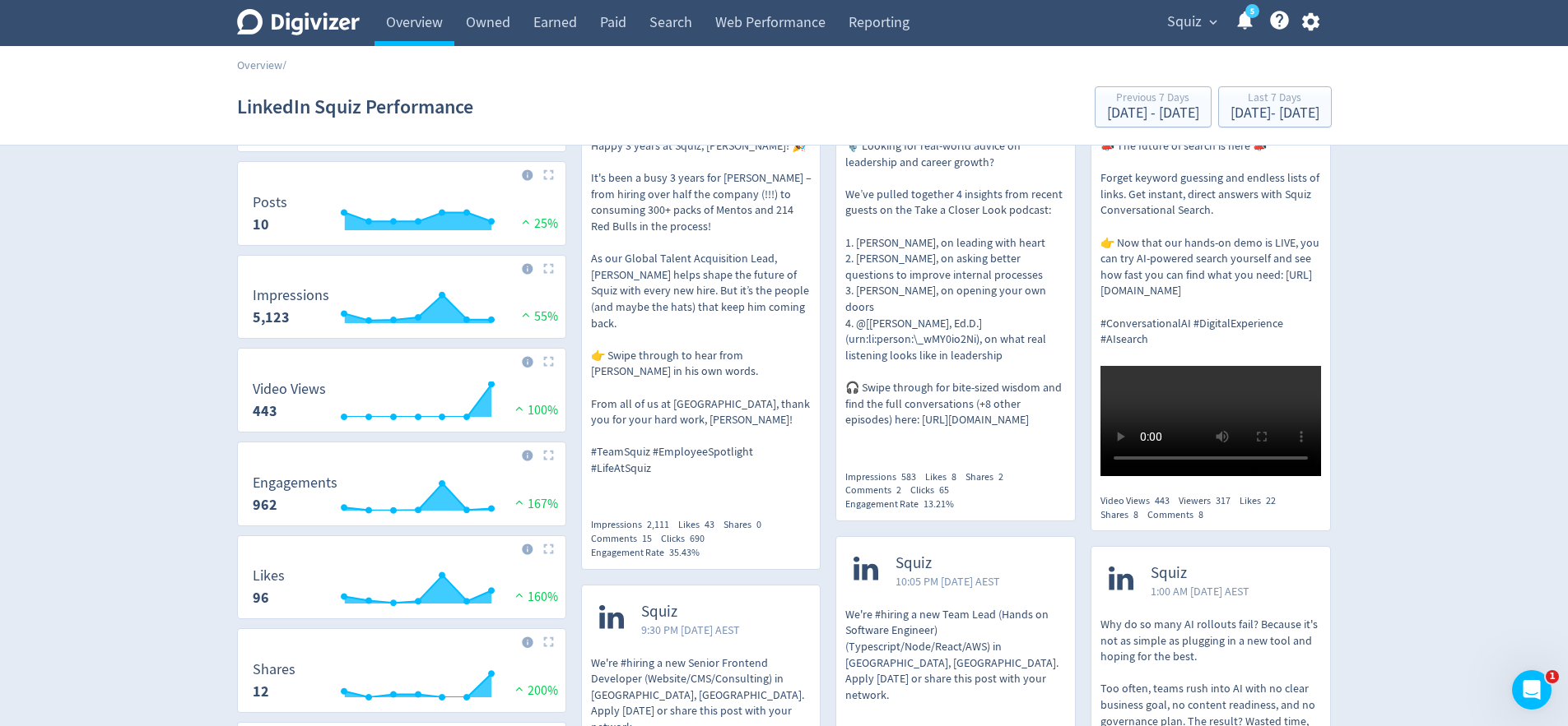
click at [1250, 210] on p "📣 The future of search is here 📣 Forget keyword guessing and endless lists of l…" at bounding box center [1211, 243] width 221 height 210
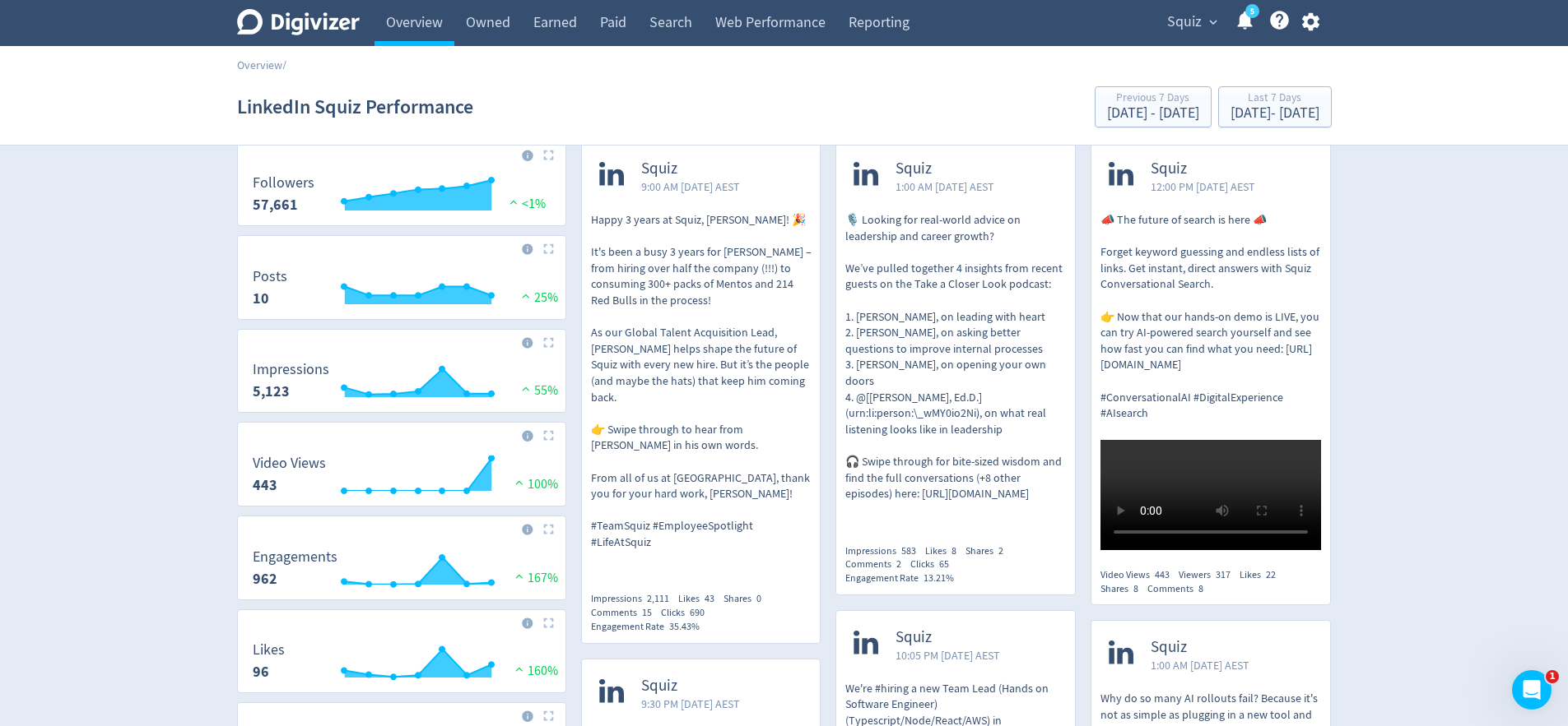
scroll to position [0, 0]
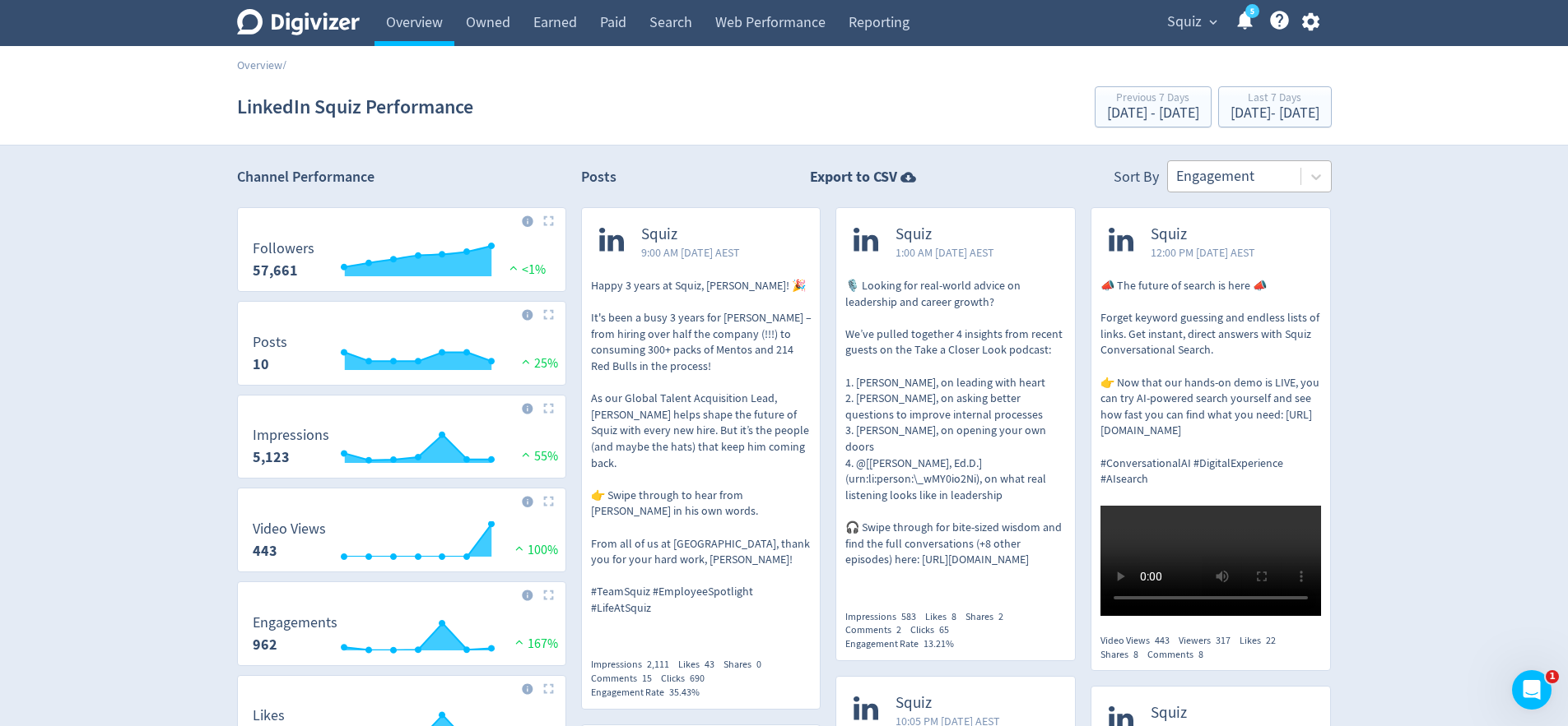
click at [1192, 172] on div at bounding box center [1234, 177] width 116 height 24
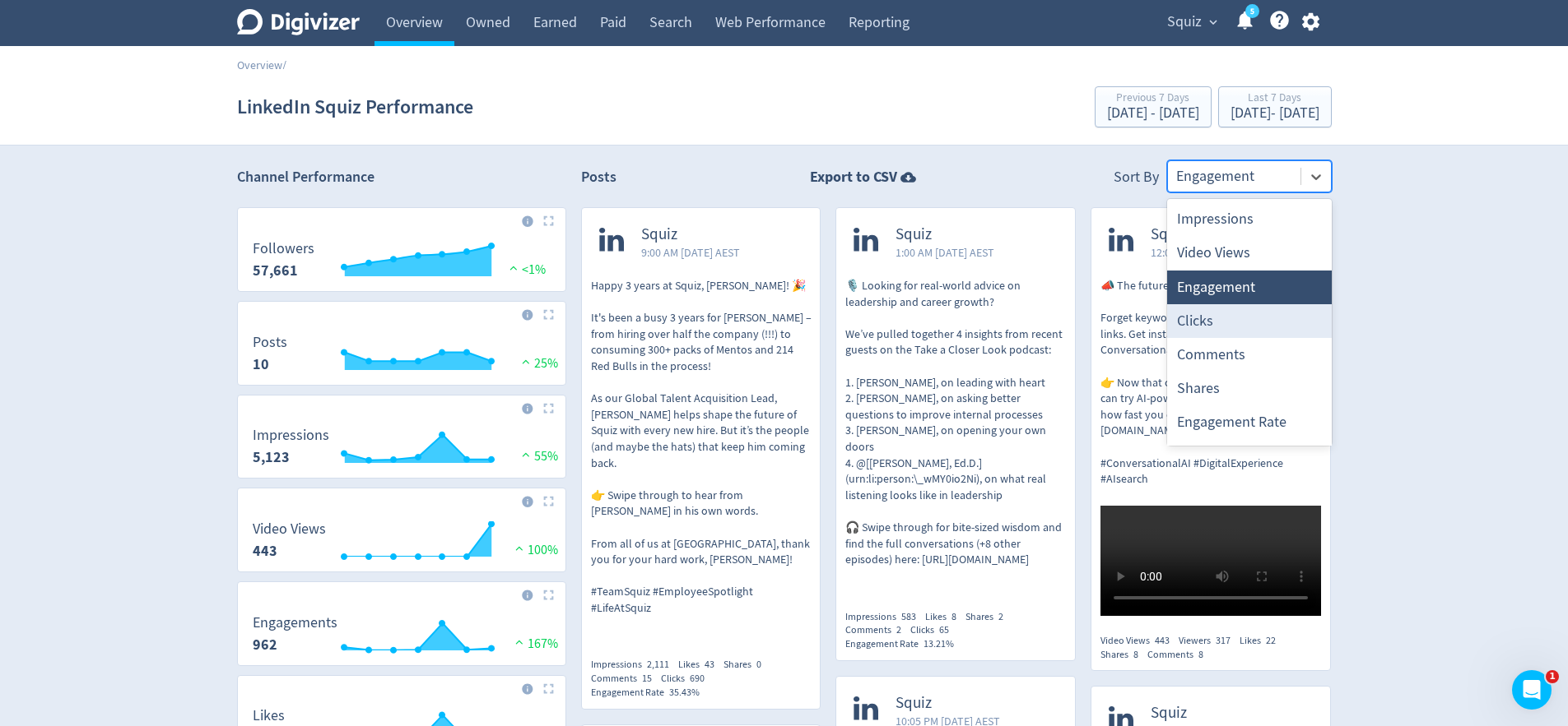
click at [1224, 312] on div "Clicks" at bounding box center [1249, 321] width 165 height 34
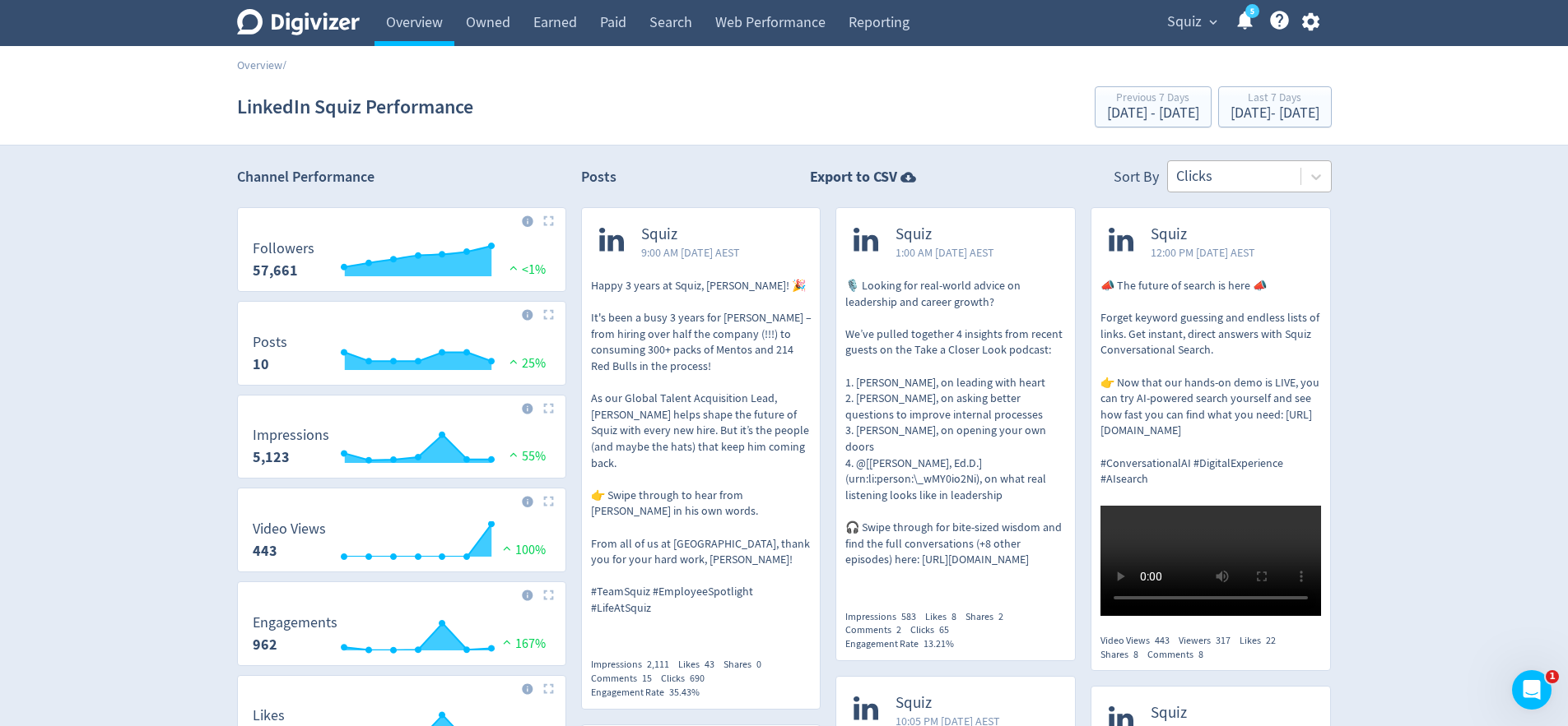
click at [1246, 180] on div at bounding box center [1234, 177] width 116 height 24
click at [297, 17] on icon "Digivizer Logo" at bounding box center [299, 22] width 123 height 27
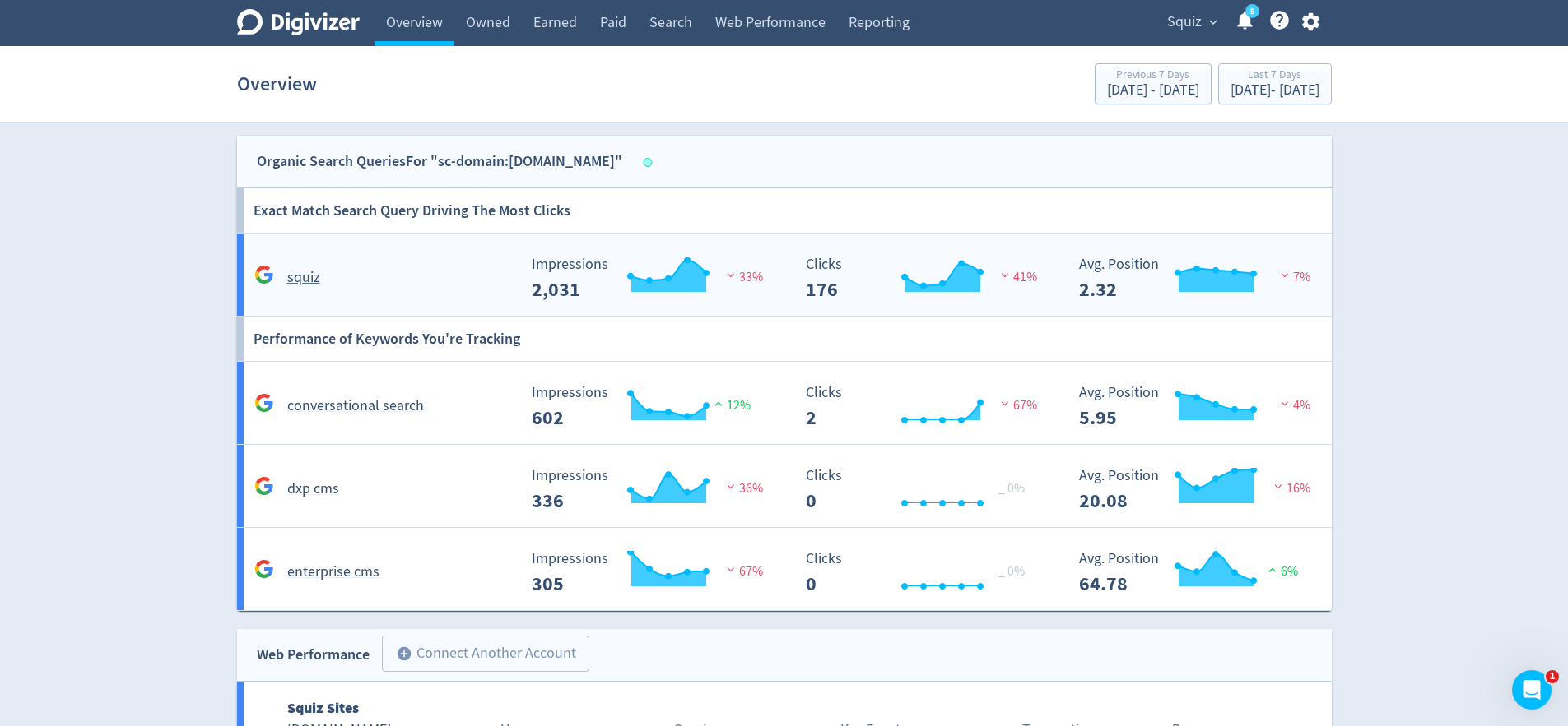
scroll to position [613, 0]
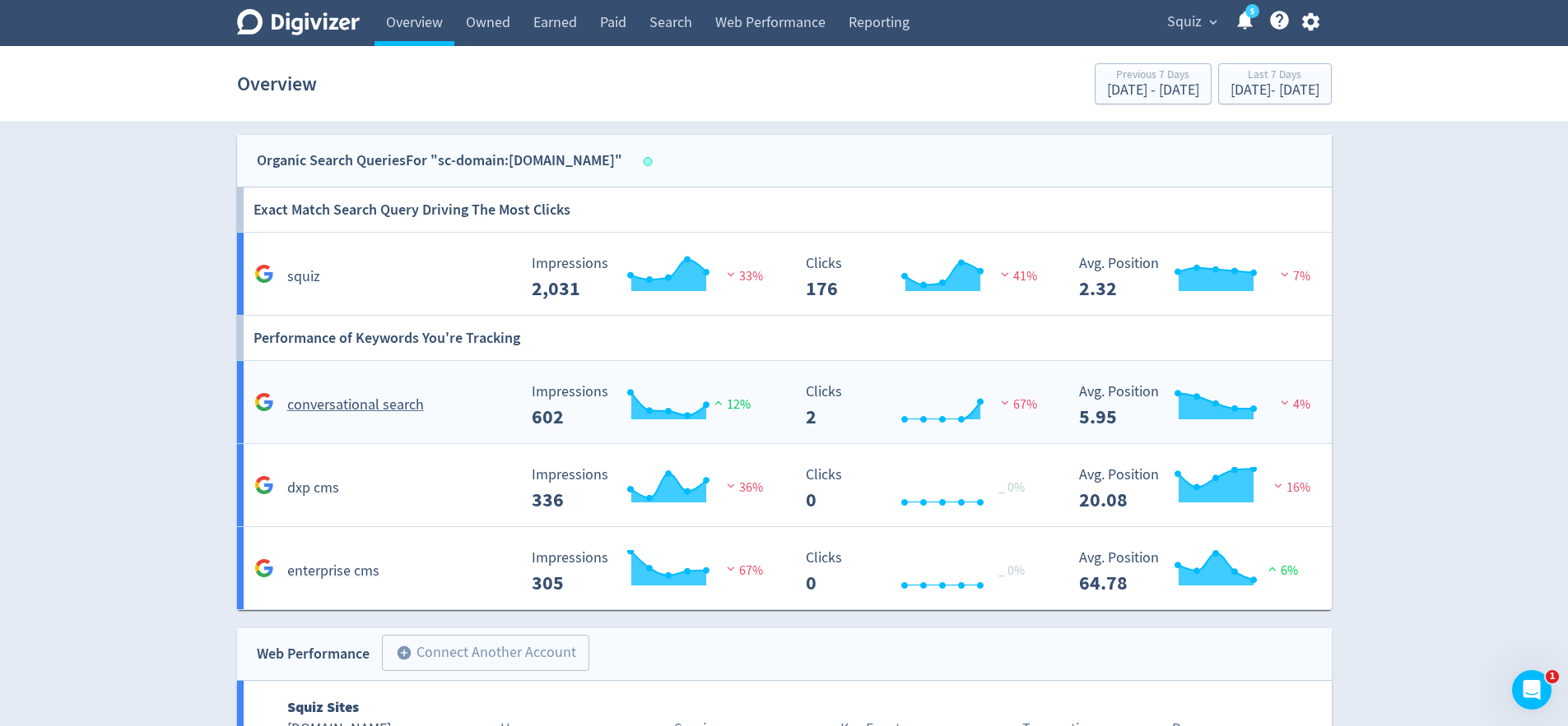
click at [459, 409] on div "conversational search" at bounding box center [384, 404] width 268 height 26
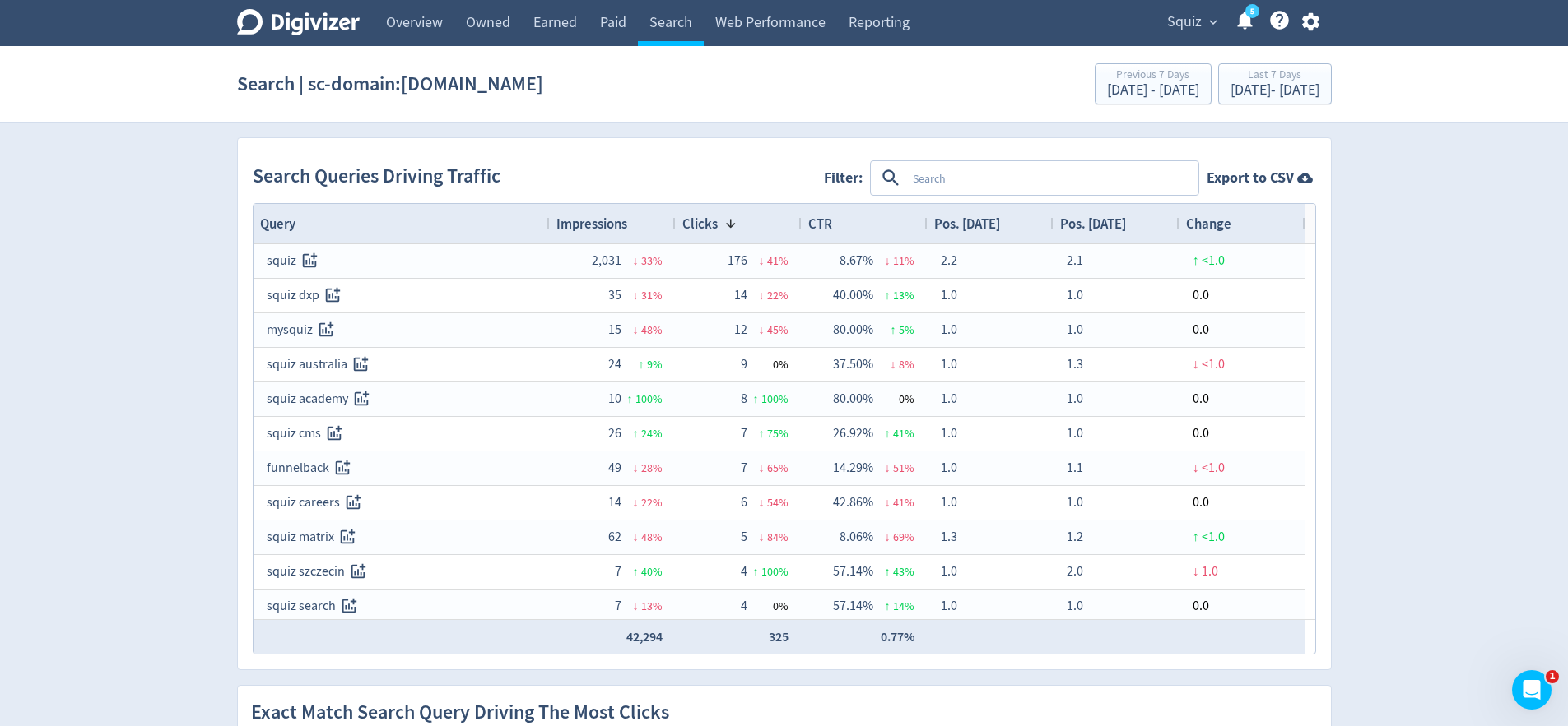
click at [941, 184] on textarea at bounding box center [1051, 178] width 290 height 31
type textarea "squiz"
click at [947, 187] on button "INCLUDES" at bounding box center [940, 179] width 59 height 27
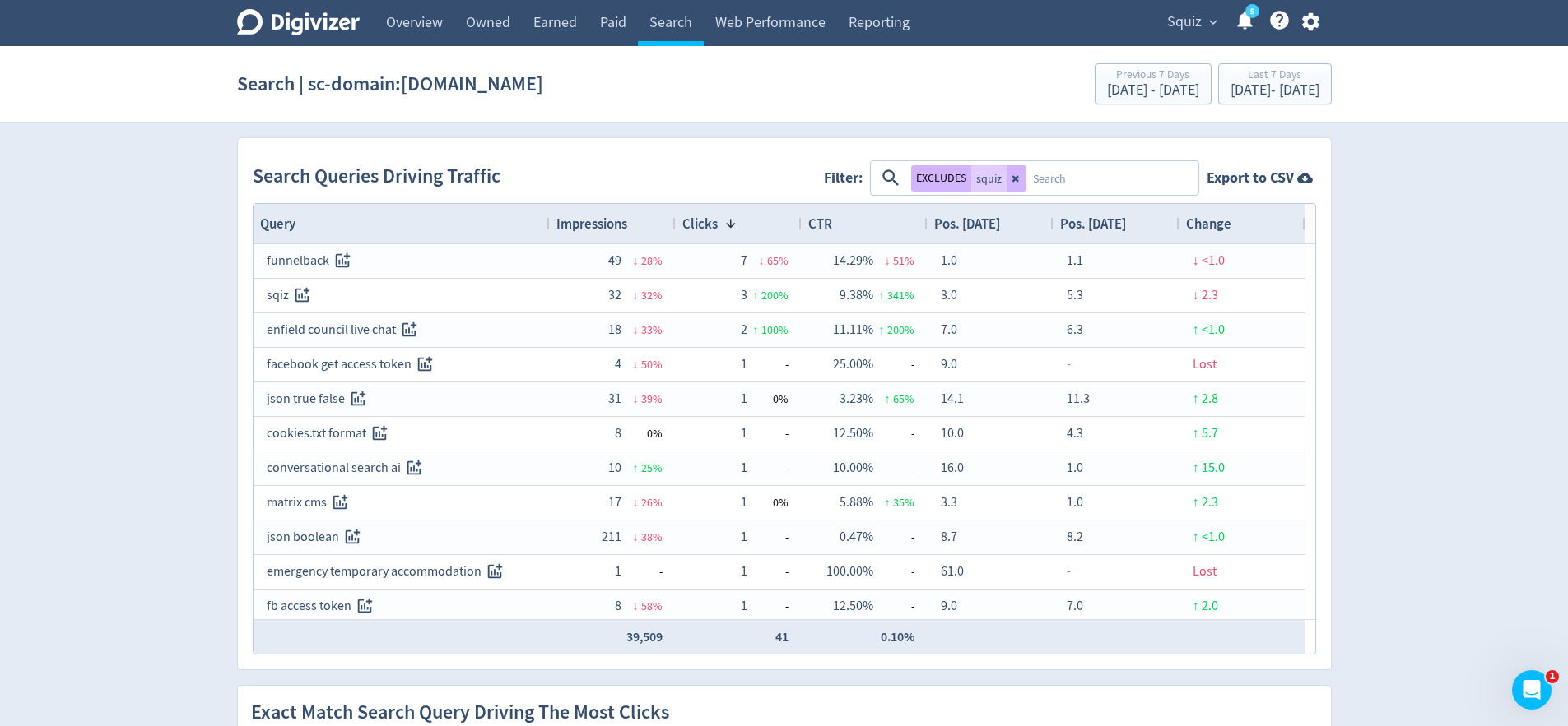
click at [629, 230] on div "Impressions" at bounding box center [613, 224] width 113 height 31
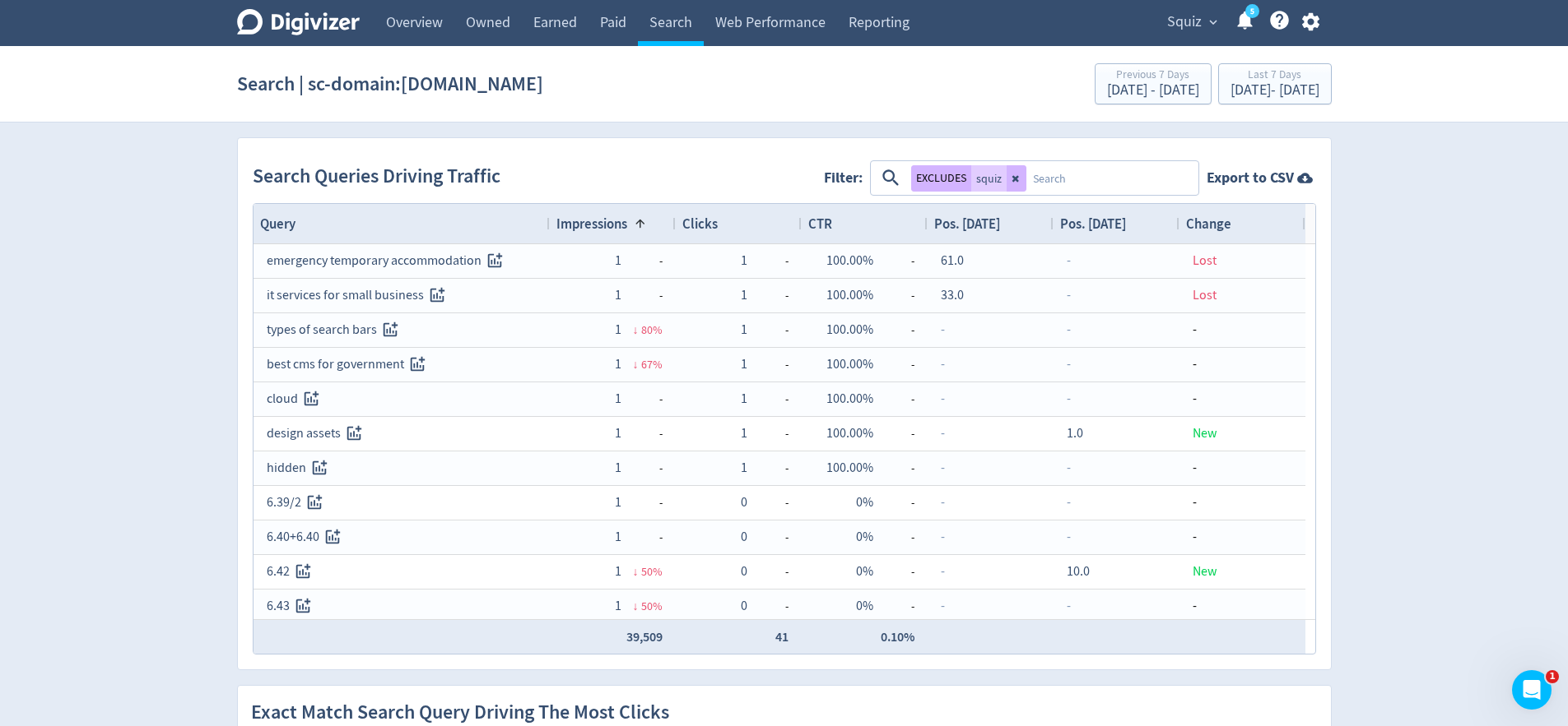
click at [597, 227] on span "Impressions" at bounding box center [591, 224] width 70 height 18
